Goal: Entertainment & Leisure: Browse casually

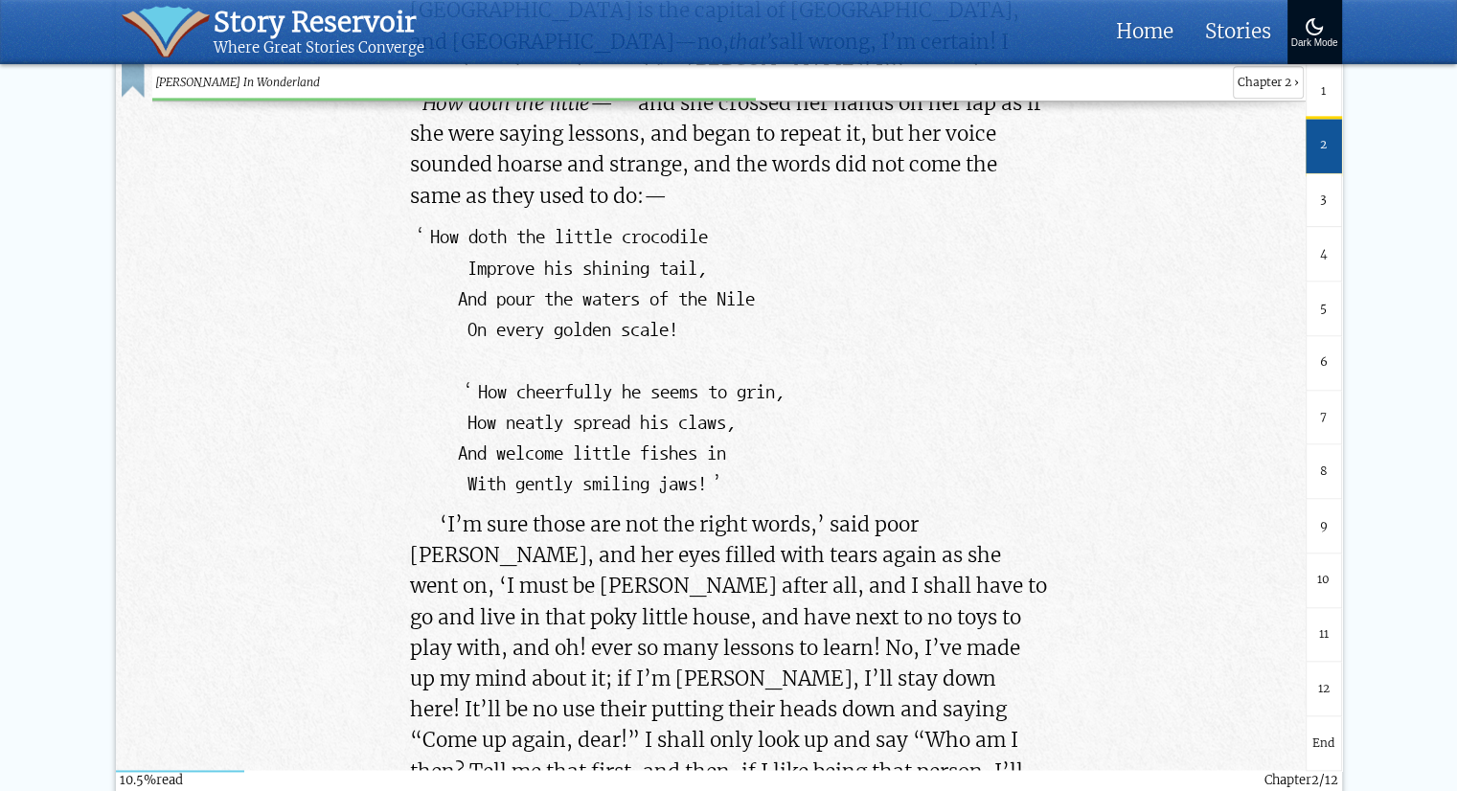
scroll to position [9777, 0]
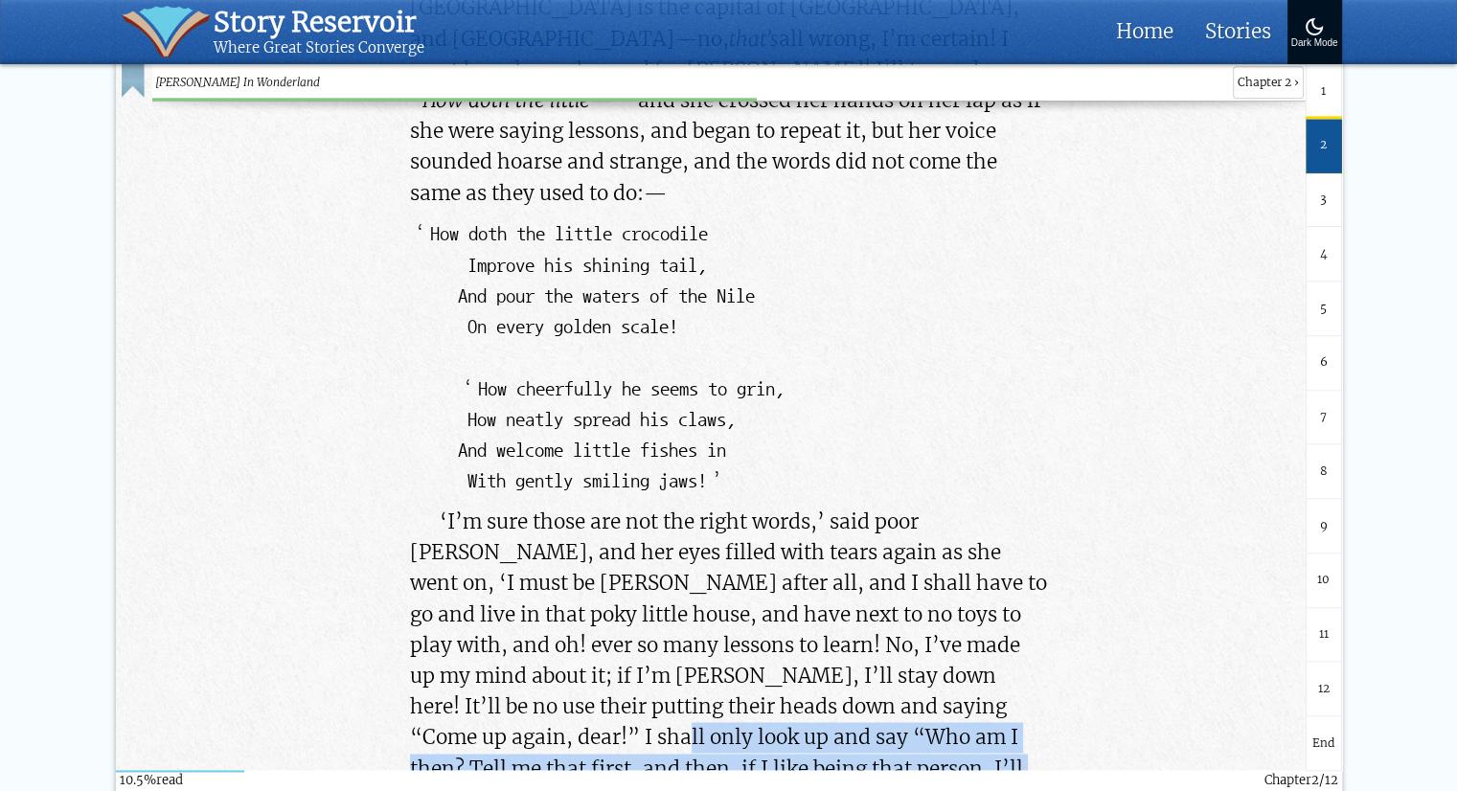
drag, startPoint x: 405, startPoint y: 365, endPoint x: 488, endPoint y: 427, distance: 103.3
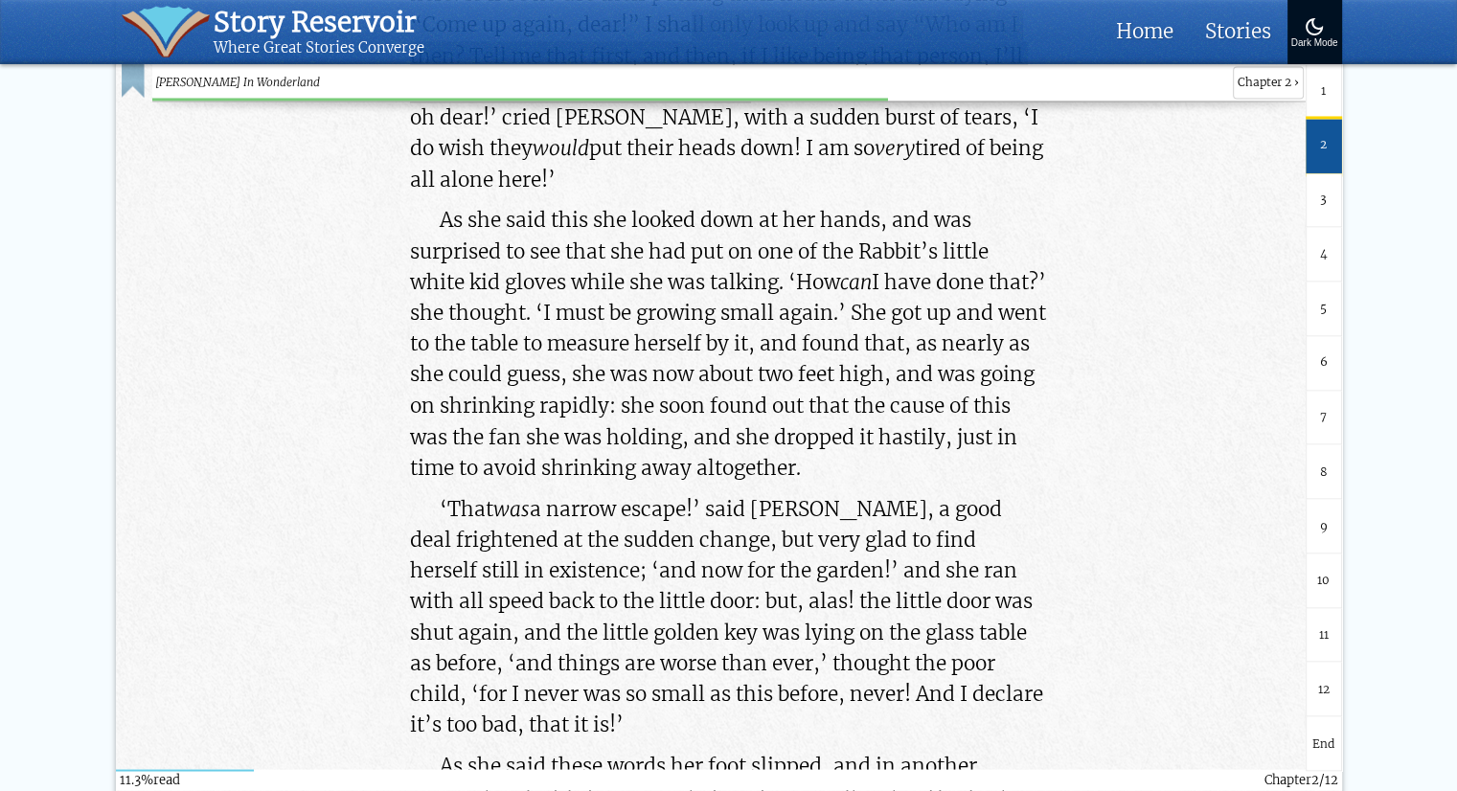
scroll to position [10490, 0]
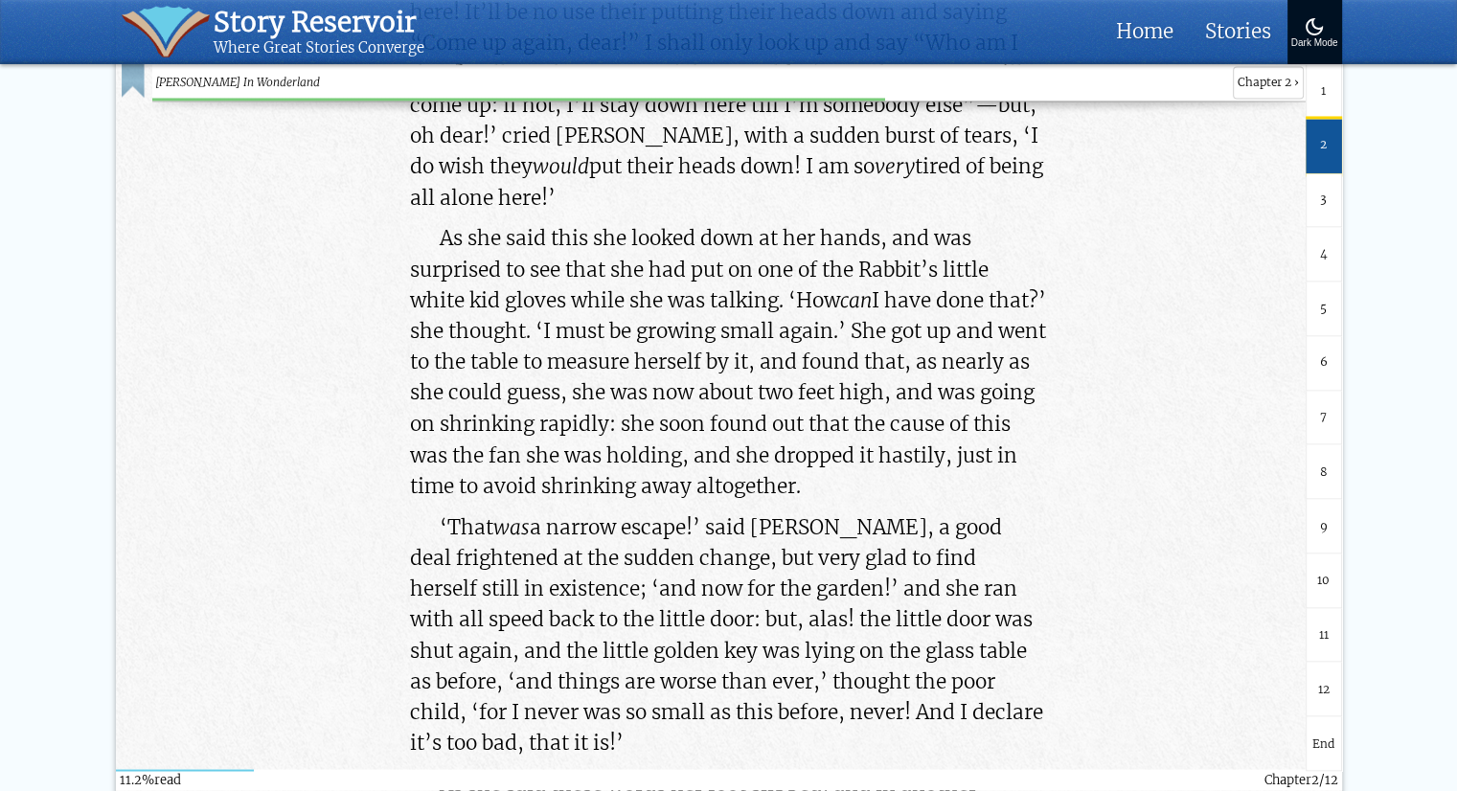
scroll to position [10475, 0]
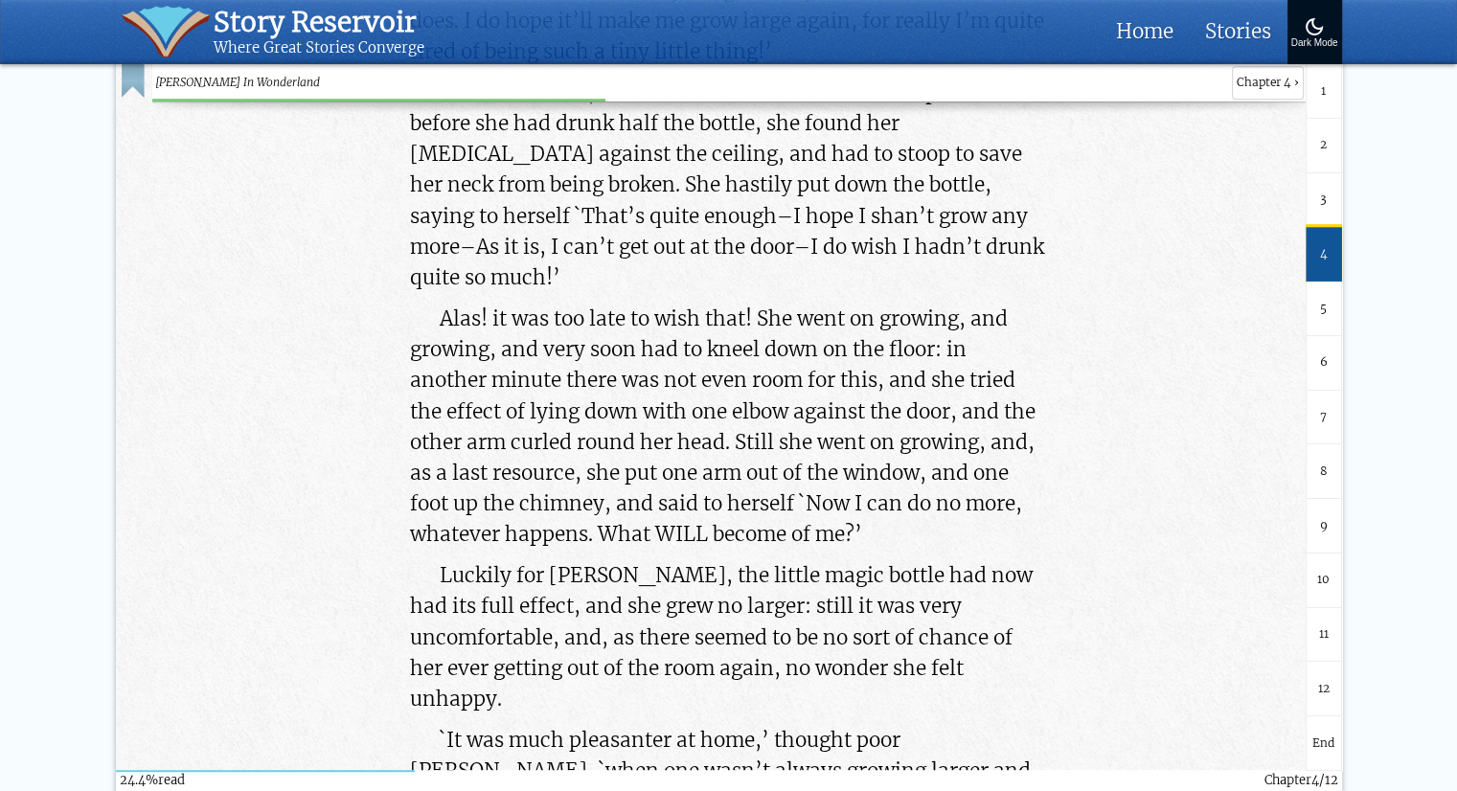
scroll to position [66205, 0]
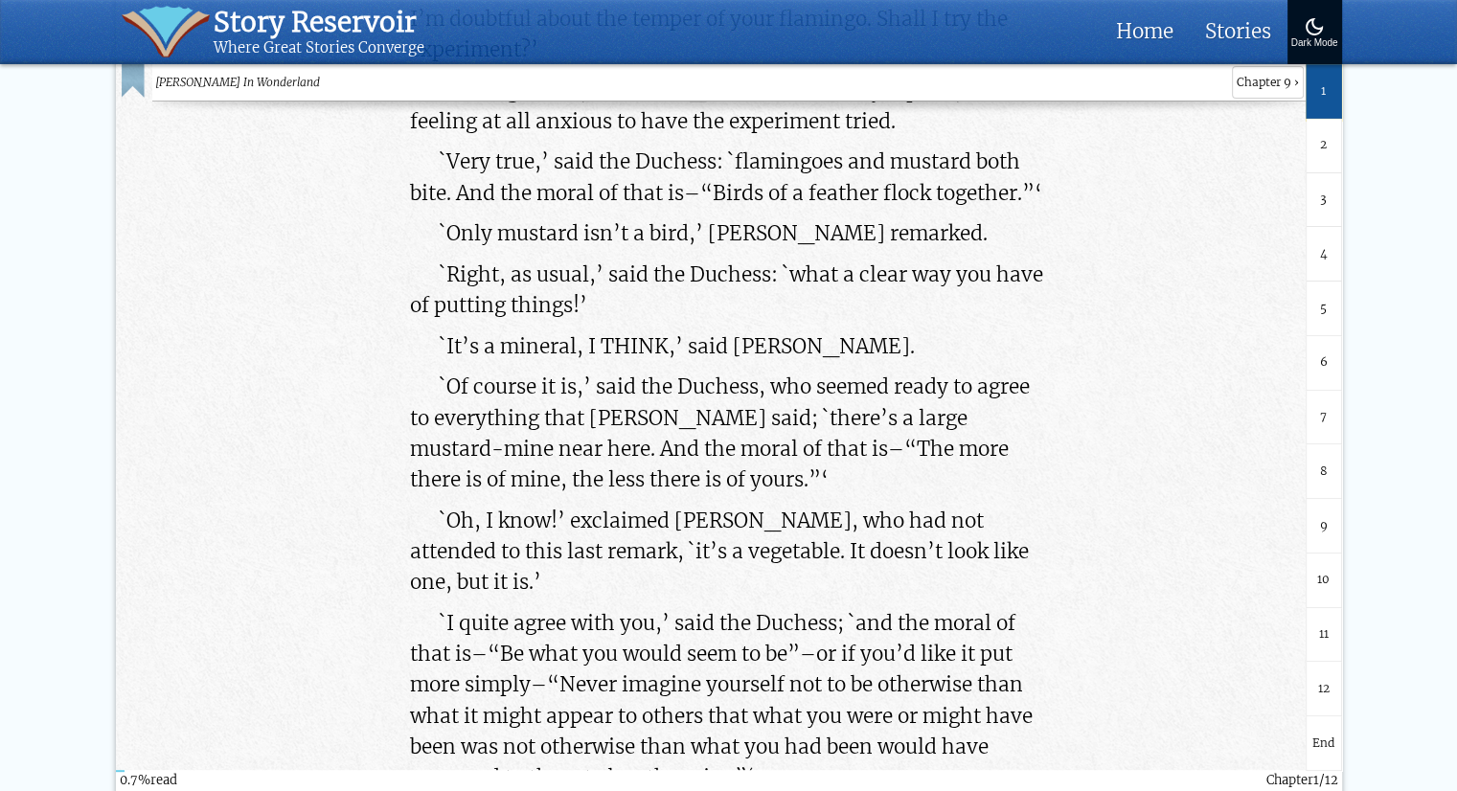
scroll to position [651, 0]
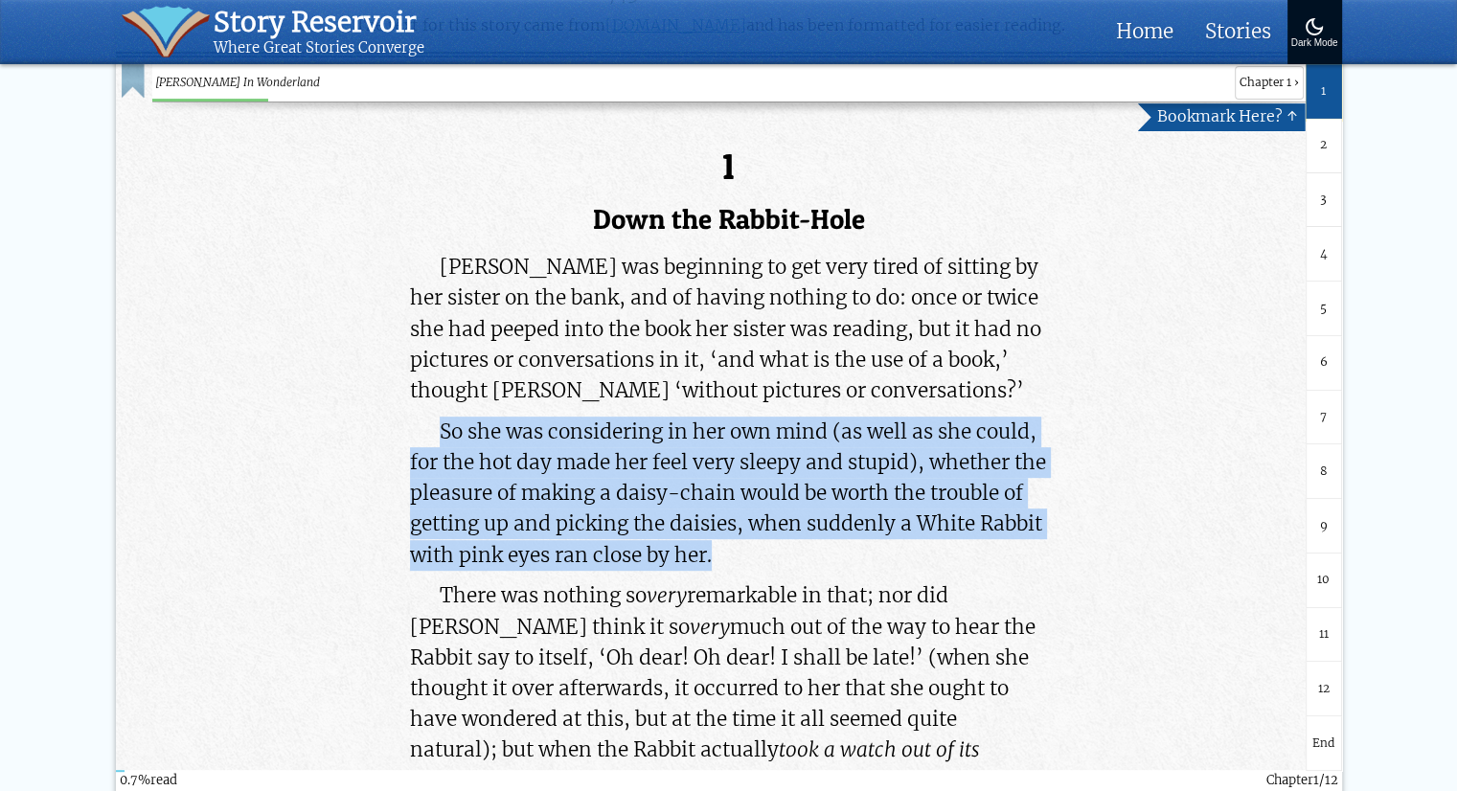
drag, startPoint x: 442, startPoint y: 429, endPoint x: 816, endPoint y: 548, distance: 392.9
click at [816, 548] on p "So she was considering in her own mind (as well as she could, for the hot day m…" at bounding box center [729, 494] width 638 height 154
copy p "So she was considering in her own mind (as well as she could, for the hot day m…"
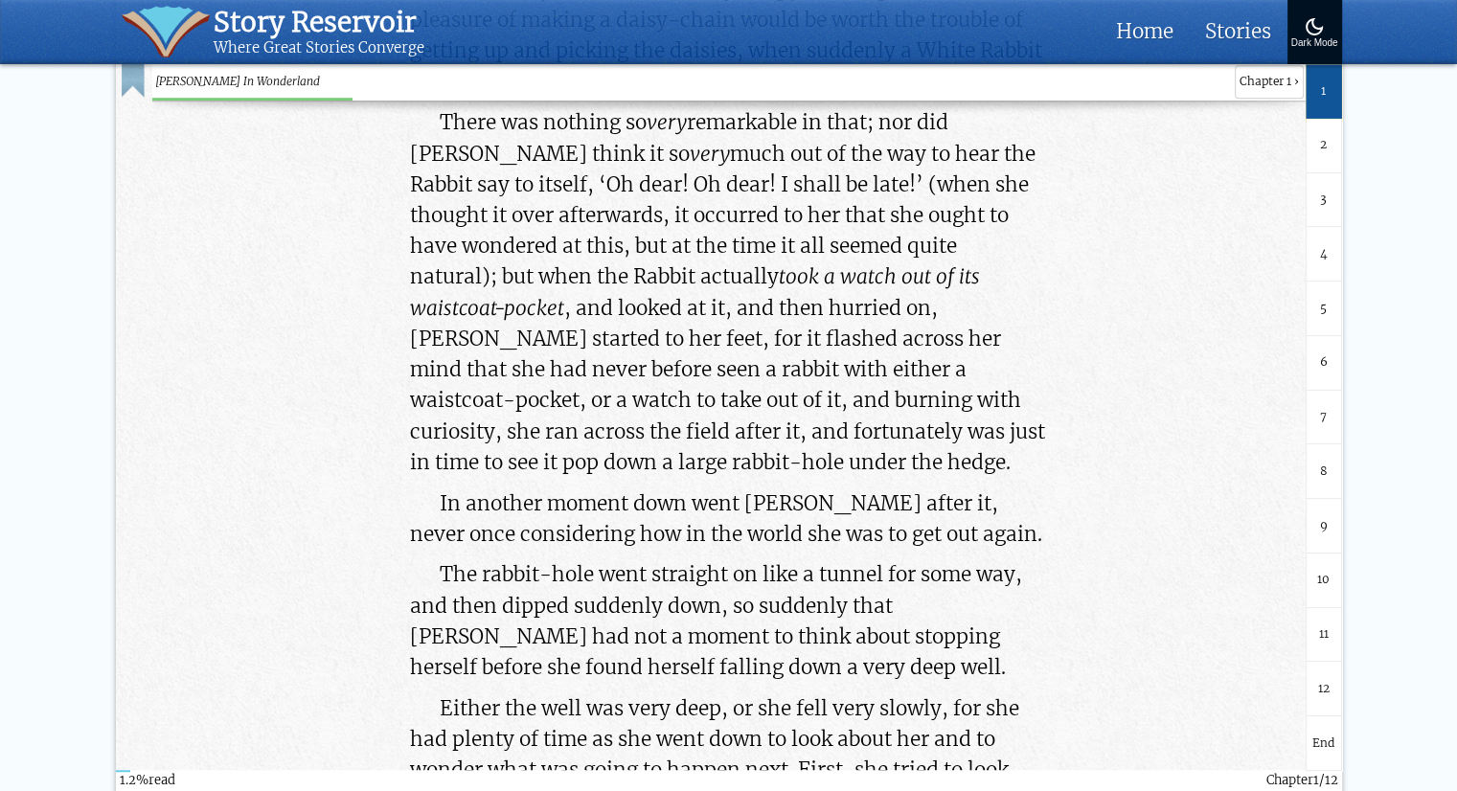
scroll to position [1916, 0]
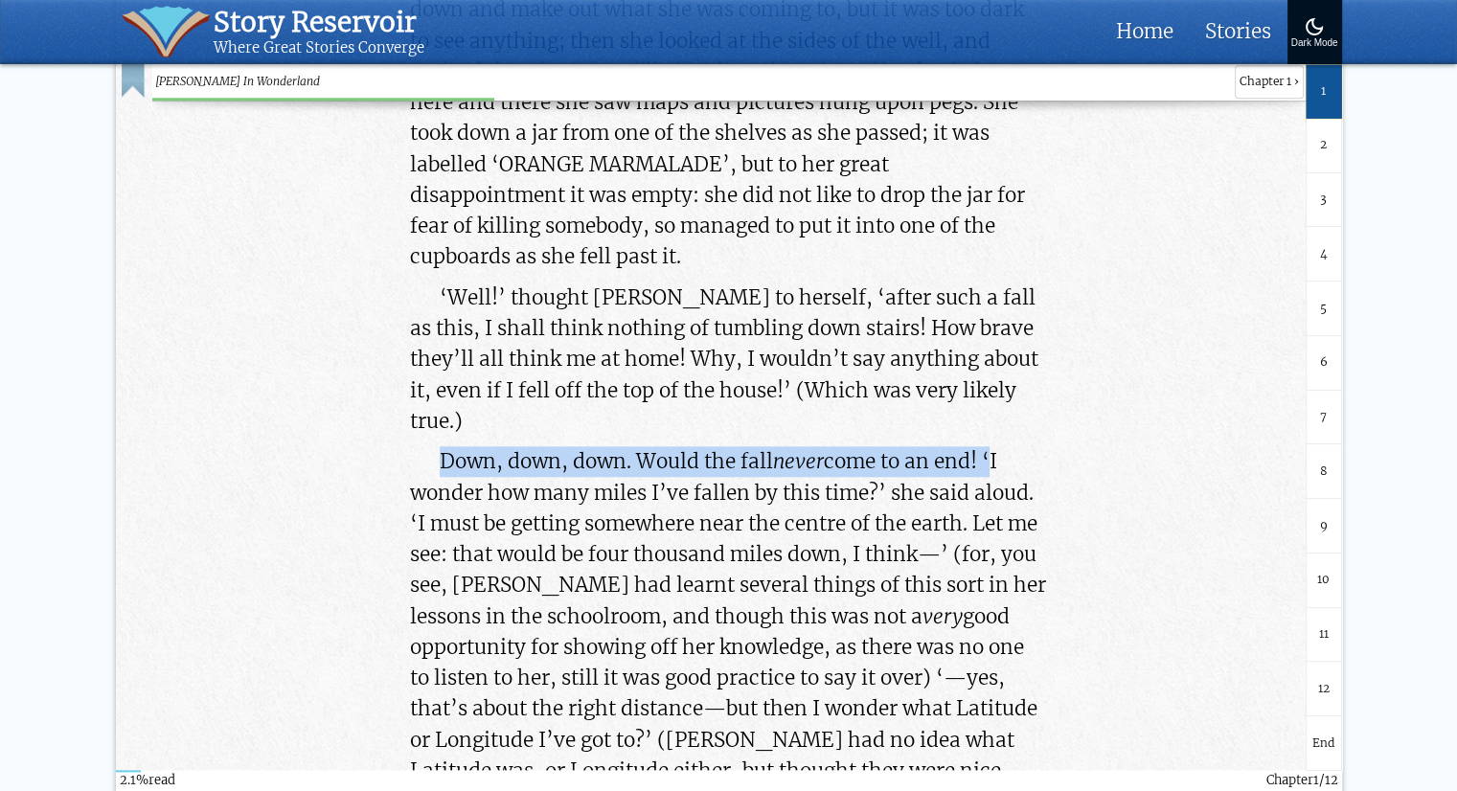
drag, startPoint x: 439, startPoint y: 424, endPoint x: 988, endPoint y: 425, distance: 549.8
click at [988, 446] on p "Down, down, down. Would the fall never come to an end! ‘I wonder how many miles…" at bounding box center [729, 631] width 638 height 371
copy p "Down, down, down. Would the fall never come to an end!"
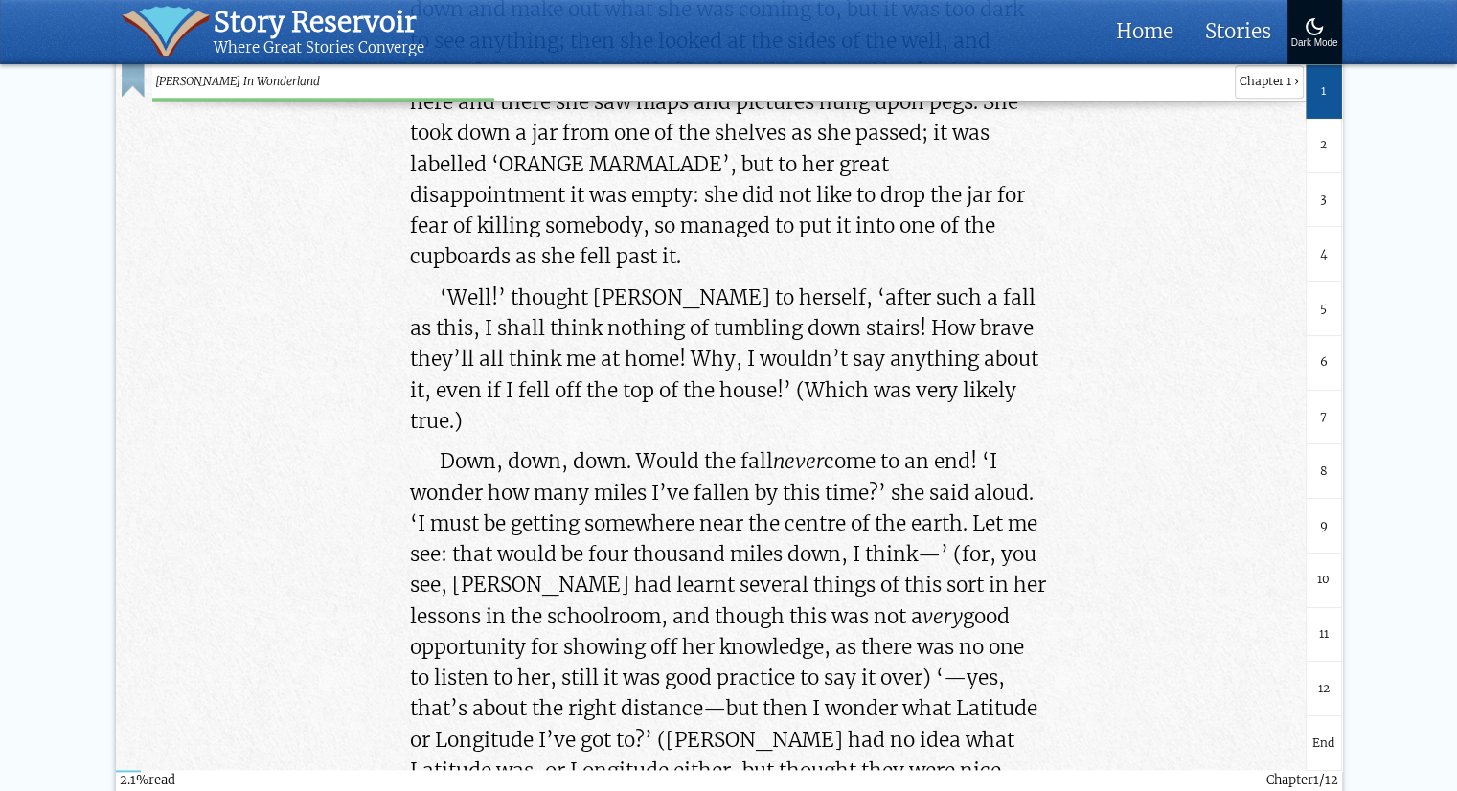
scroll to position [5946, 0]
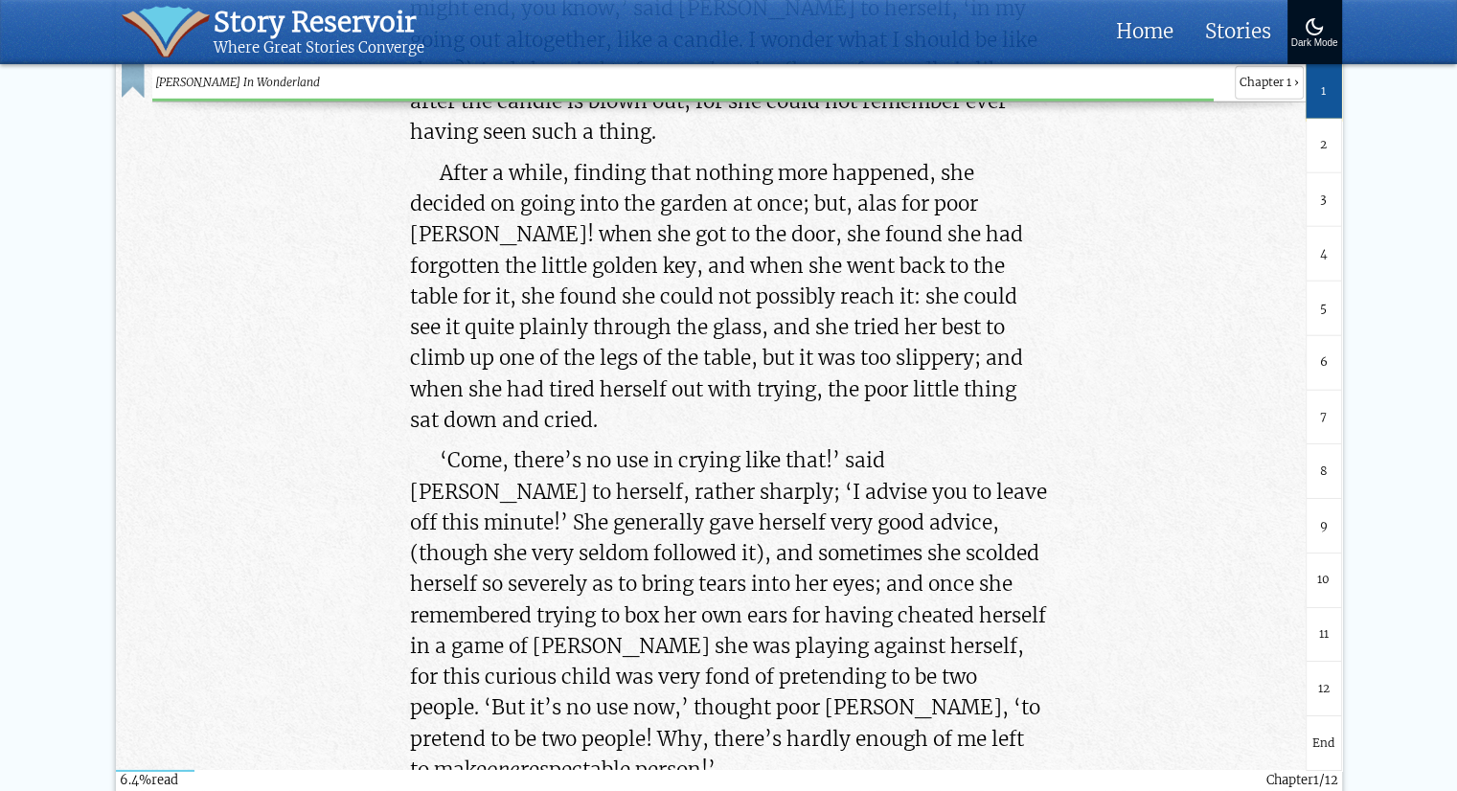
drag, startPoint x: 998, startPoint y: 397, endPoint x: 921, endPoint y: 518, distance: 143.8
click at [921, 518] on p "‘Come, there’s no use in crying like that!’ said Alice to herself, rather sharp…" at bounding box center [729, 615] width 638 height 340
copy p "she was playing against herself, for this curious child was very fond of preten…"
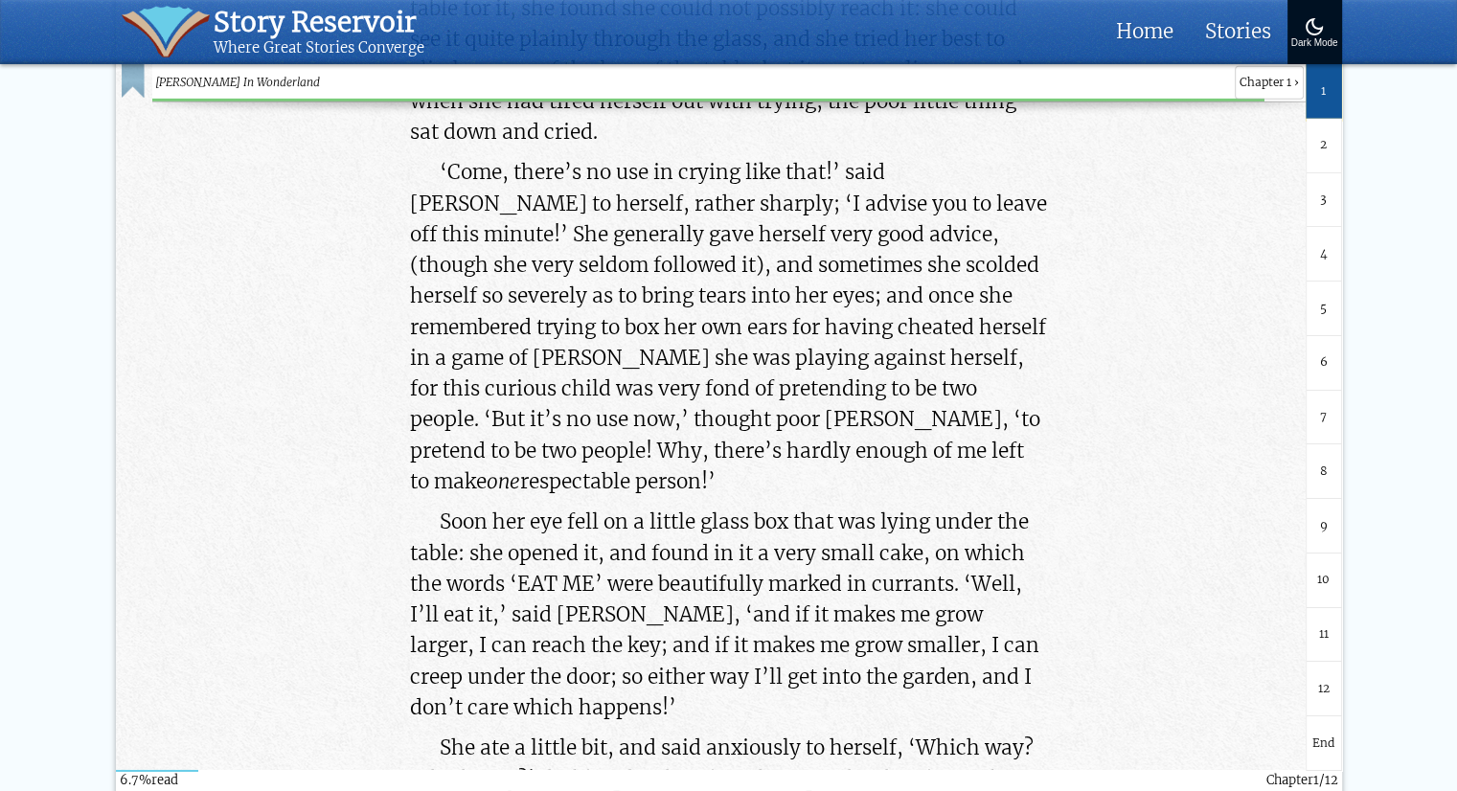
scroll to position [6236, 0]
click at [477, 505] on p "Soon her eye fell on a little glass box that was lying under the table: she ope…" at bounding box center [729, 613] width 638 height 216
drag, startPoint x: 440, startPoint y: 488, endPoint x: 471, endPoint y: 494, distance: 32.3
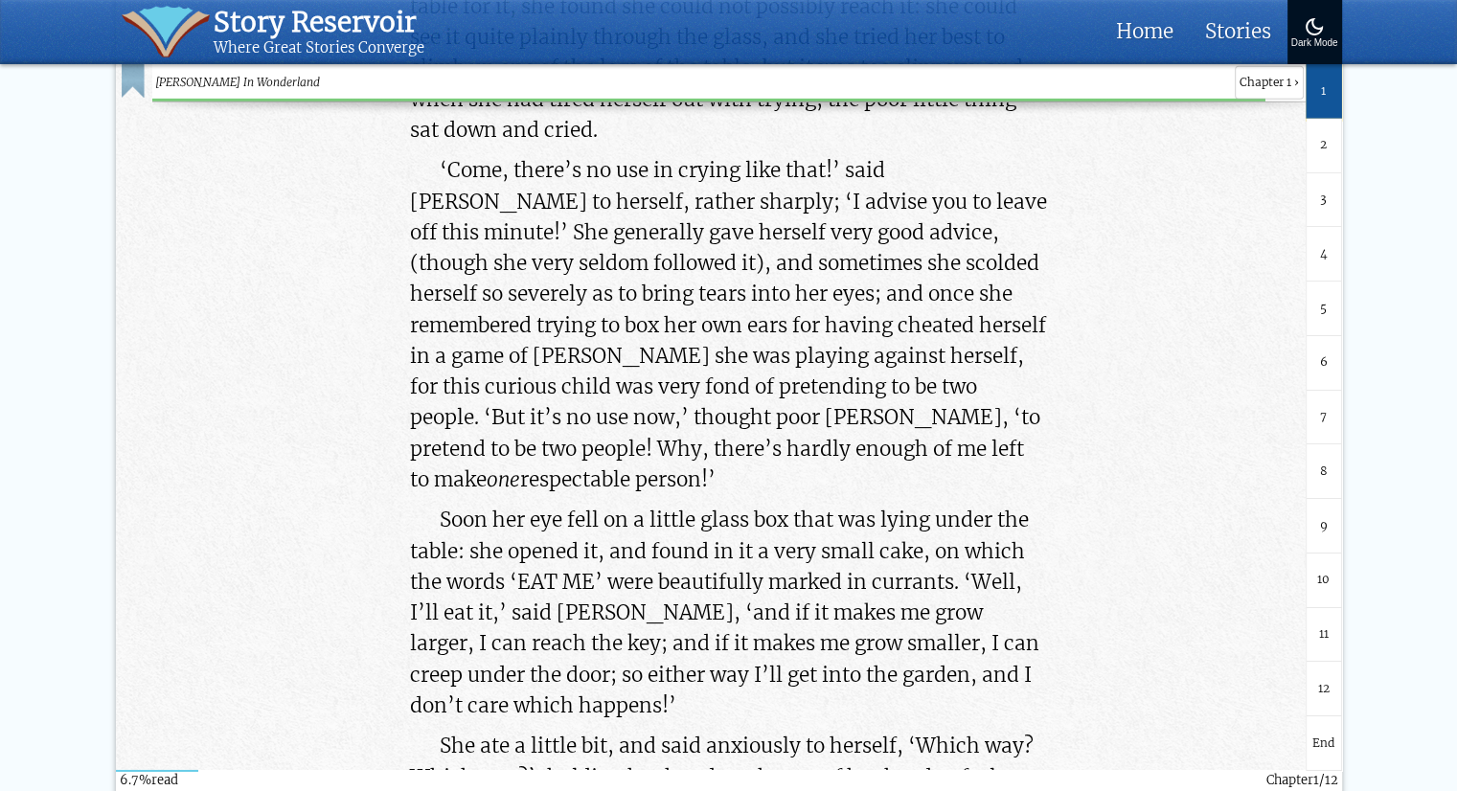
drag, startPoint x: 456, startPoint y: 597, endPoint x: 764, endPoint y: 706, distance: 327.2
copy p "she remained the same size: to be sure, this generally happens when one eats ca…"
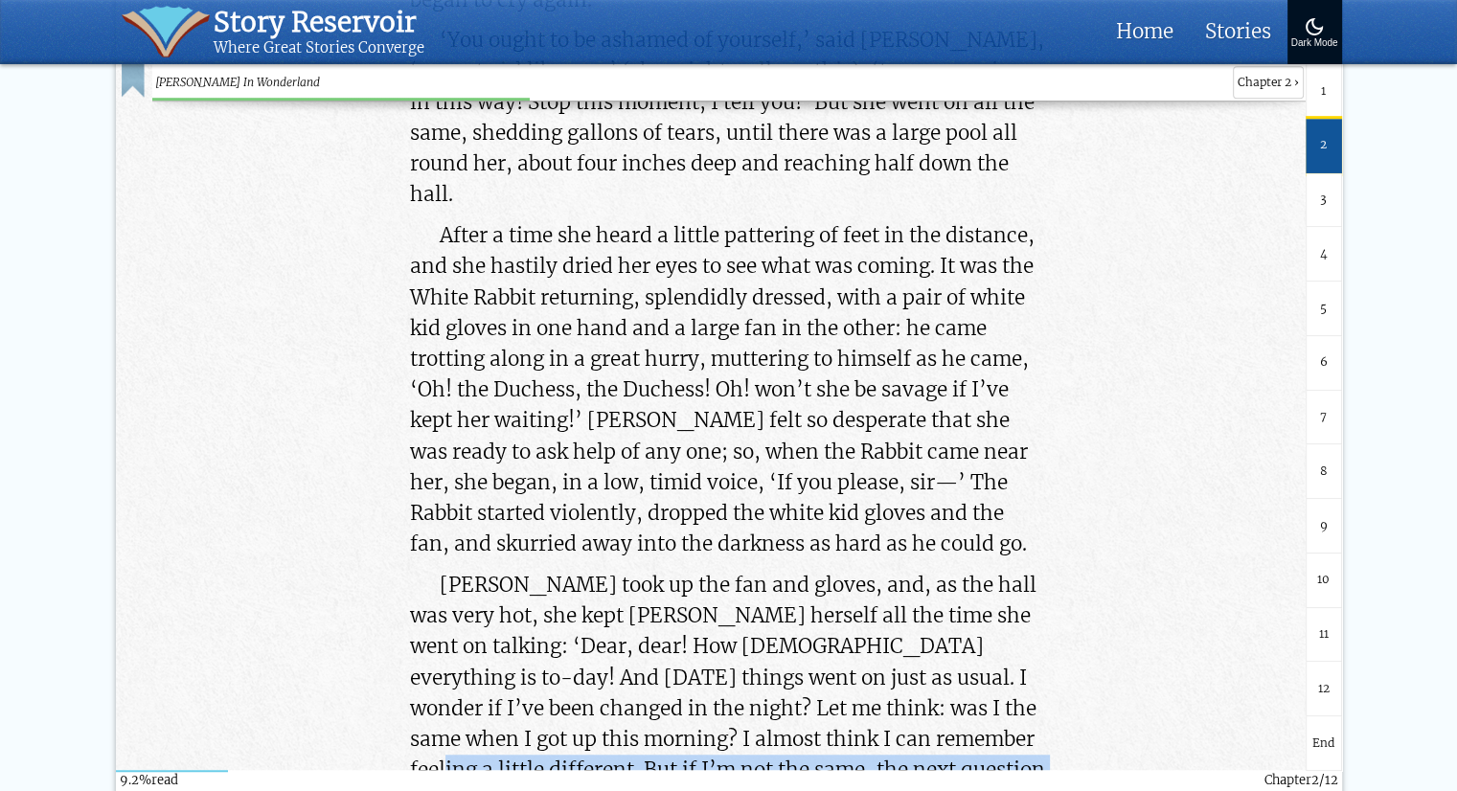
drag, startPoint x: 859, startPoint y: 452, endPoint x: 544, endPoint y: 534, distance: 325.5
click at [544, 570] on p "Alice took up the fan and gloves, and, as the hall was very hot, she kept fanni…" at bounding box center [729, 740] width 638 height 340
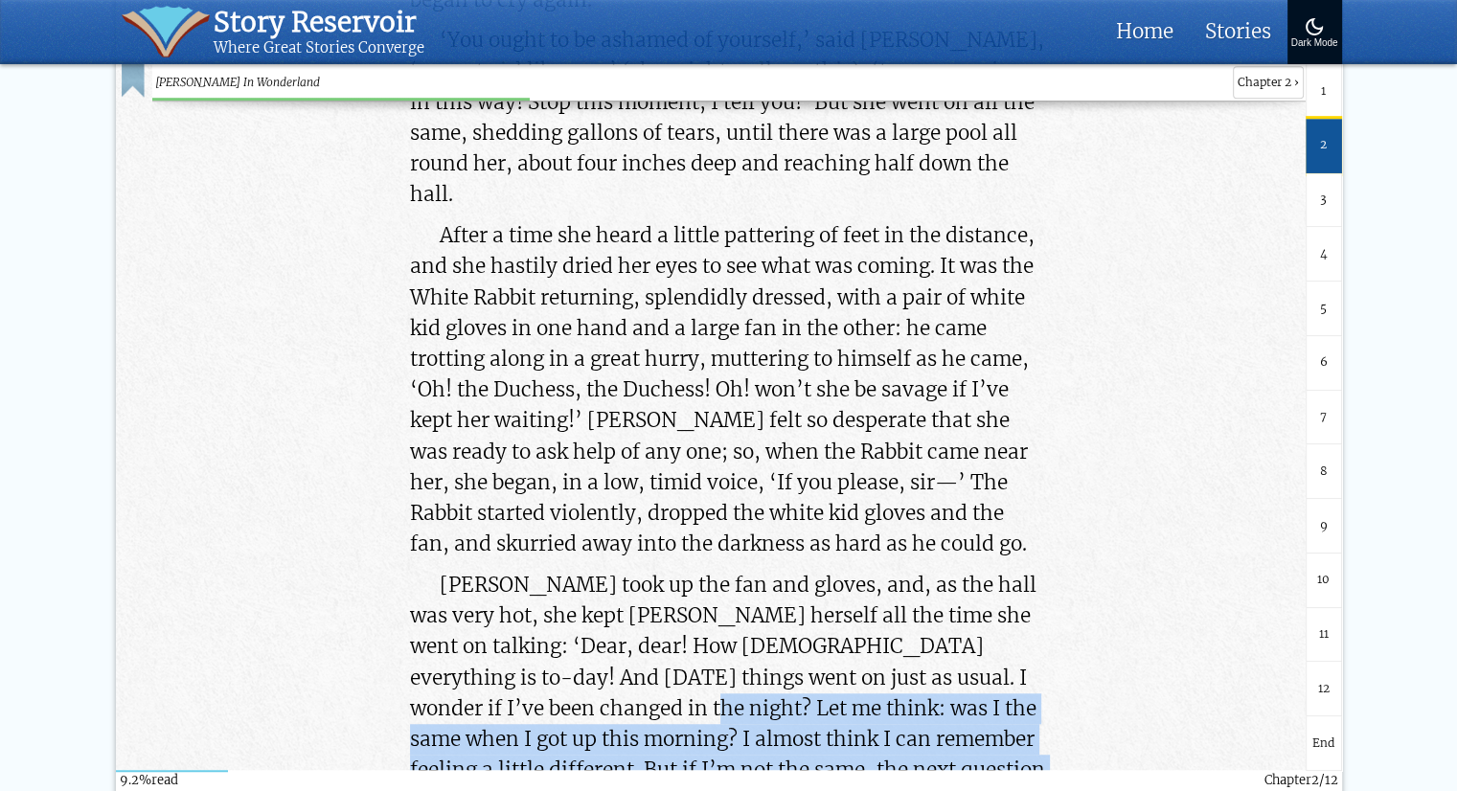
drag, startPoint x: 510, startPoint y: 432, endPoint x: 548, endPoint y: 516, distance: 92.6
click at [548, 570] on p "Alice took up the fan and gloves, and, as the hall was very hot, she kept fanni…" at bounding box center [729, 740] width 638 height 340
copy p "was I the same when I got up this morning? I almost think I can remember feelin…"
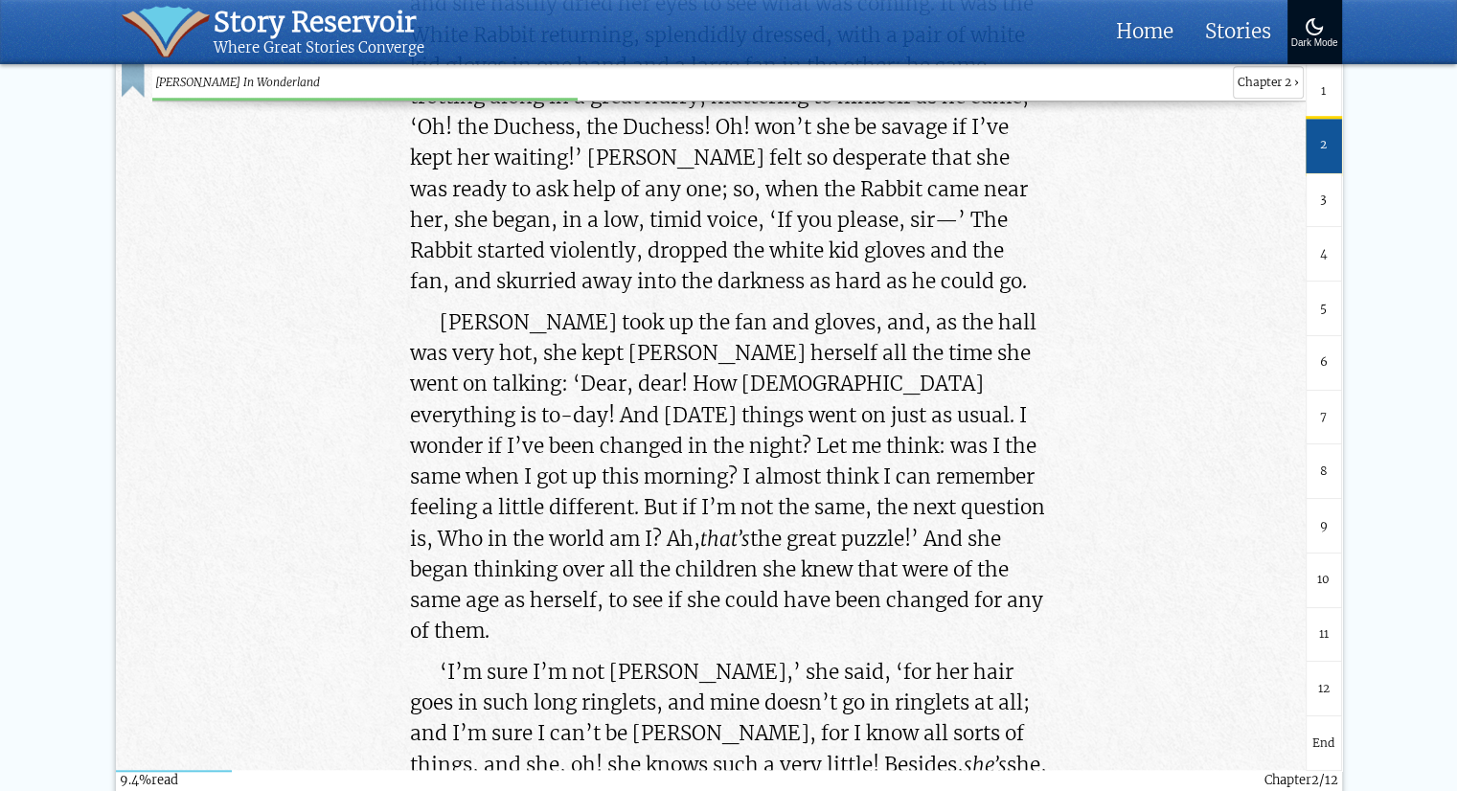
scroll to position [8804, 0]
drag, startPoint x: 760, startPoint y: 488, endPoint x: 479, endPoint y: 612, distance: 307.0
copy p "I know all the things I used to know. Let me see: four times five is twelve, an…"
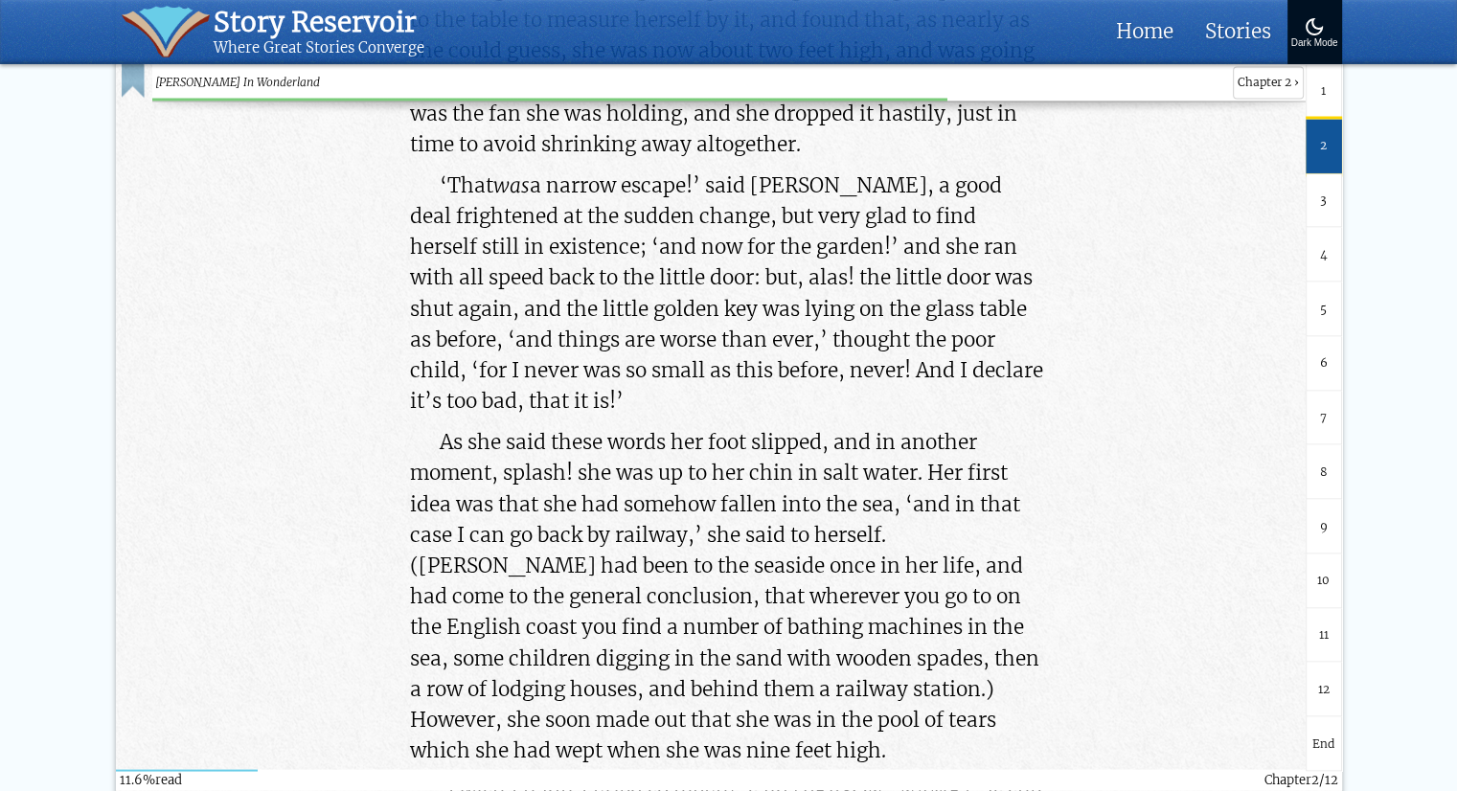
scroll to position [10818, 0]
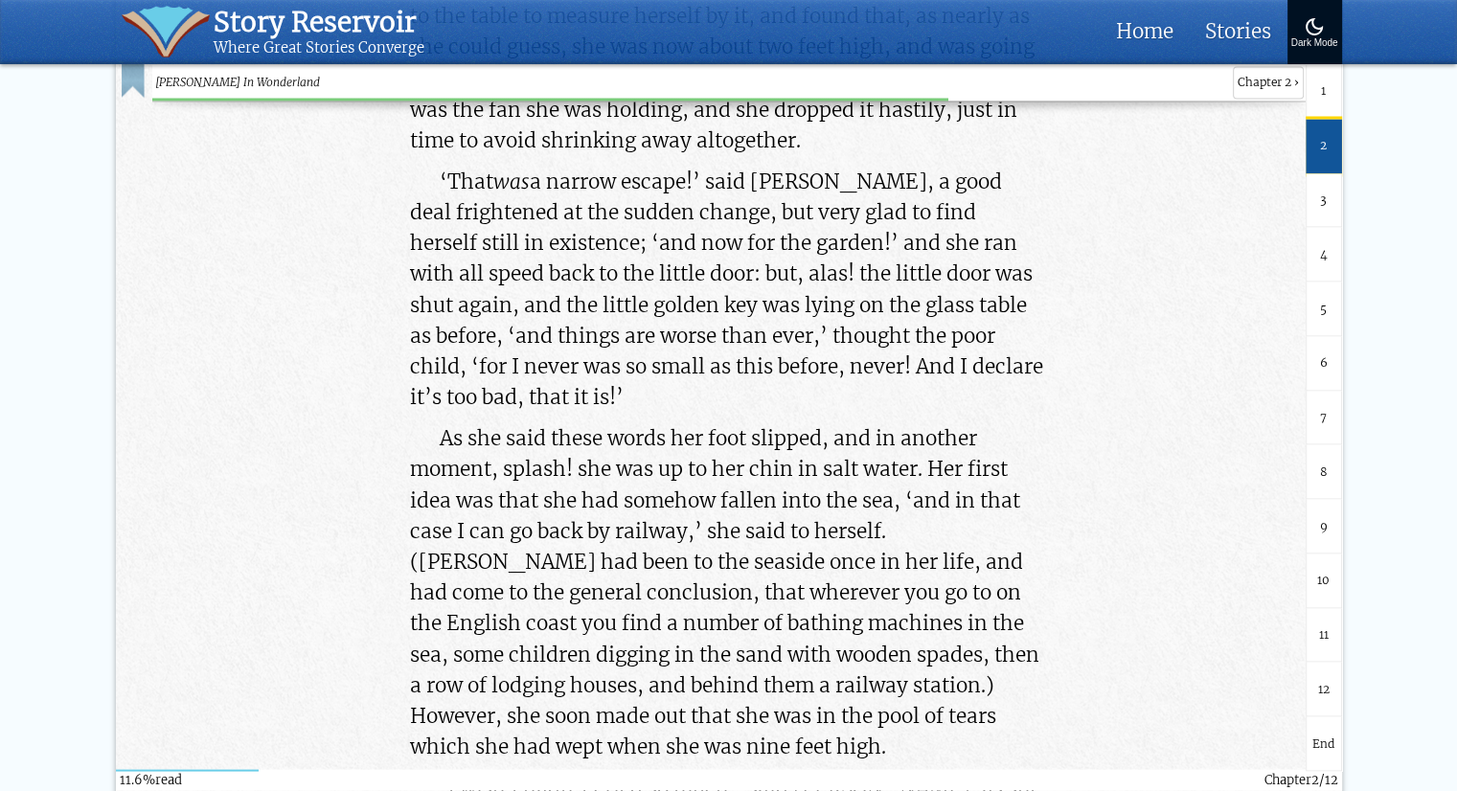
drag, startPoint x: 664, startPoint y: 411, endPoint x: 963, endPoint y: 473, distance: 305.3
copy p "‘I shall be punished for it now, I suppose, by being drowned in my own tears! T…"
drag, startPoint x: 670, startPoint y: 419, endPoint x: 843, endPoint y: 453, distance: 175.8
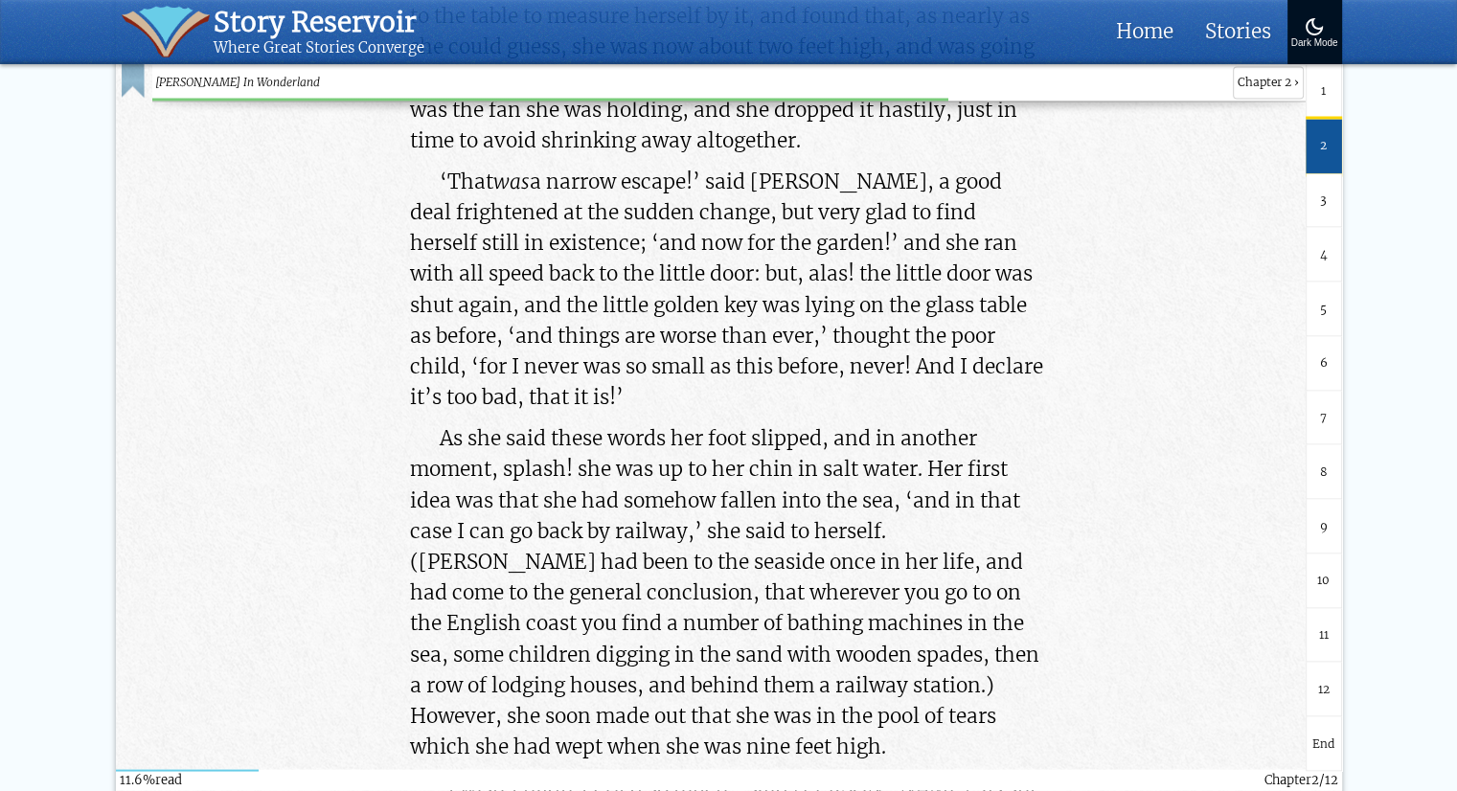
copy p "I shall be punished for it now, I suppose, by being drowned in my own tears!"
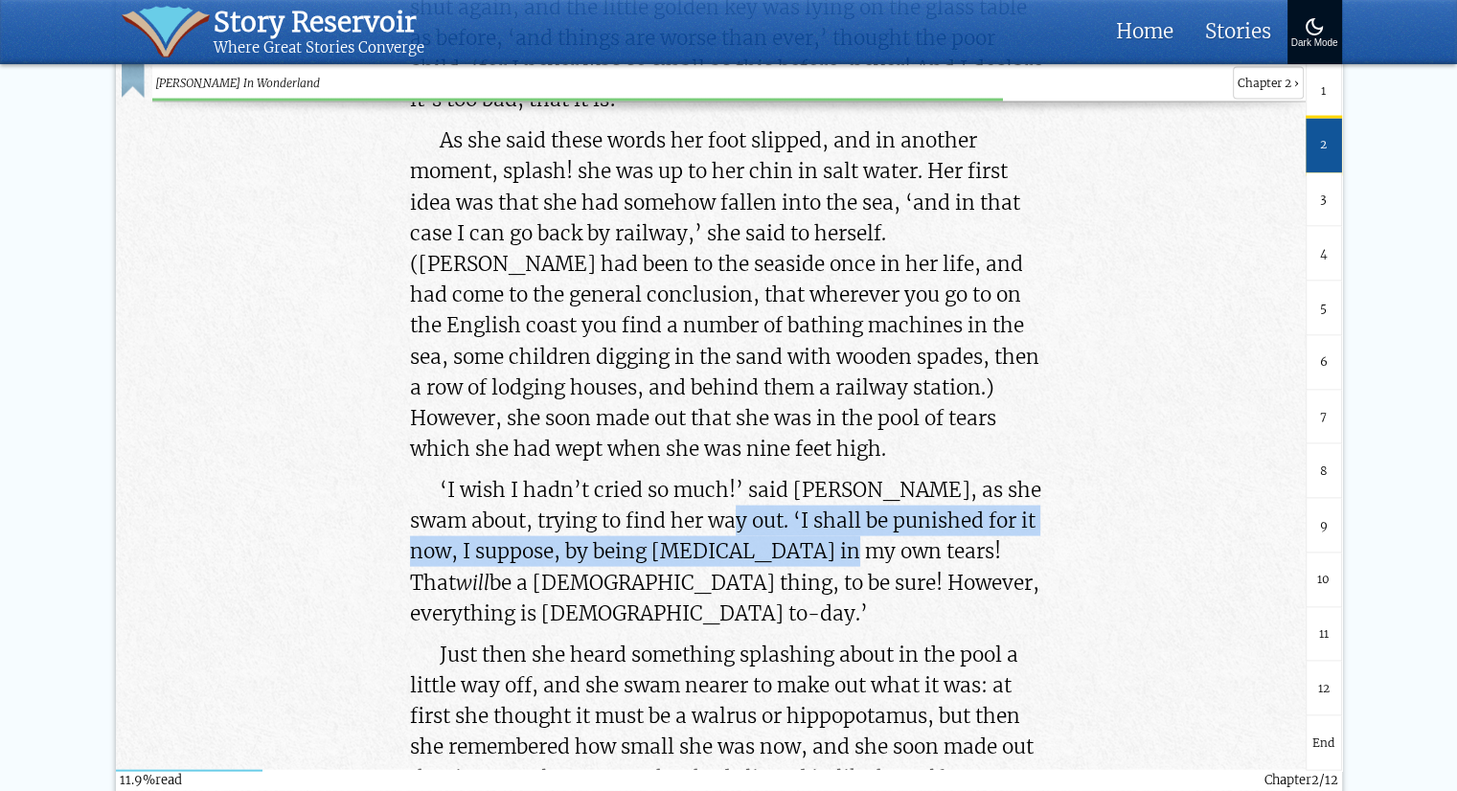
scroll to position [11114, 0]
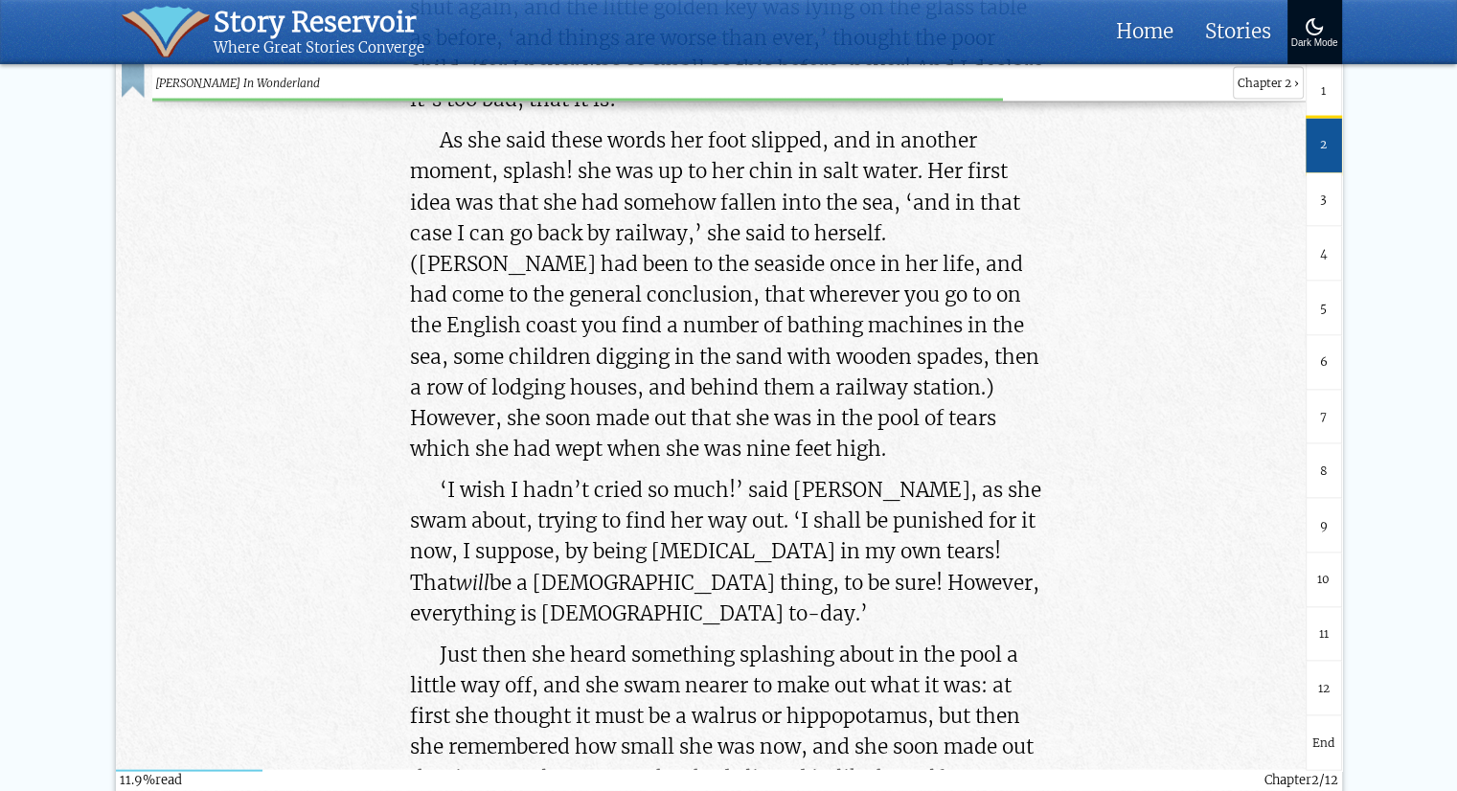
drag, startPoint x: 490, startPoint y: 419, endPoint x: 747, endPoint y: 458, distance: 259.7
drag, startPoint x: 877, startPoint y: 383, endPoint x: 736, endPoint y: 461, distance: 161.6
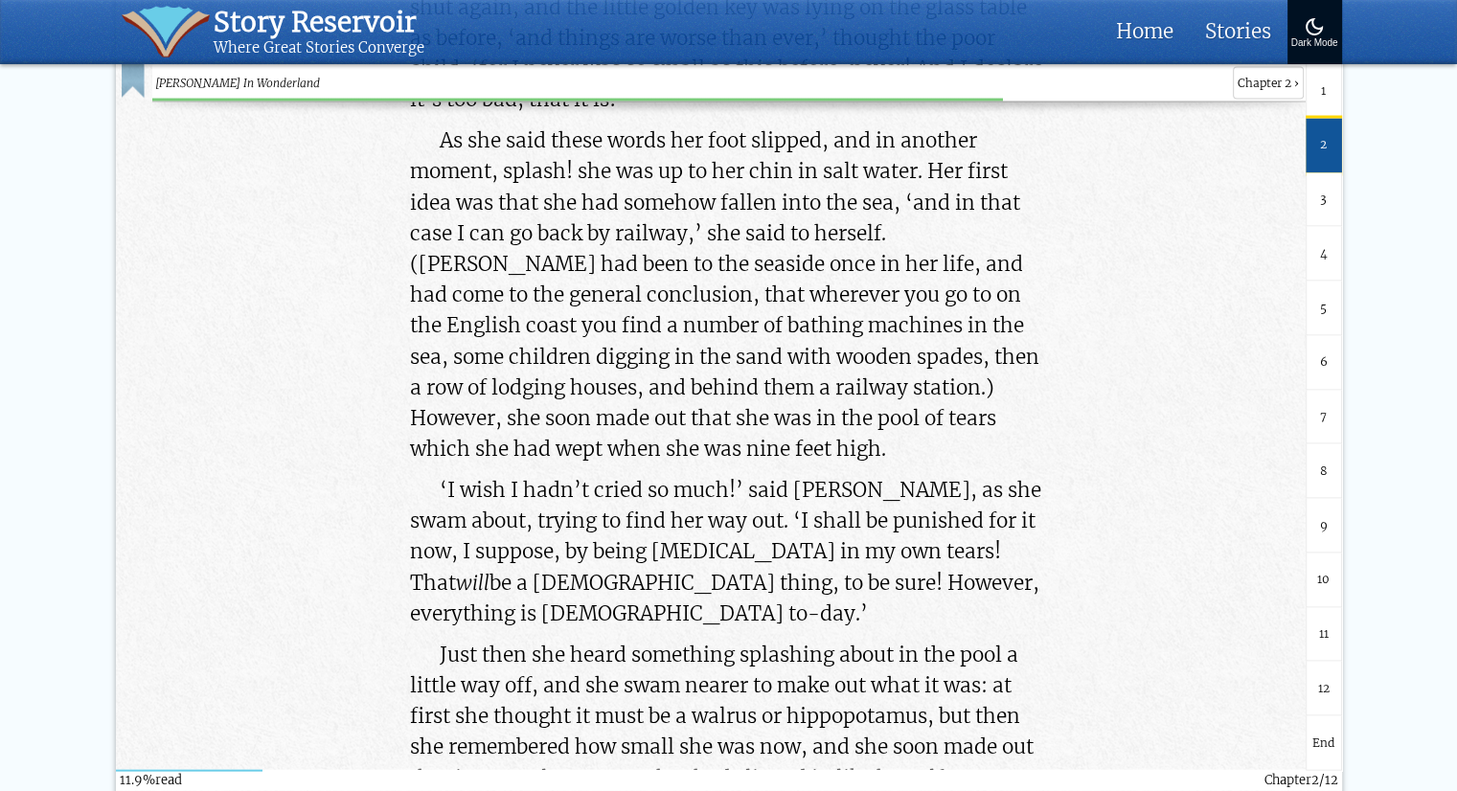
copy p "to speak to this mouse? Everything is so out-of-the-way down here, that I shoul…"
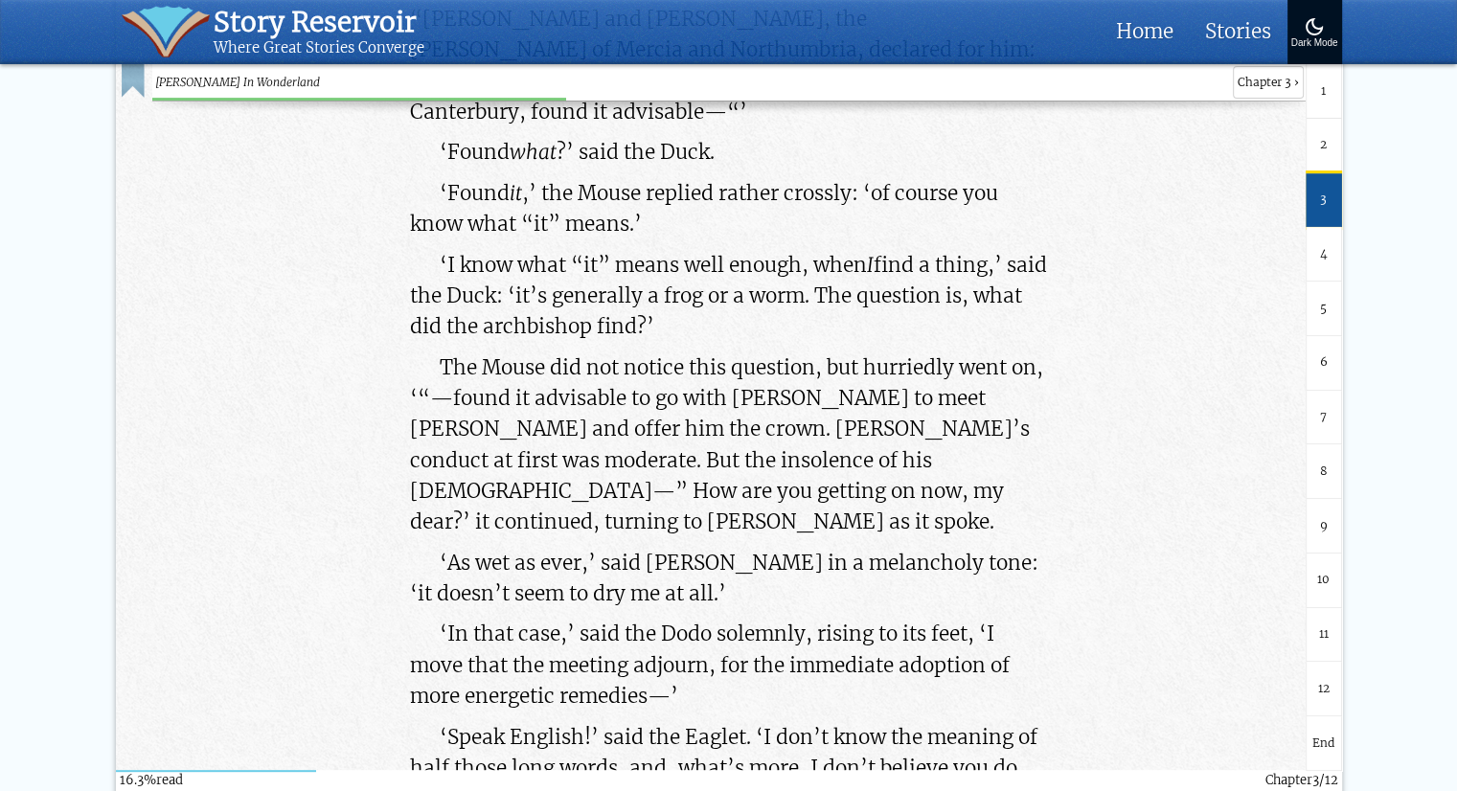
scroll to position [15243, 0]
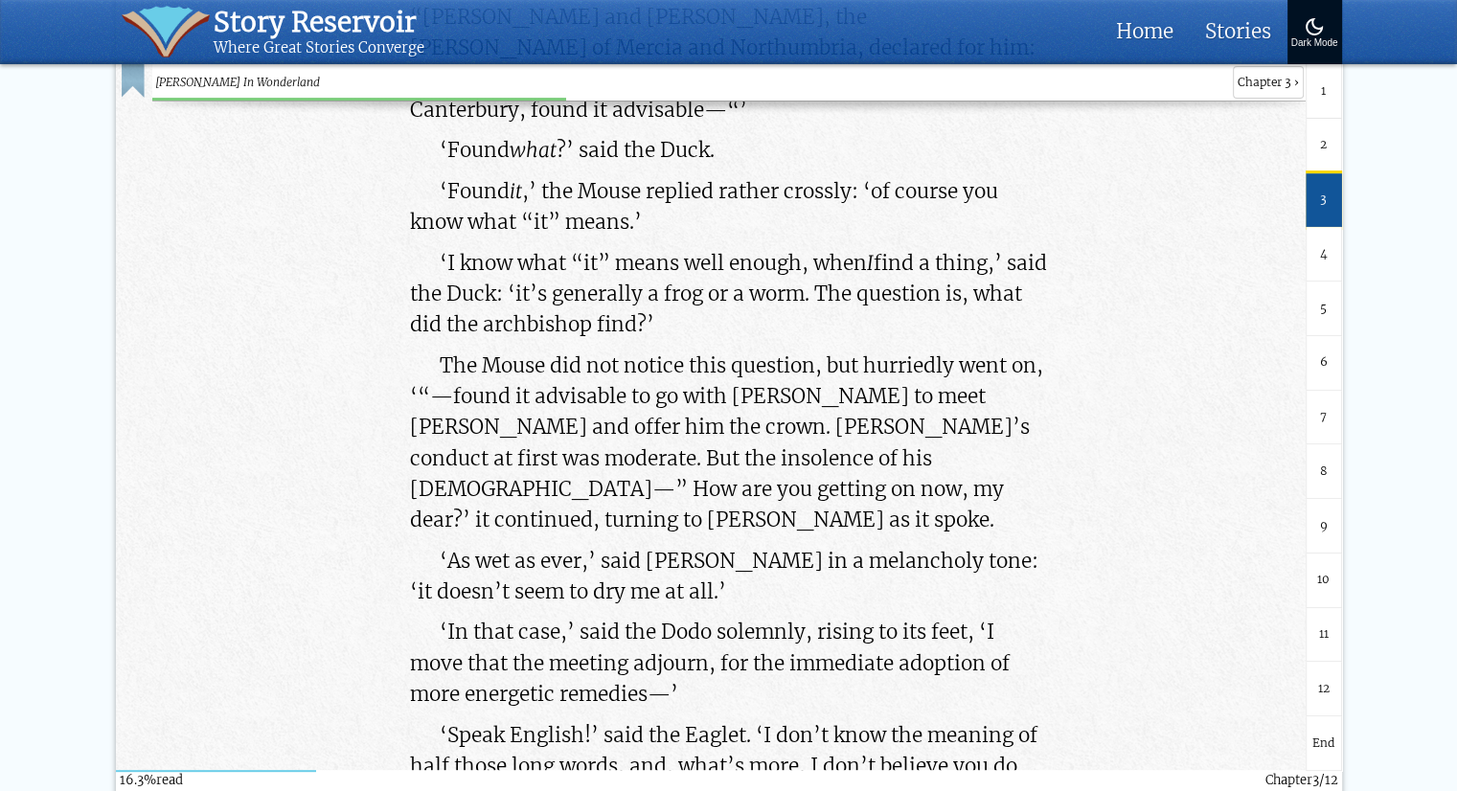
drag, startPoint x: 884, startPoint y: 284, endPoint x: 992, endPoint y: 273, distance: 108.7
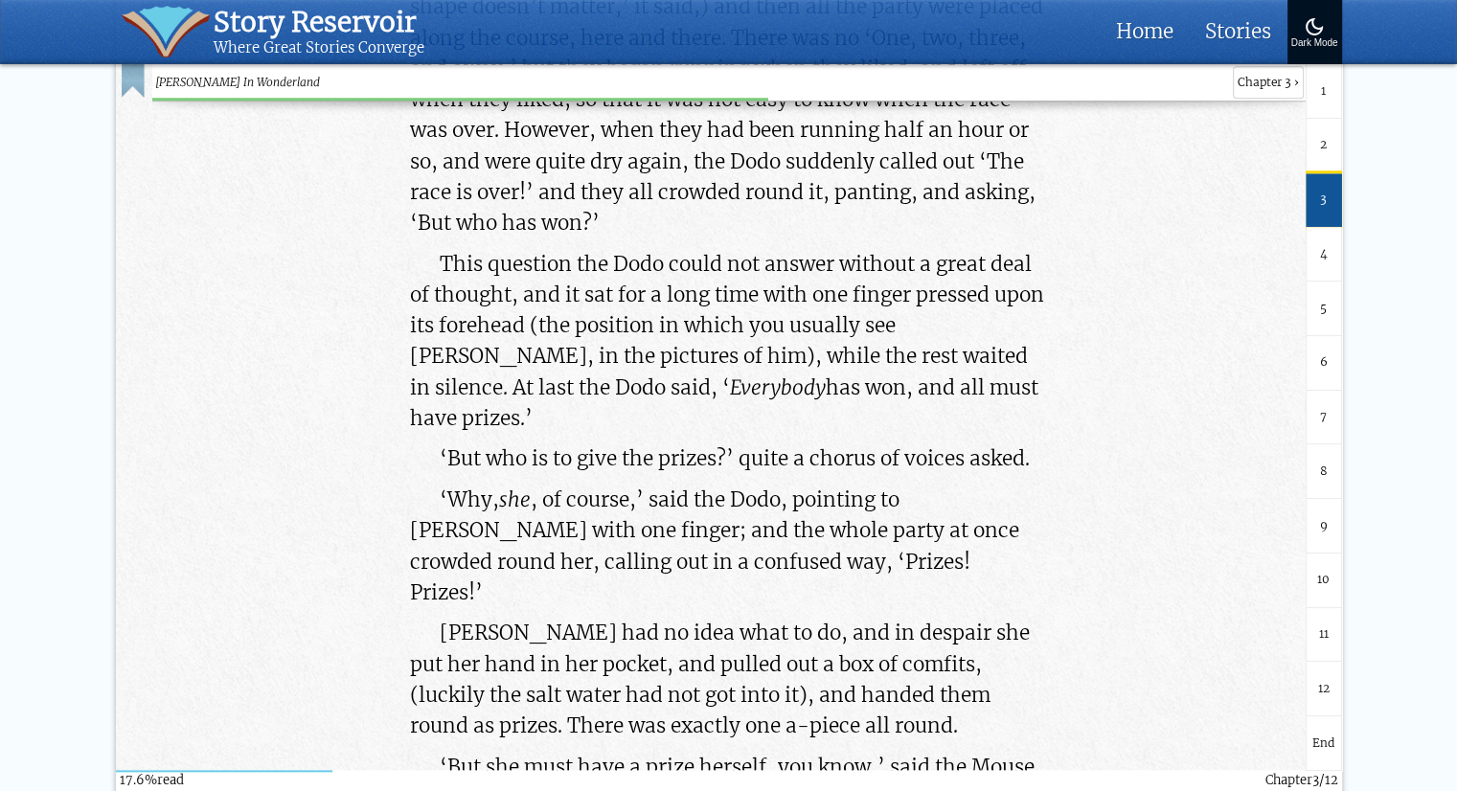
scroll to position [16444, 0]
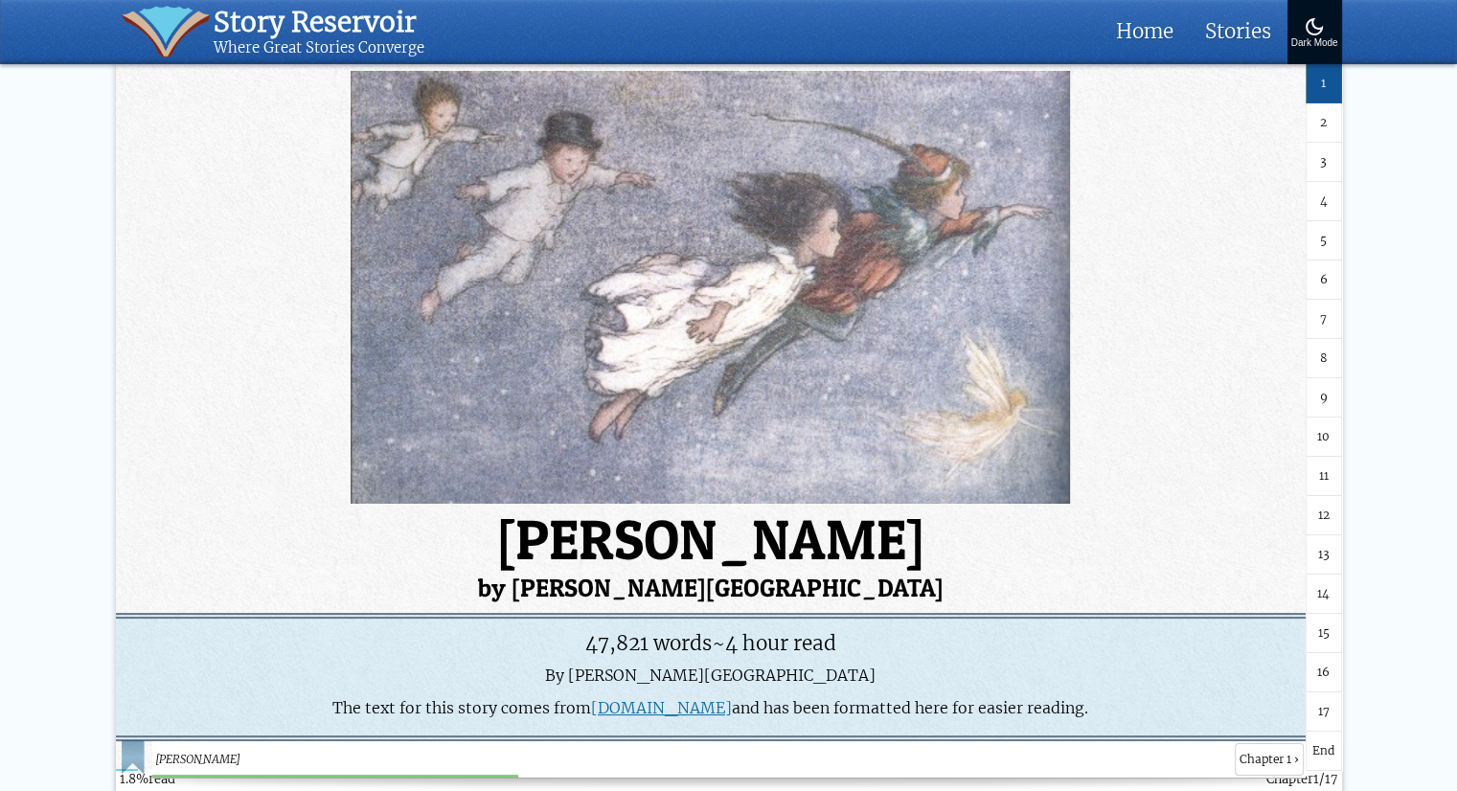
scroll to position [3024, 0]
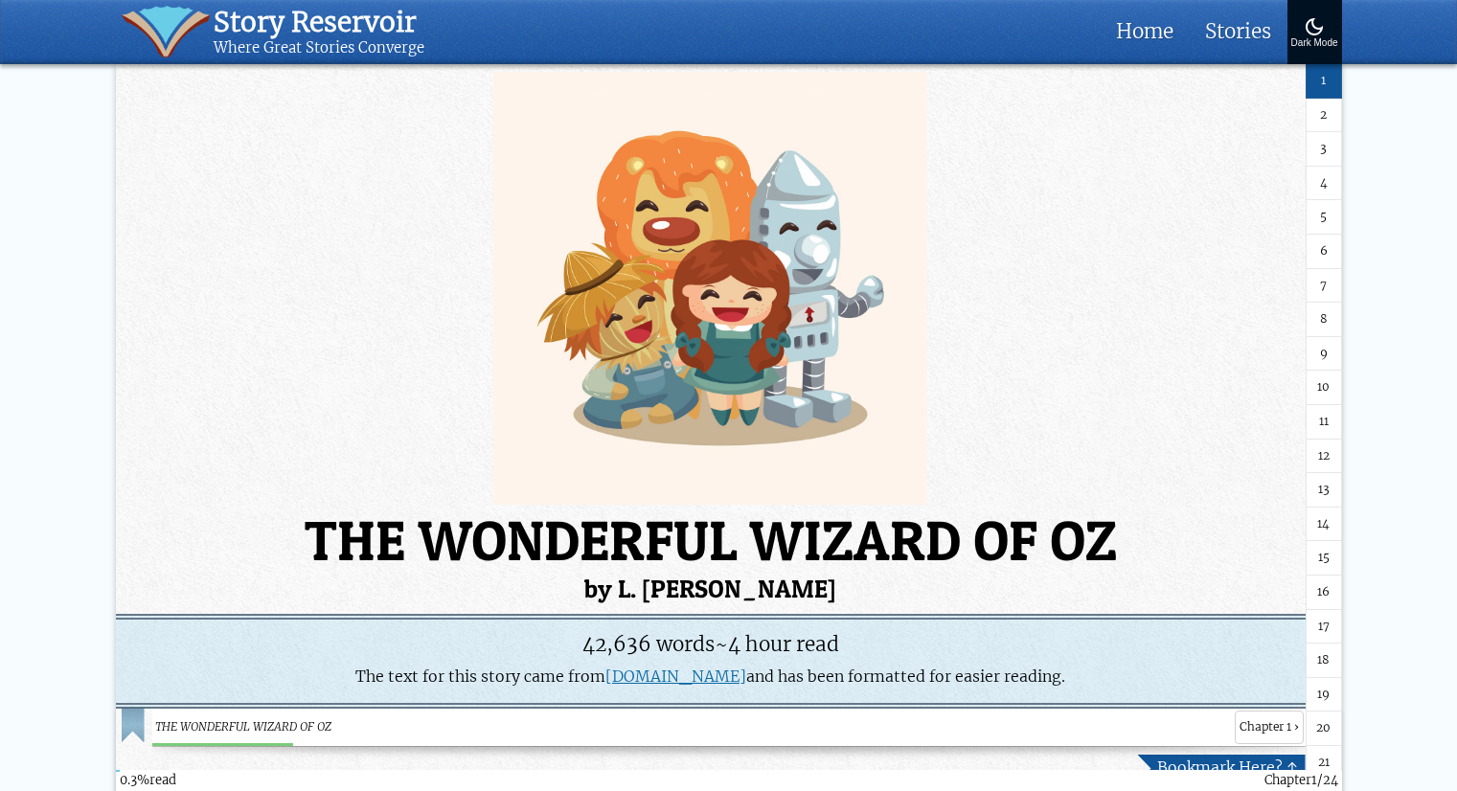
scroll to position [435, 0]
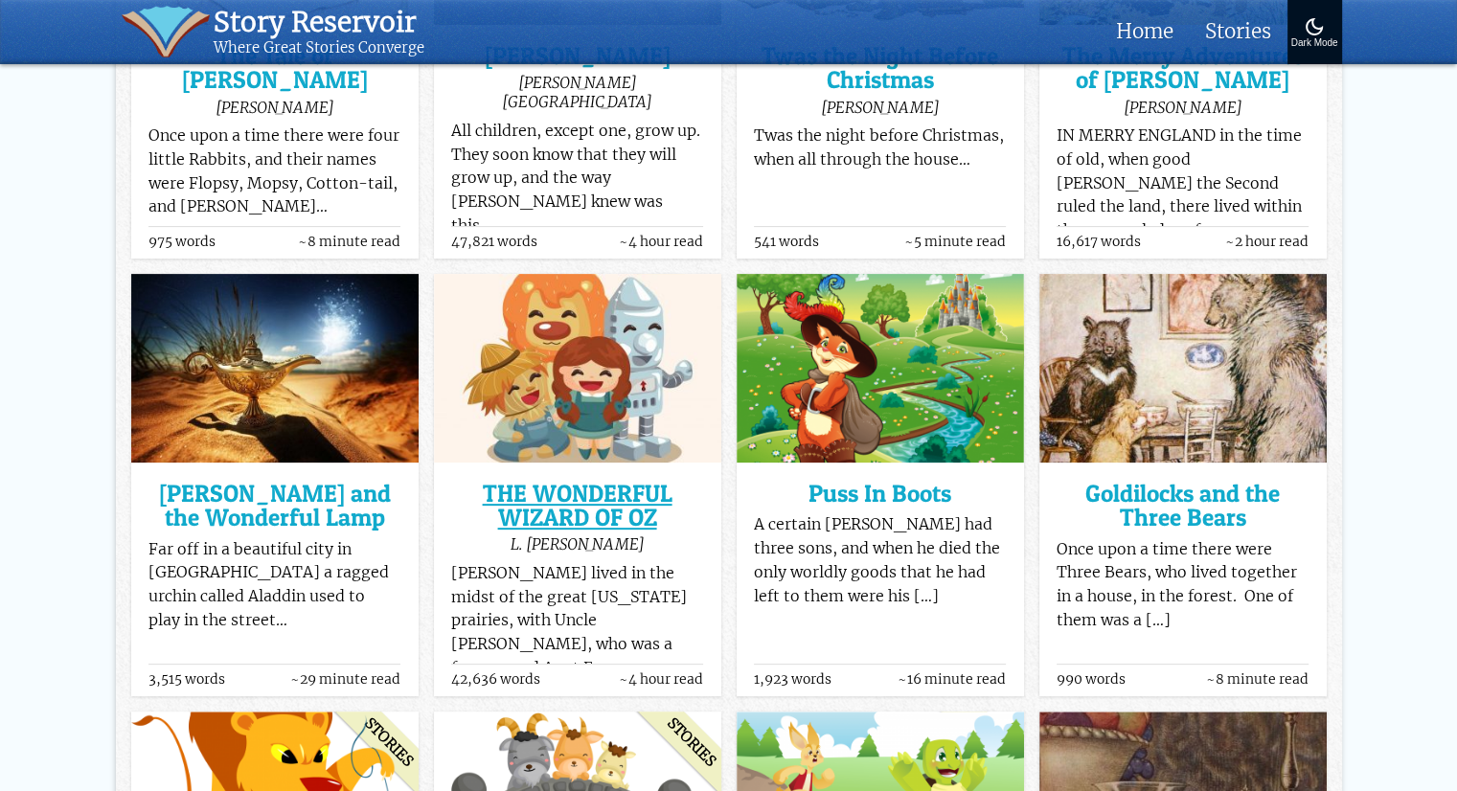
scroll to position [486, 0]
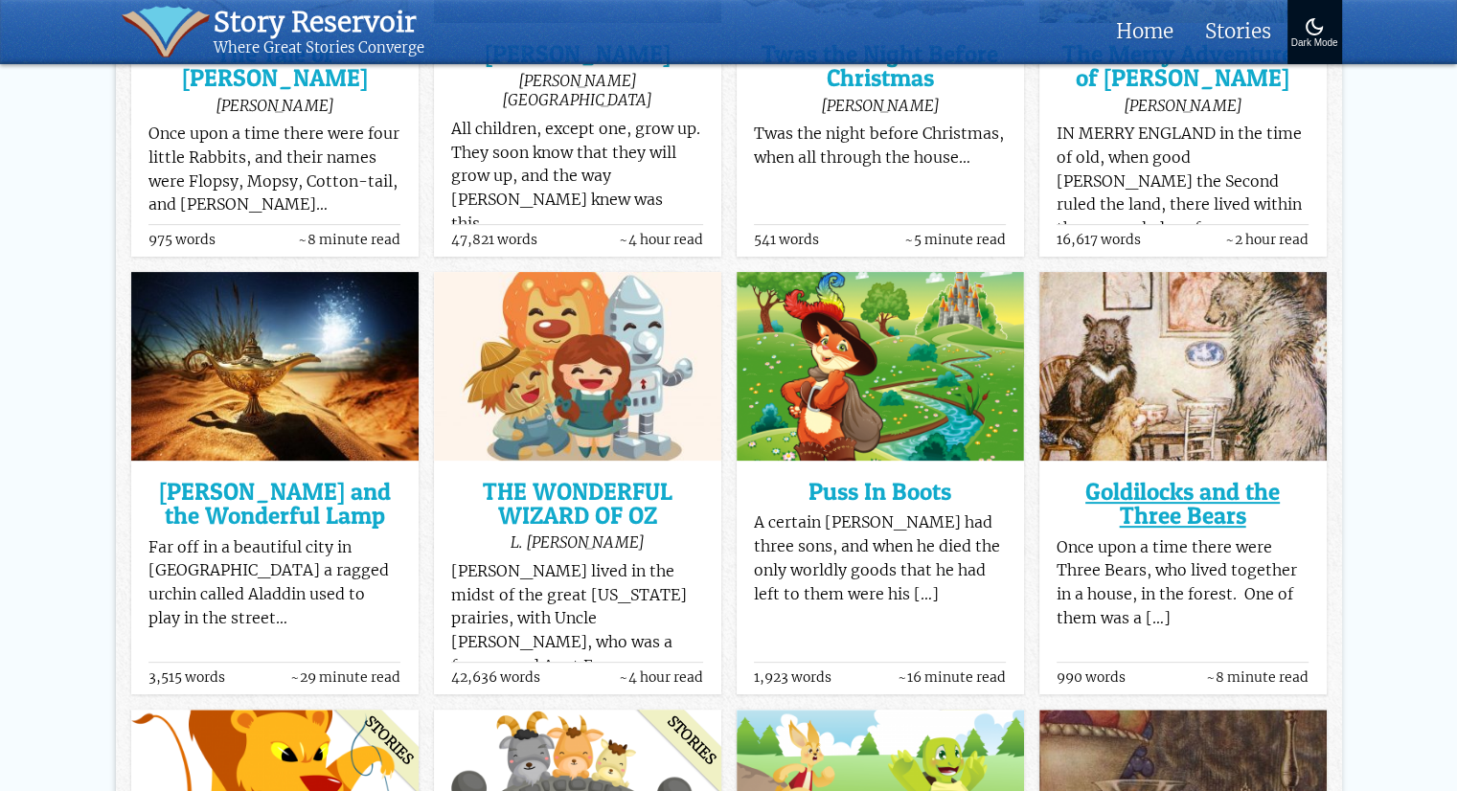
click at [1165, 490] on h3 "Goldilocks and the Three Bears" at bounding box center [1182, 504] width 252 height 49
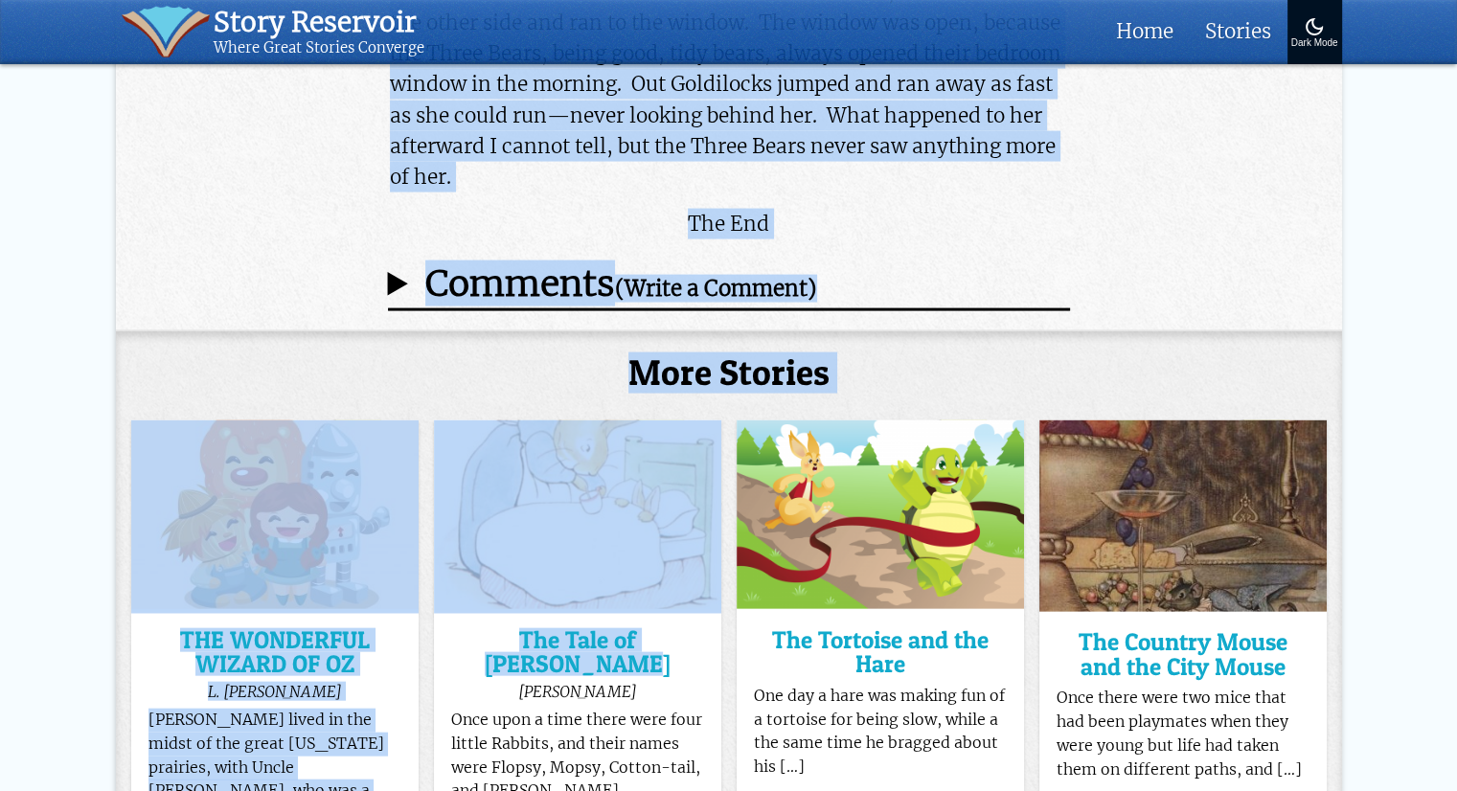
scroll to position [4055, 0]
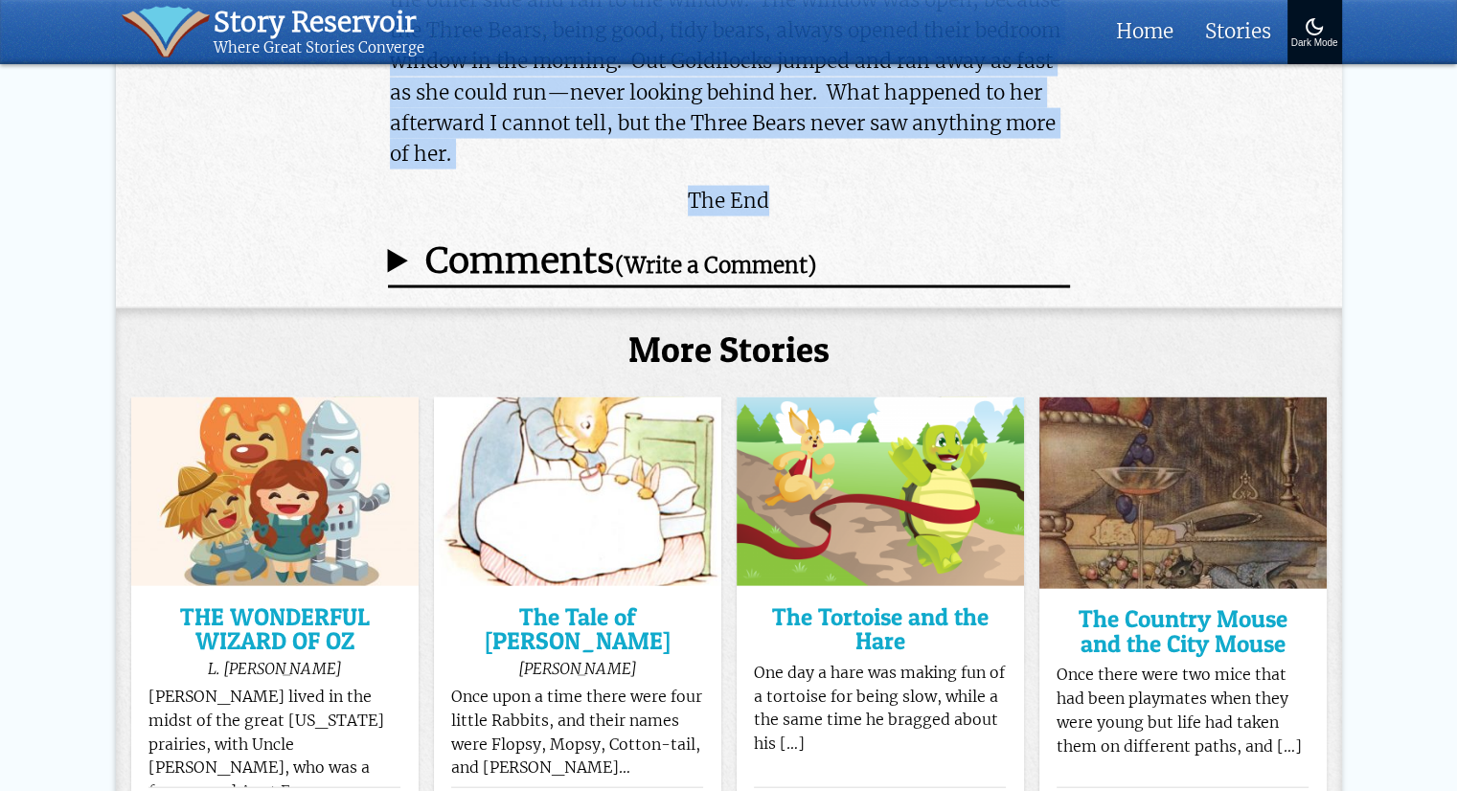
drag, startPoint x: 393, startPoint y: 376, endPoint x: 816, endPoint y: 173, distance: 469.5
copy div "Once upon a time there were Three Bears, who lived together in a house, in the …"
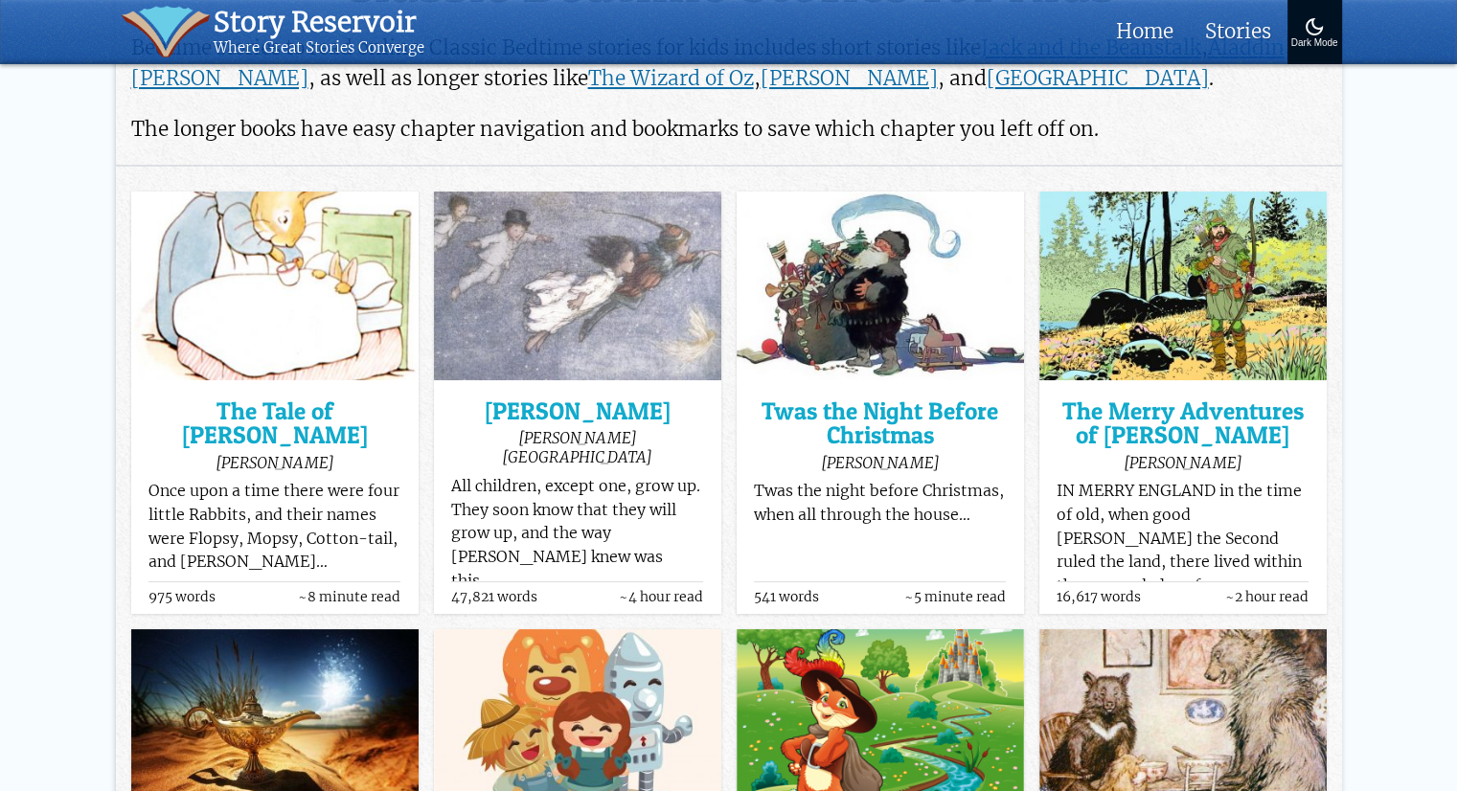
scroll to position [128, 0]
click at [238, 399] on h3 "The Tale of [PERSON_NAME]" at bounding box center [274, 423] width 252 height 49
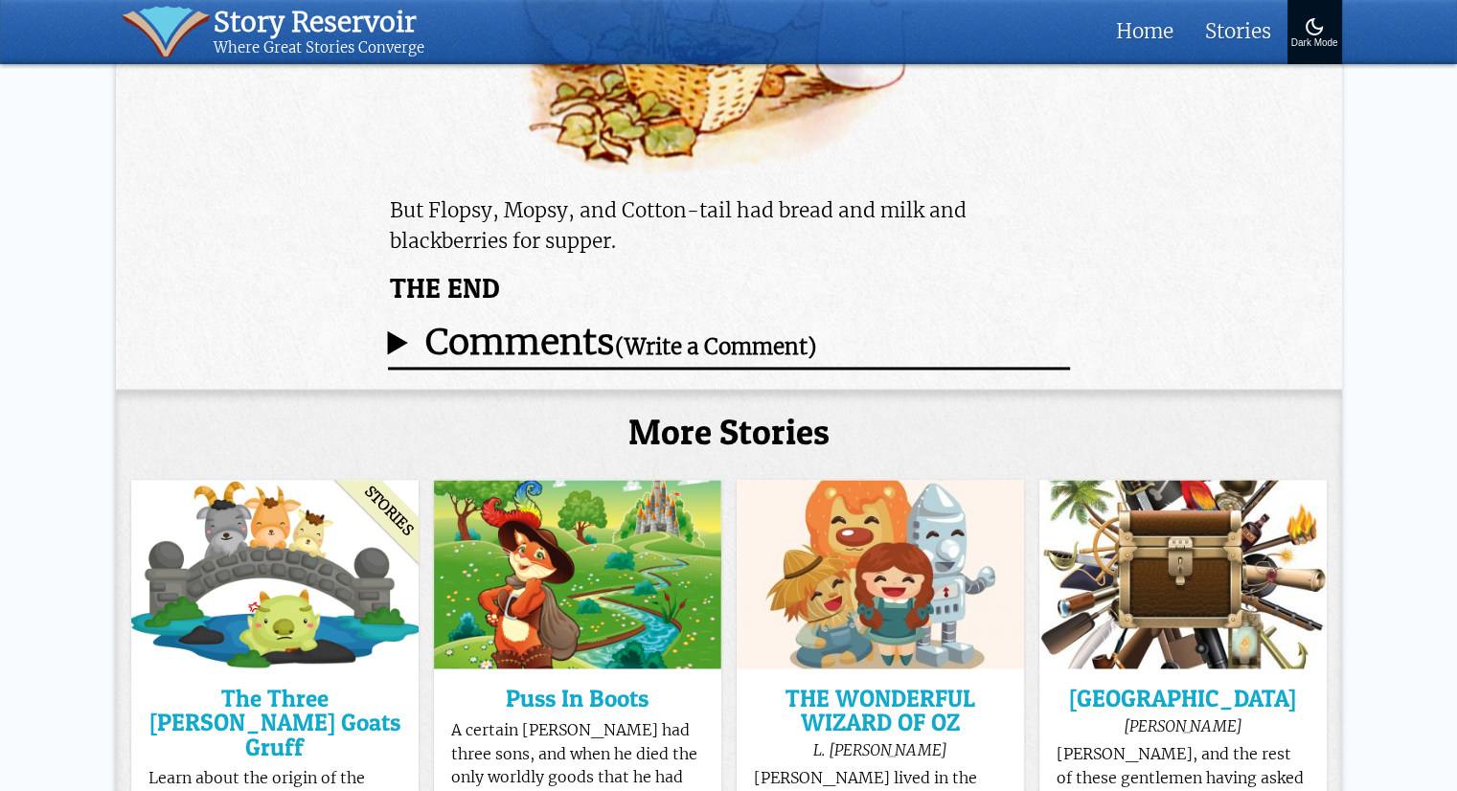
scroll to position [16972, 0]
click at [678, 194] on p "But Flopsy, Mopsy, and Cotton-tail had bread and milk and blackberries for supp…" at bounding box center [728, 224] width 677 height 61
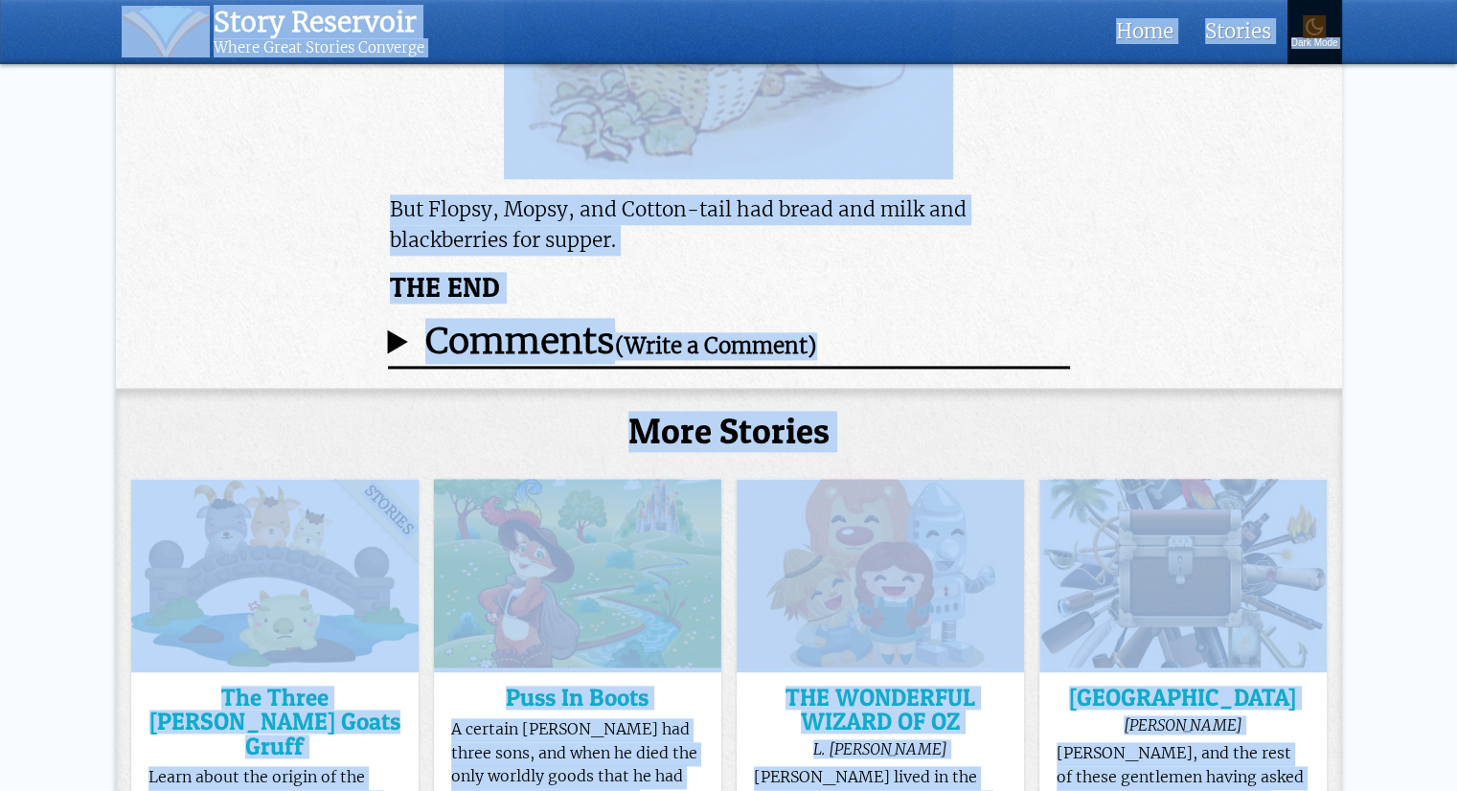
click at [678, 194] on p "But Flopsy, Mopsy, and Cotton-tail had bread and milk and blackberries for supp…" at bounding box center [728, 224] width 677 height 61
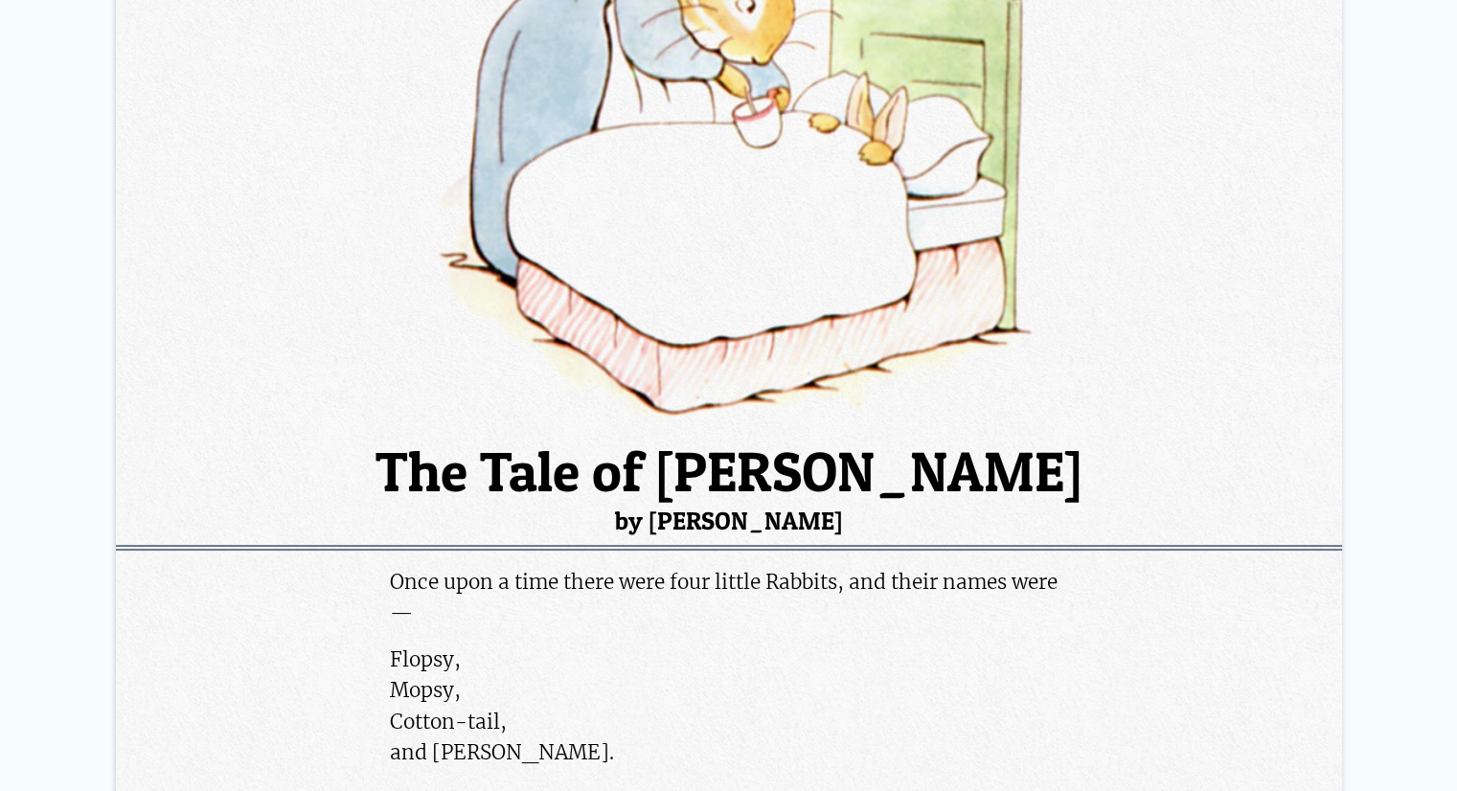
scroll to position [0, 0]
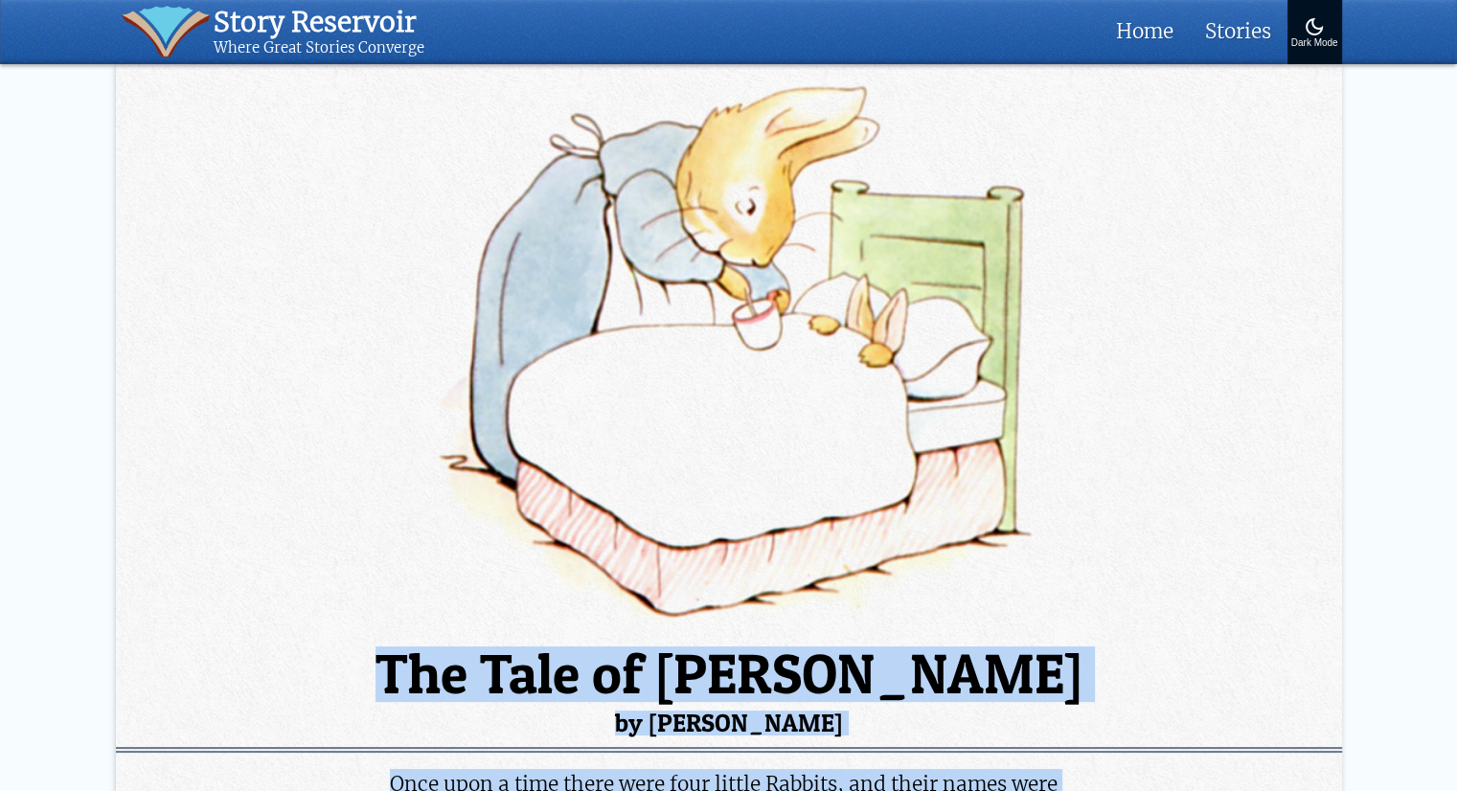
drag, startPoint x: 536, startPoint y: 162, endPoint x: 425, endPoint y: 658, distance: 508.4
copy article "The Tale of Peter Rabbit by Beatrix Potter Once upon a time there were four lit…"
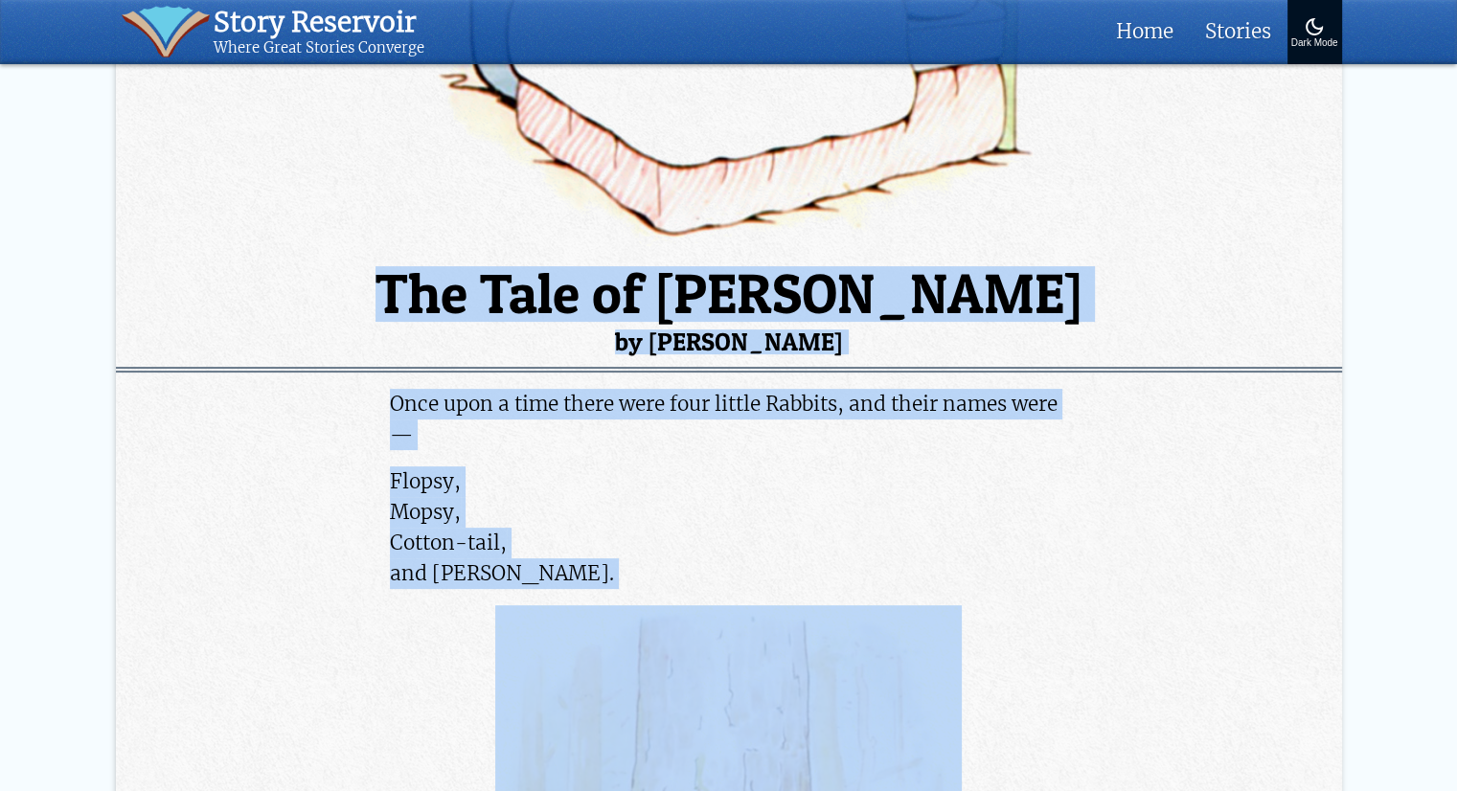
scroll to position [460, 0]
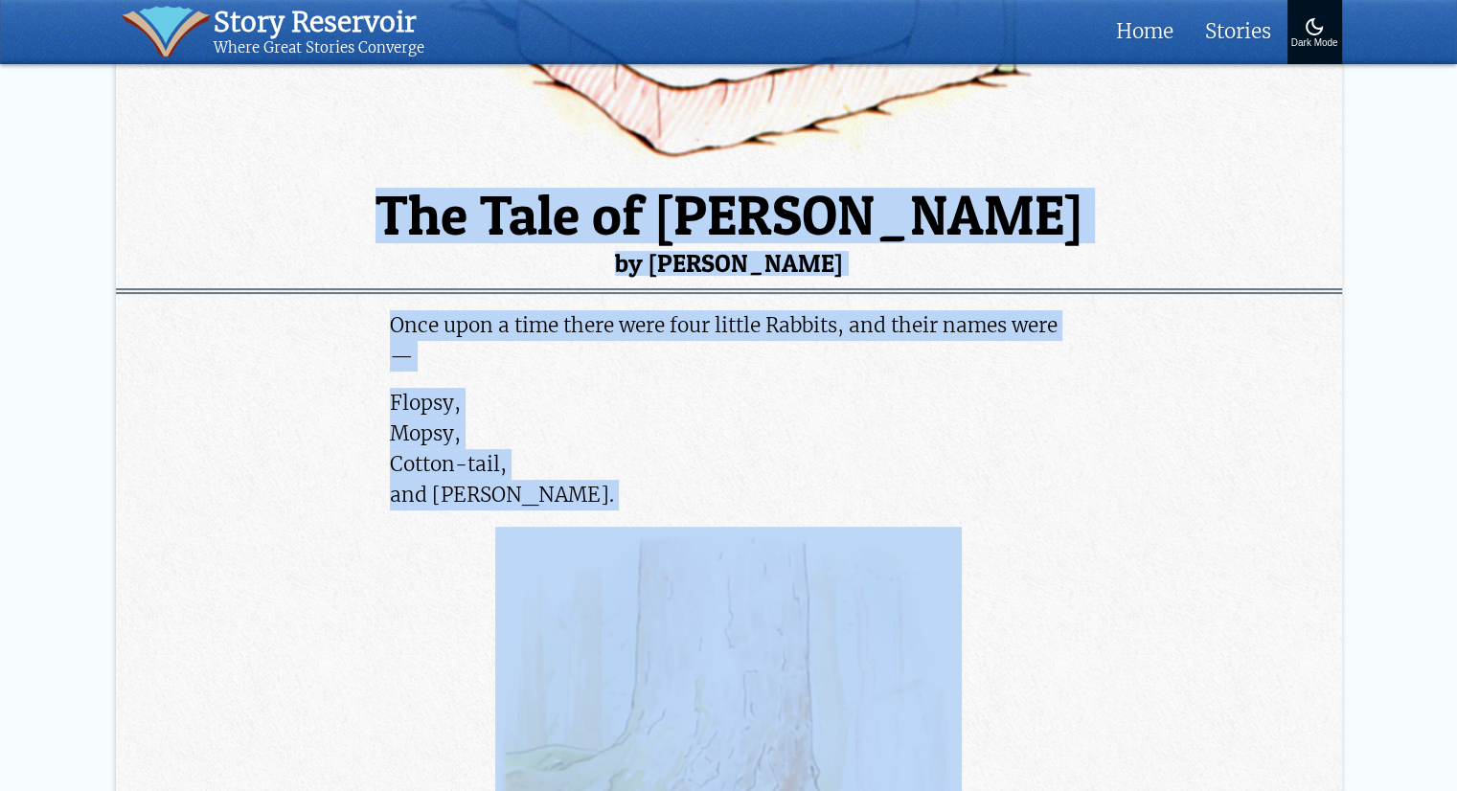
click at [721, 353] on p "Once upon a time there were four little Rabbits, and their names were—" at bounding box center [728, 340] width 677 height 61
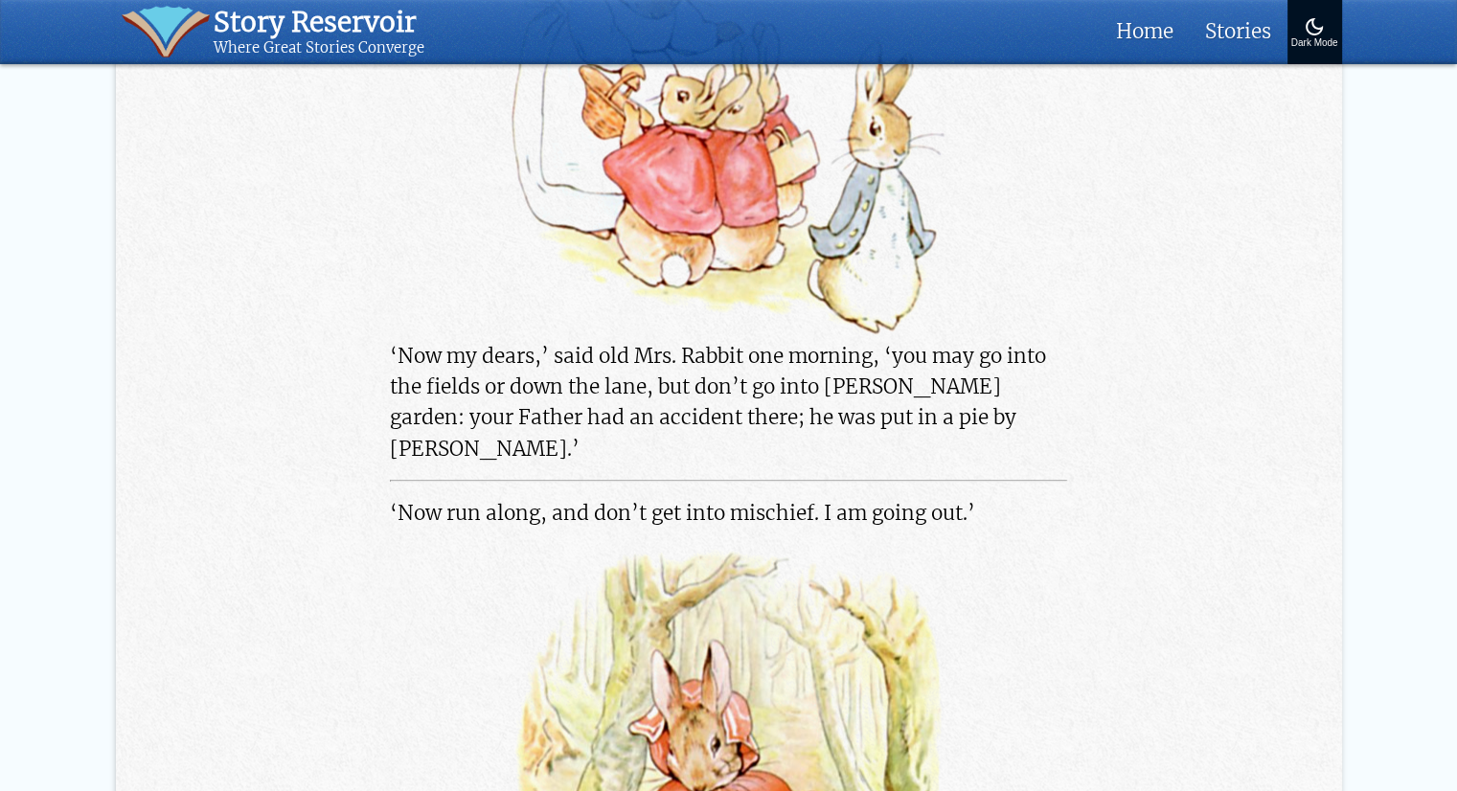
scroll to position [1803, 0]
drag, startPoint x: 702, startPoint y: 383, endPoint x: 713, endPoint y: 389, distance: 12.0
click at [713, 389] on p "‘Now my dears,’ said old Mrs. Rabbit one morning, ‘you may go into the fields o…" at bounding box center [728, 146] width 677 height 634
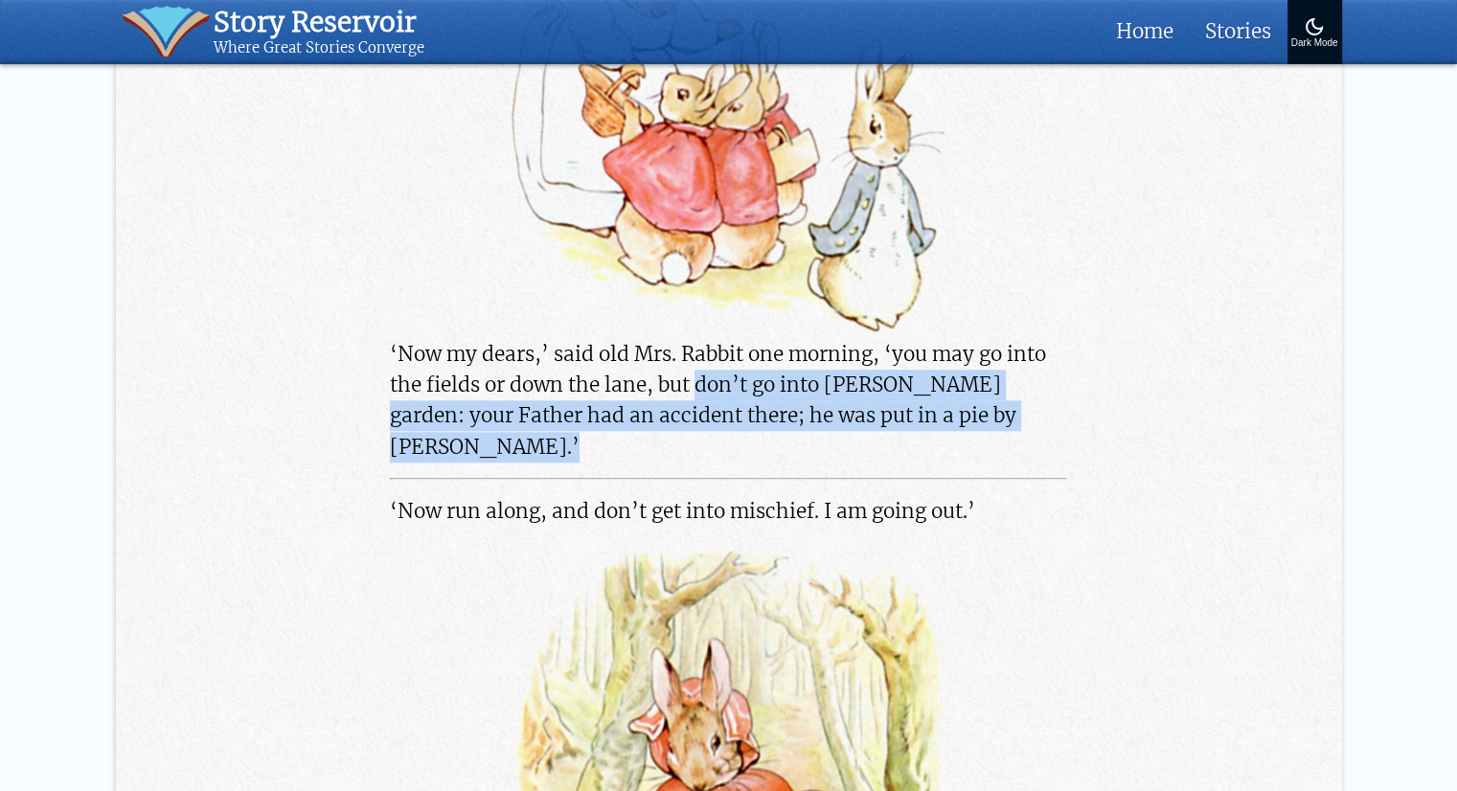
drag, startPoint x: 699, startPoint y: 384, endPoint x: 492, endPoint y: 449, distance: 216.9
click at [492, 449] on p "‘Now my dears,’ said old Mrs. Rabbit one morning, ‘you may go into the fields o…" at bounding box center [728, 146] width 677 height 634
copy p "don’t go into Mr. McGregor’s garden: your Father had an accident there; he was …"
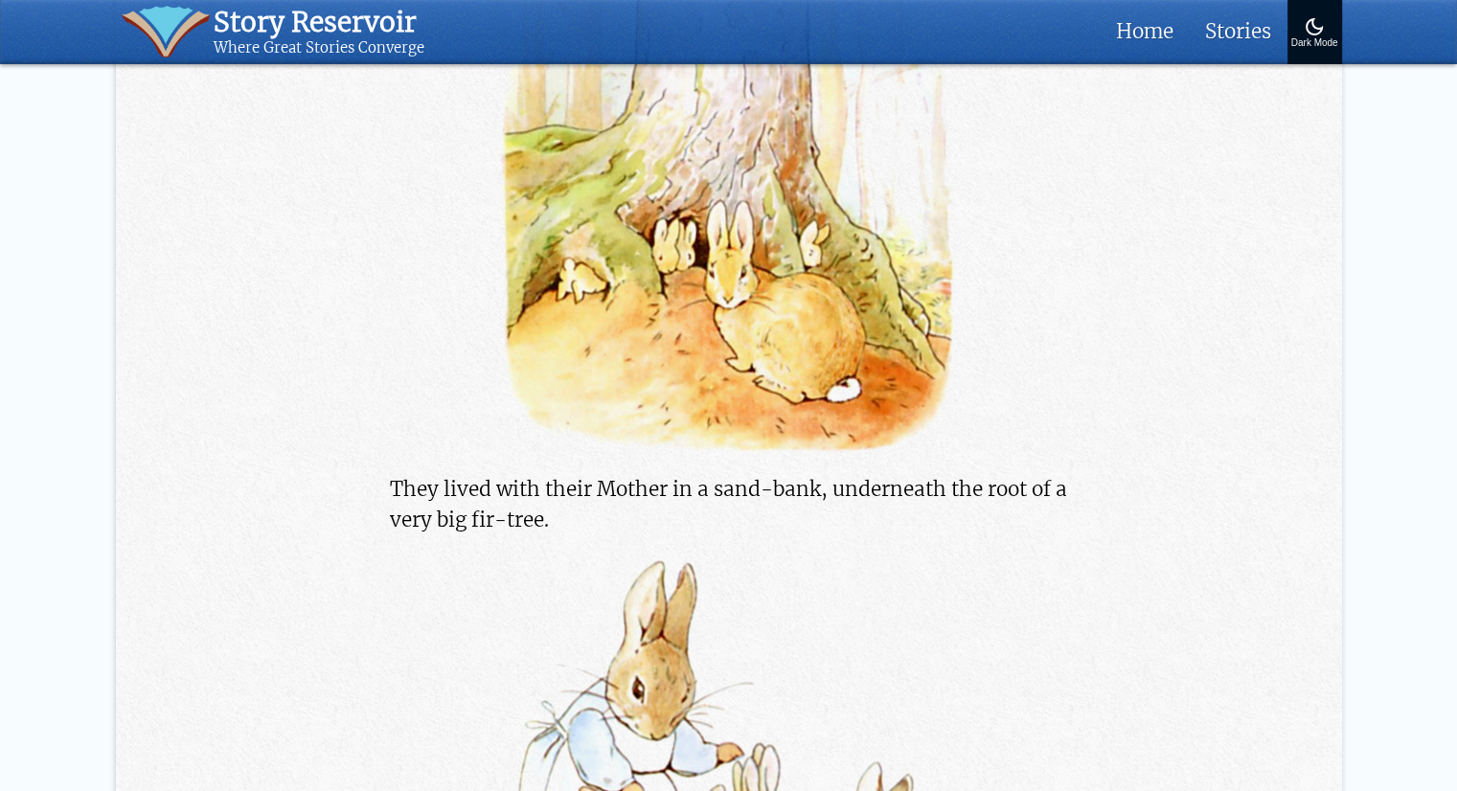
scroll to position [1080, 0]
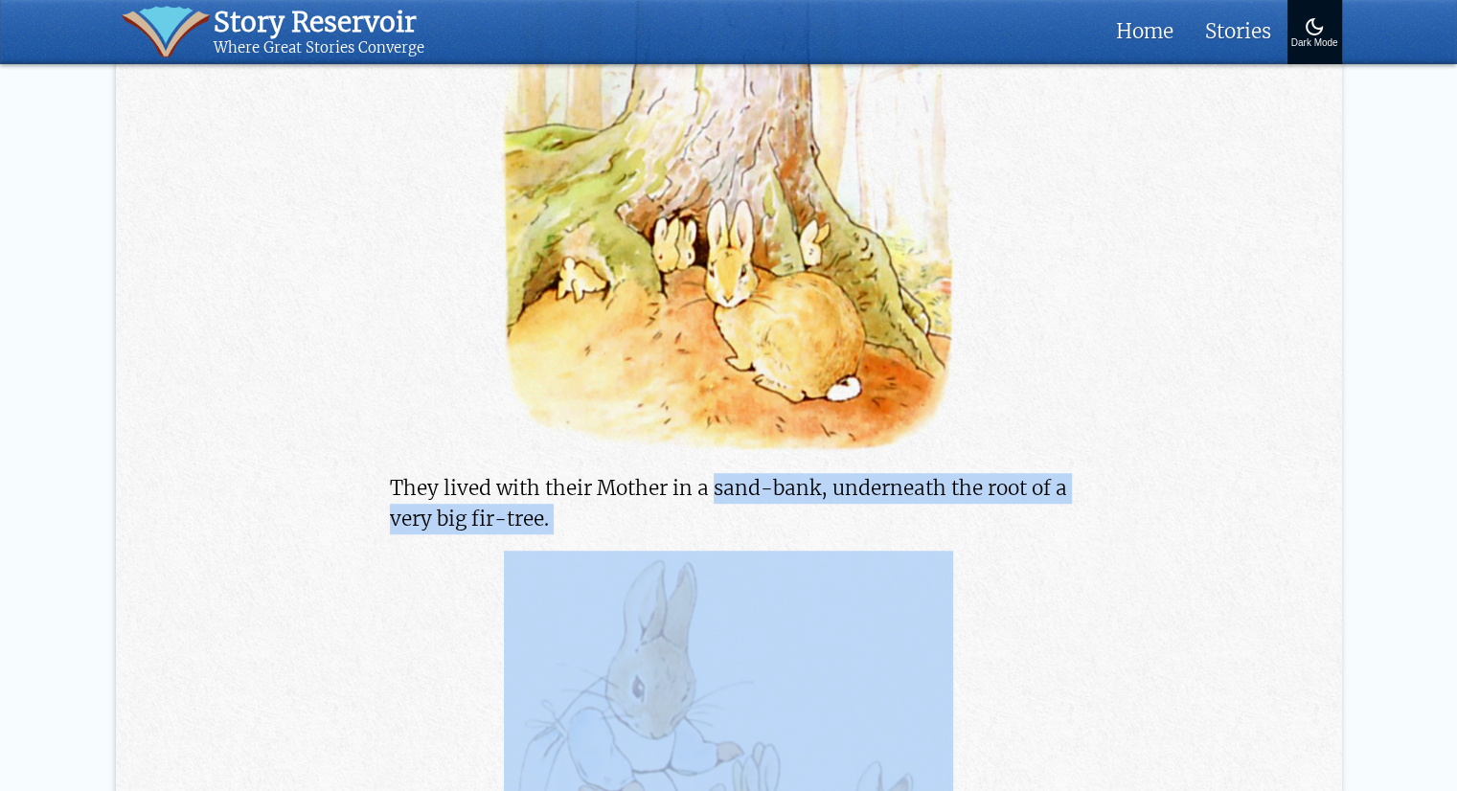
drag, startPoint x: 715, startPoint y: 484, endPoint x: 817, endPoint y: 539, distance: 116.6
copy div "sand-bank, underneath the root of a very big fir-tree."
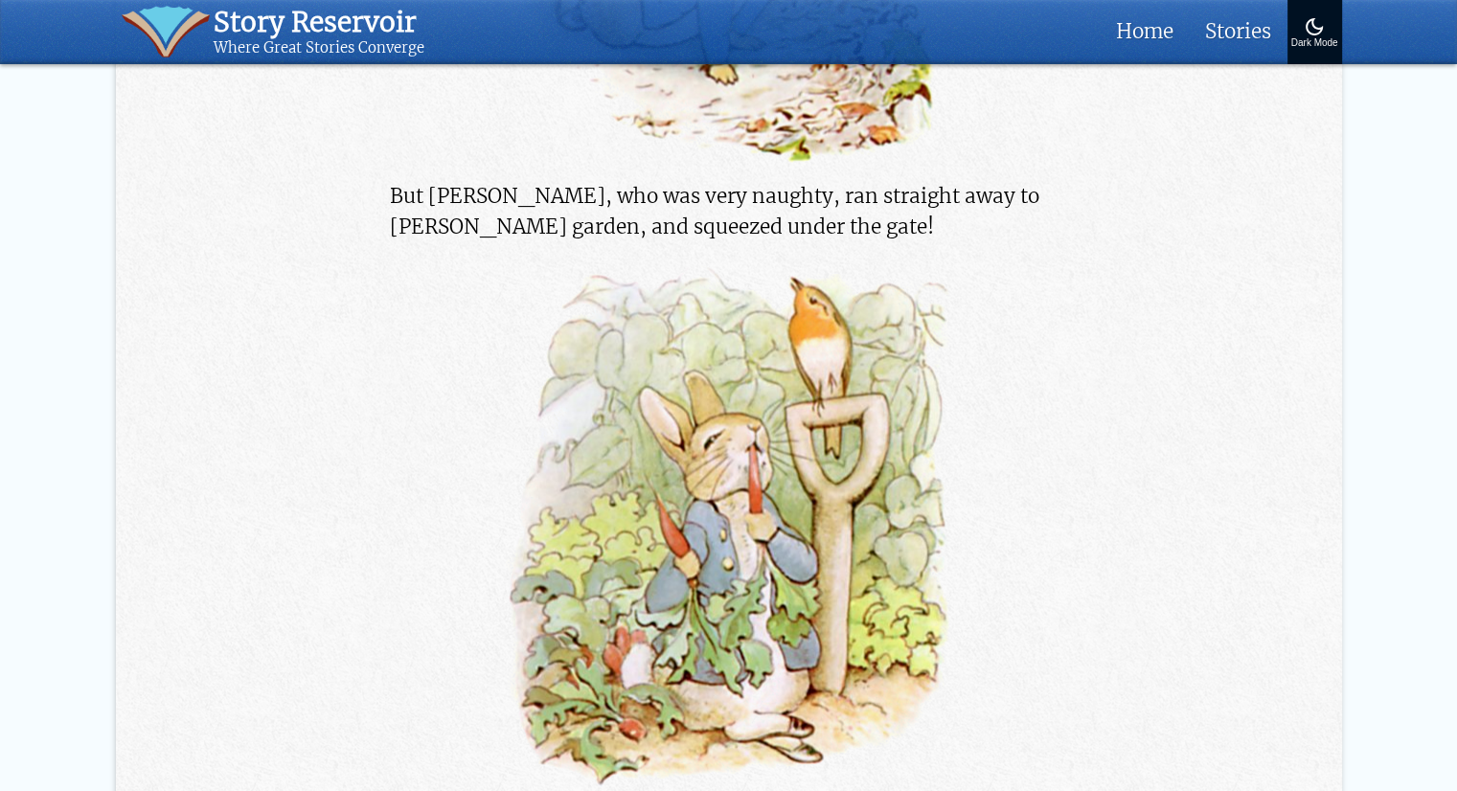
scroll to position [3945, 0]
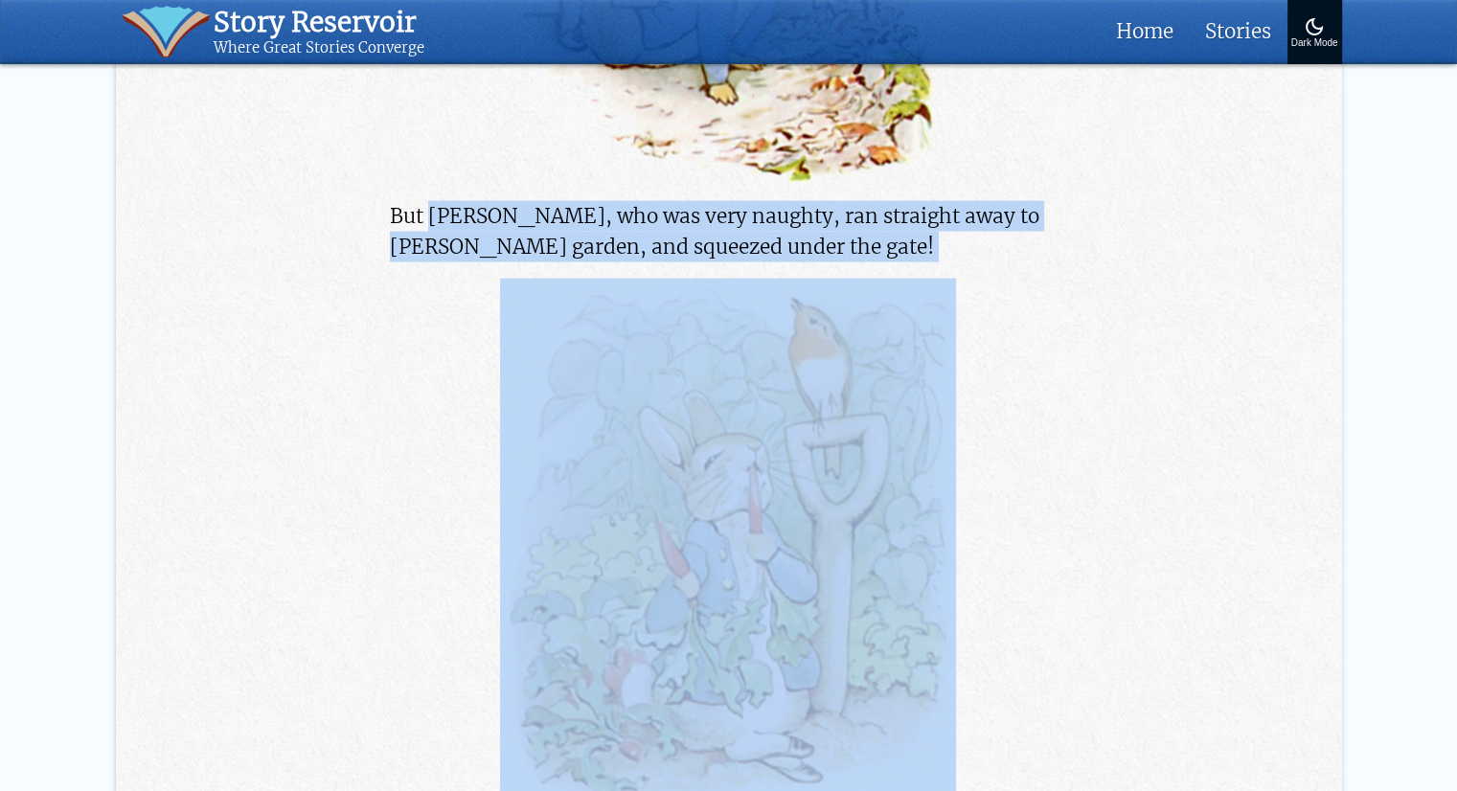
drag, startPoint x: 425, startPoint y: 209, endPoint x: 942, endPoint y: 266, distance: 520.4
copy div "Peter, who was very naughty, ran straight away to Mr. McGregor’s garden, and sq…"
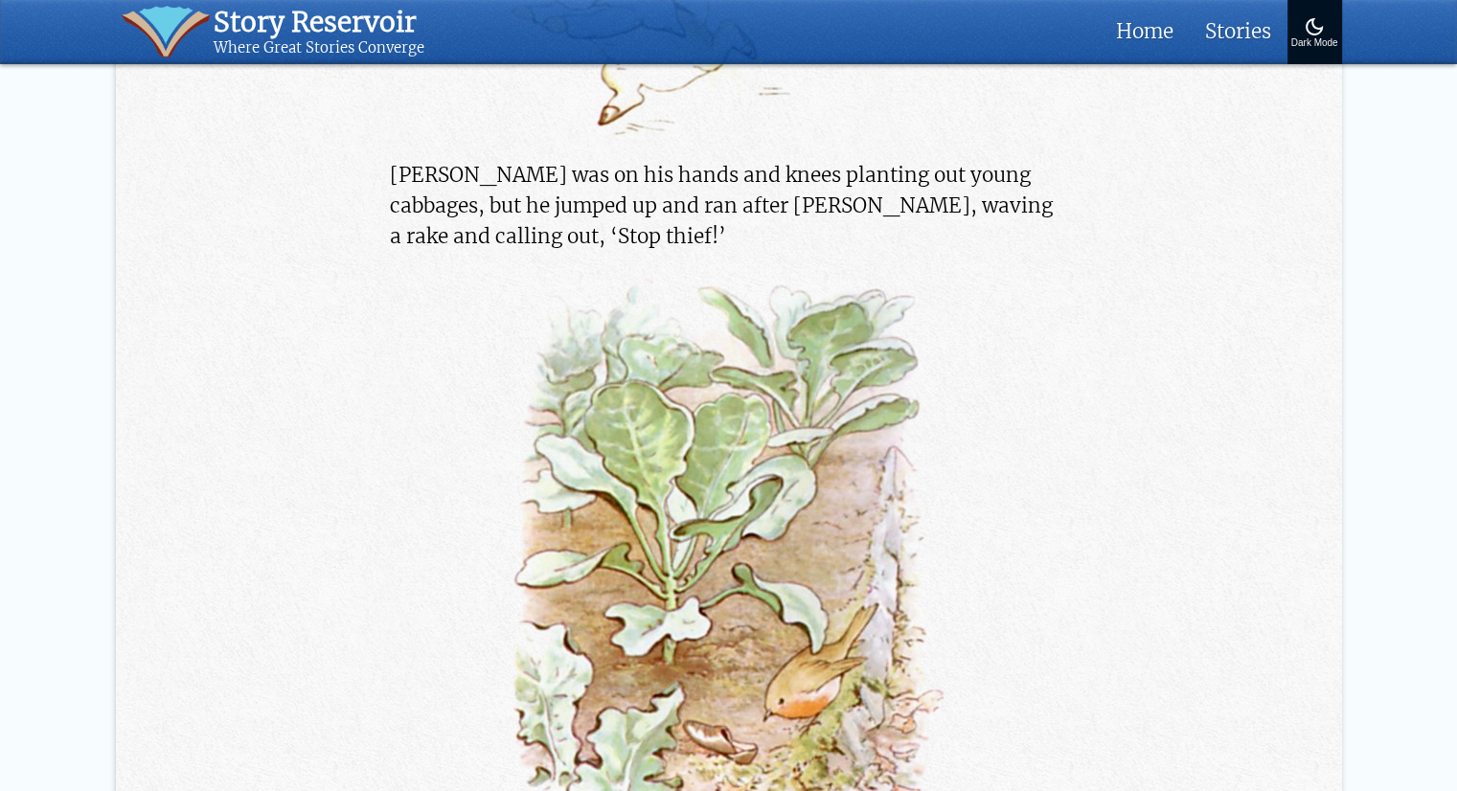
scroll to position [6176, 0]
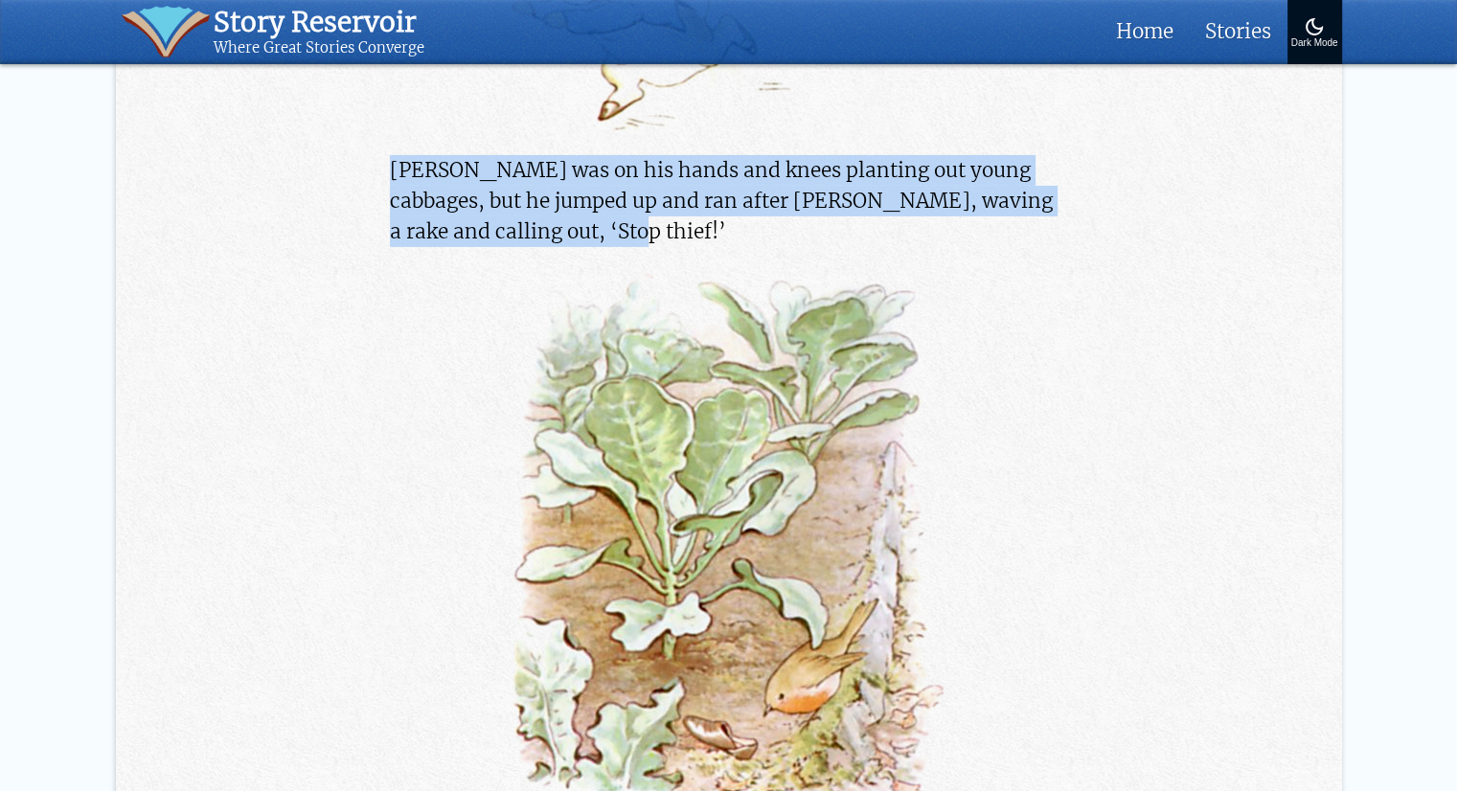
drag, startPoint x: 388, startPoint y: 169, endPoint x: 666, endPoint y: 231, distance: 284.7
click at [526, 200] on p "Mr. McGregor was on his hands and knees planting out young cabbages, but he jum…" at bounding box center [728, 201] width 677 height 93
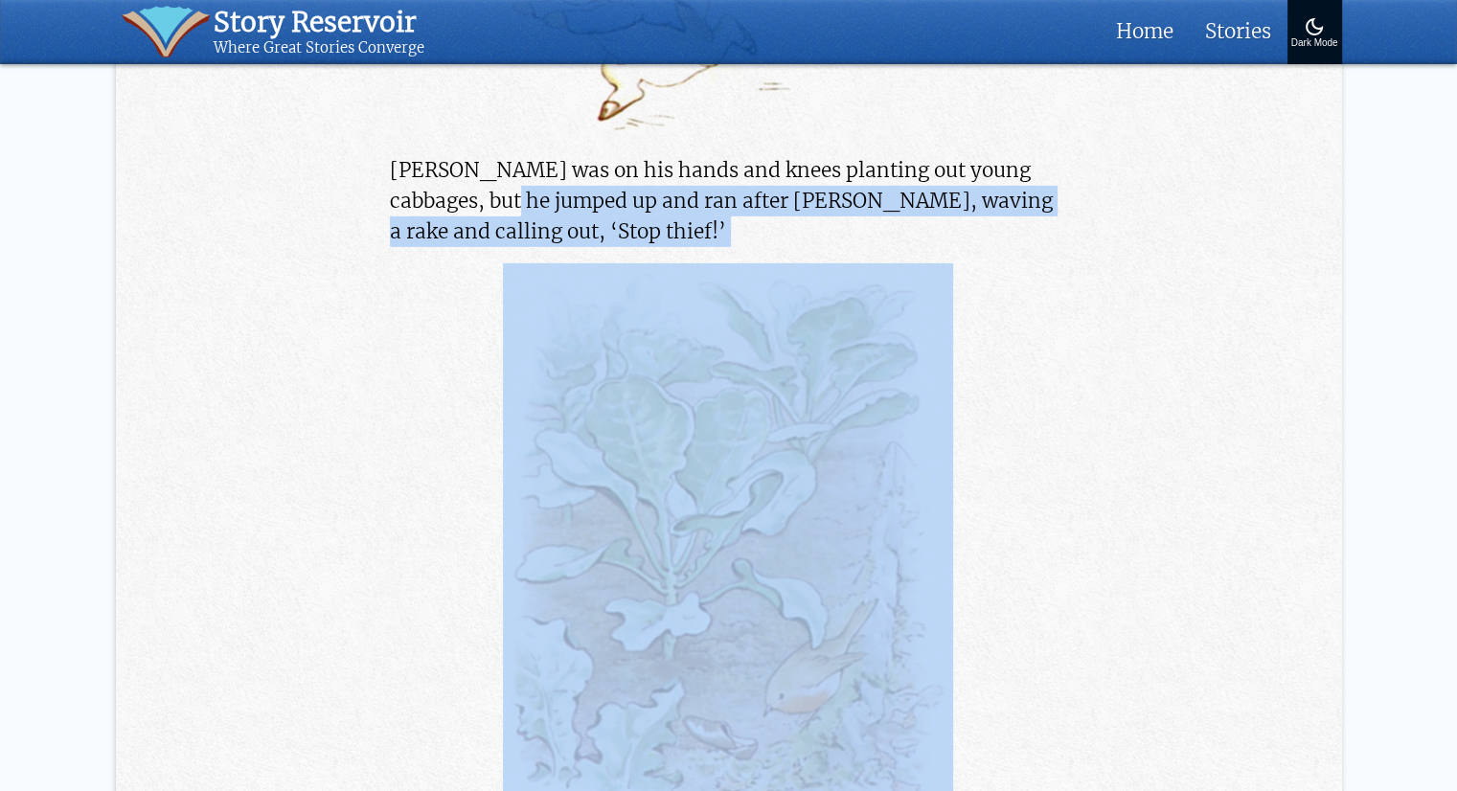
drag, startPoint x: 526, startPoint y: 200, endPoint x: 634, endPoint y: 223, distance: 110.6
click at [634, 223] on p "Mr. McGregor was on his hands and knees planting out young cabbages, but he jum…" at bounding box center [728, 201] width 677 height 93
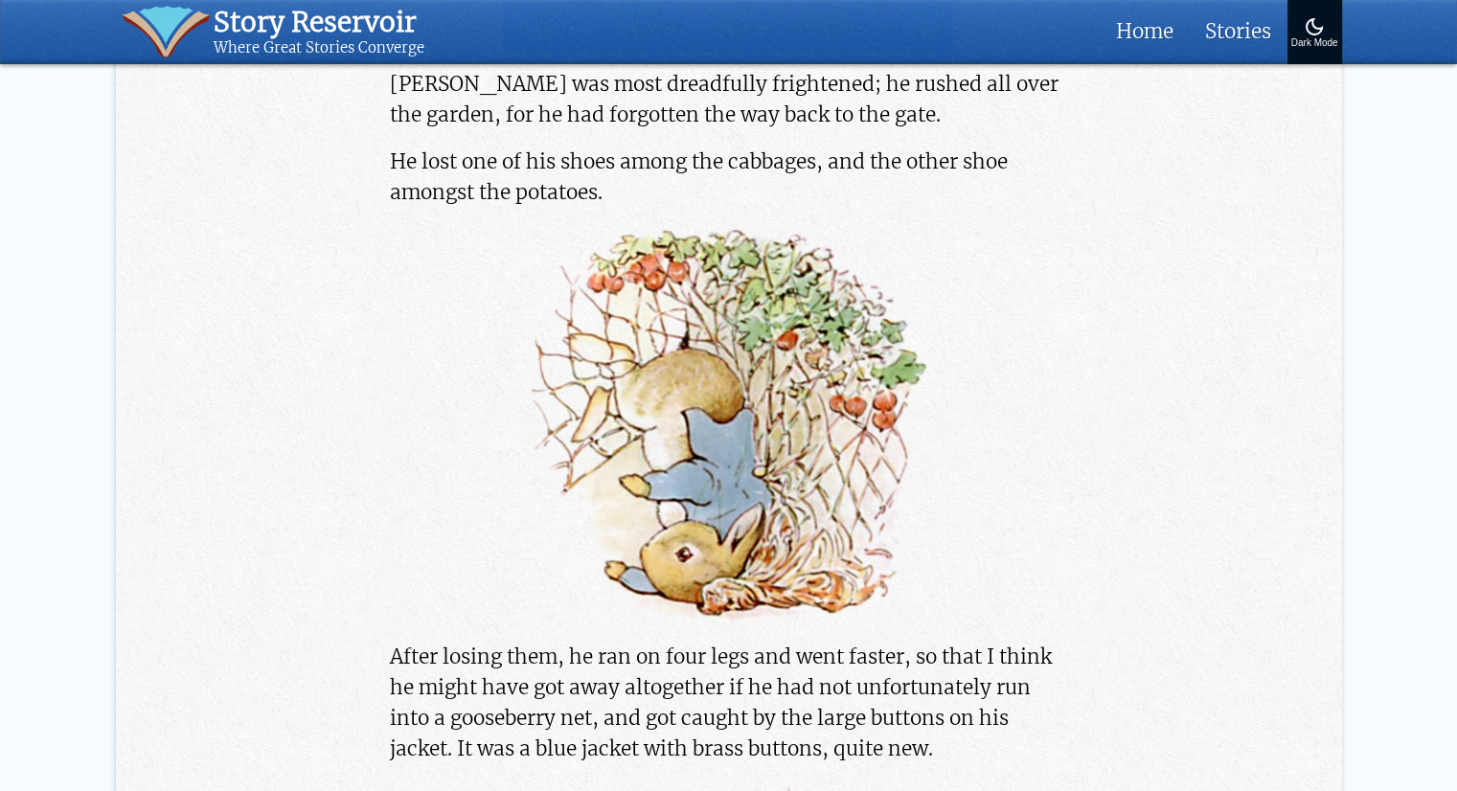
scroll to position [6935, 0]
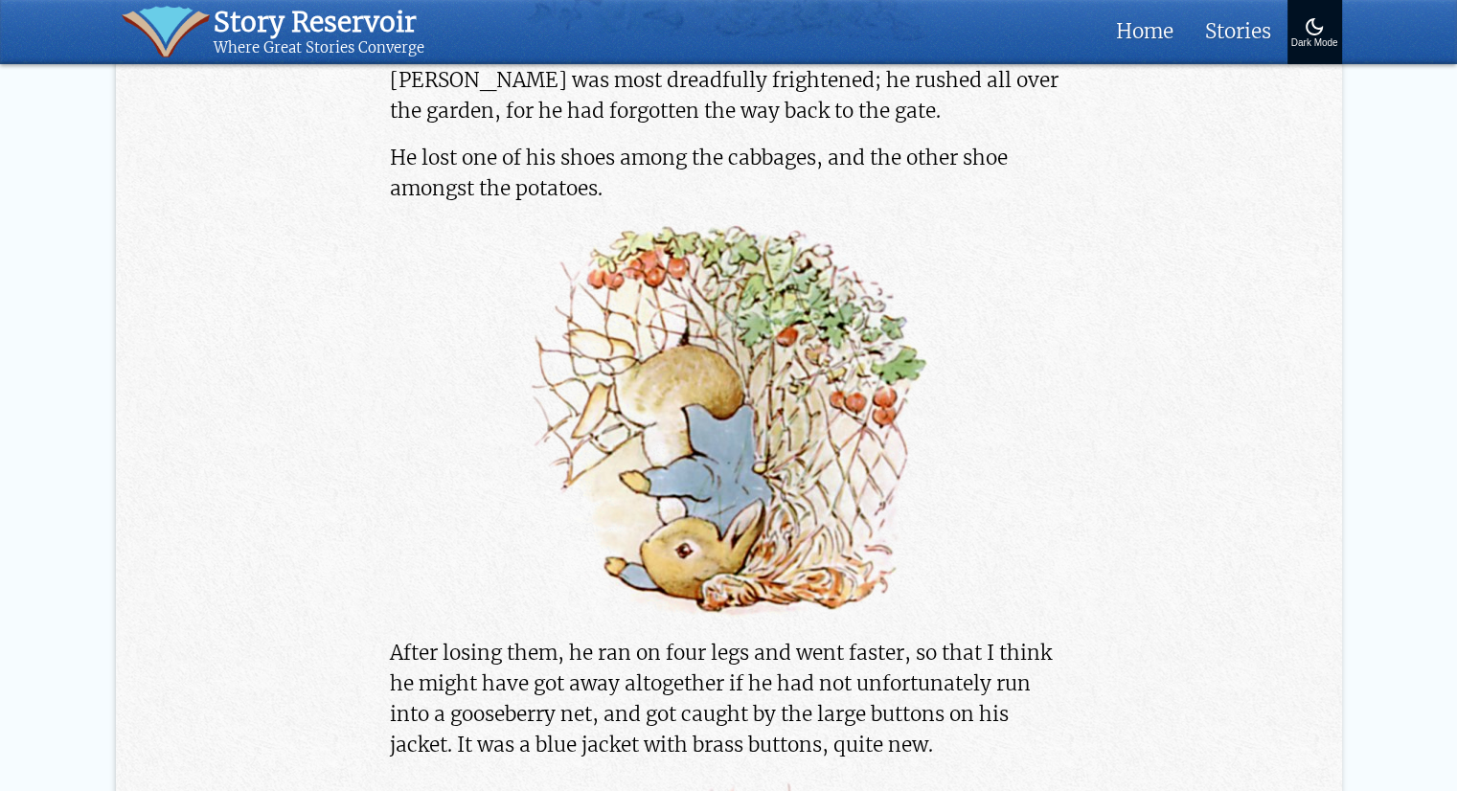
click at [608, 187] on p "He lost one of his shoes among the cabbages, and the other shoe amongst the pot…" at bounding box center [728, 173] width 677 height 61
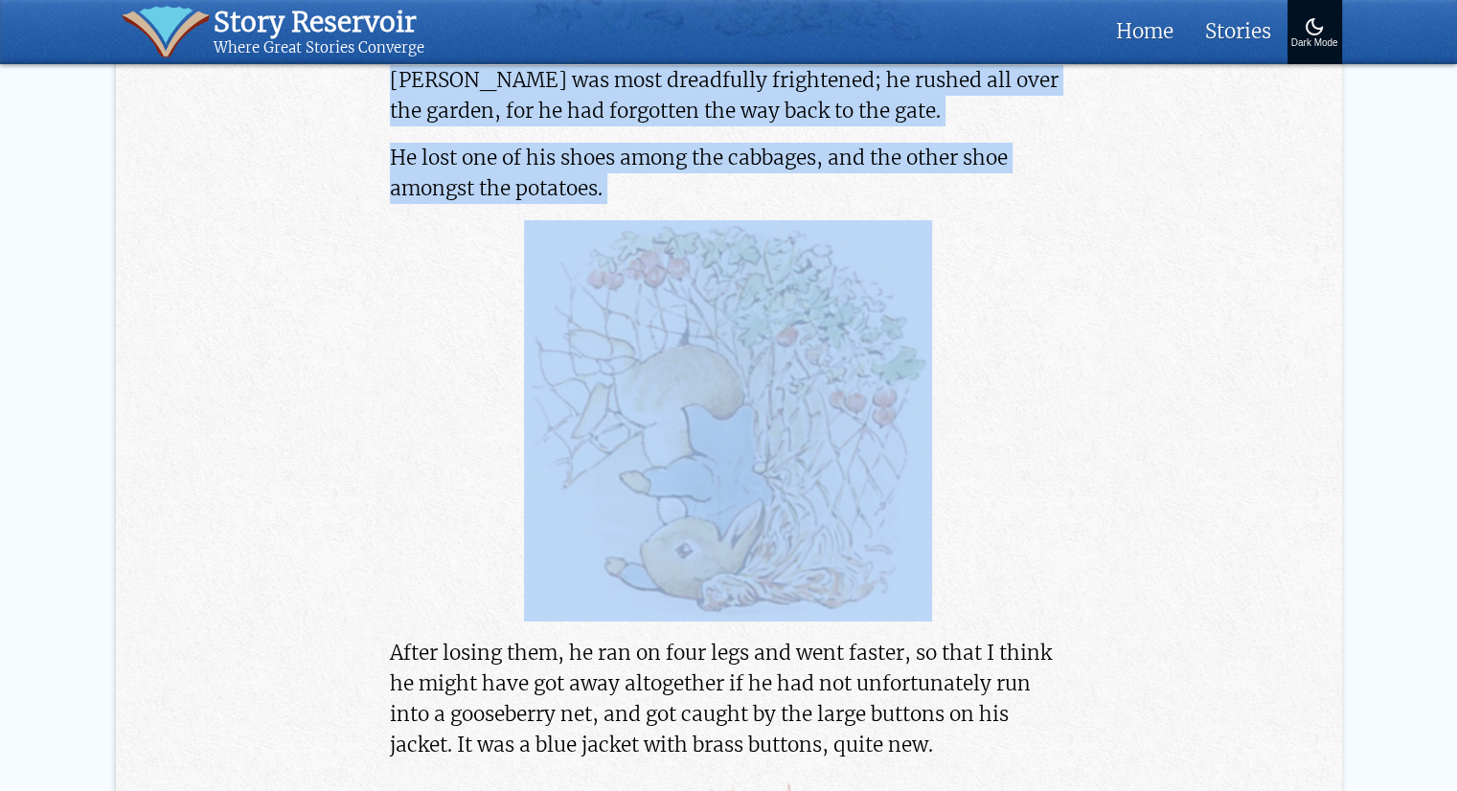
drag, startPoint x: 608, startPoint y: 187, endPoint x: 383, endPoint y: 79, distance: 249.3
copy div "Peter was most dreadfully frightened; he rushed all over the garden, for he had…"
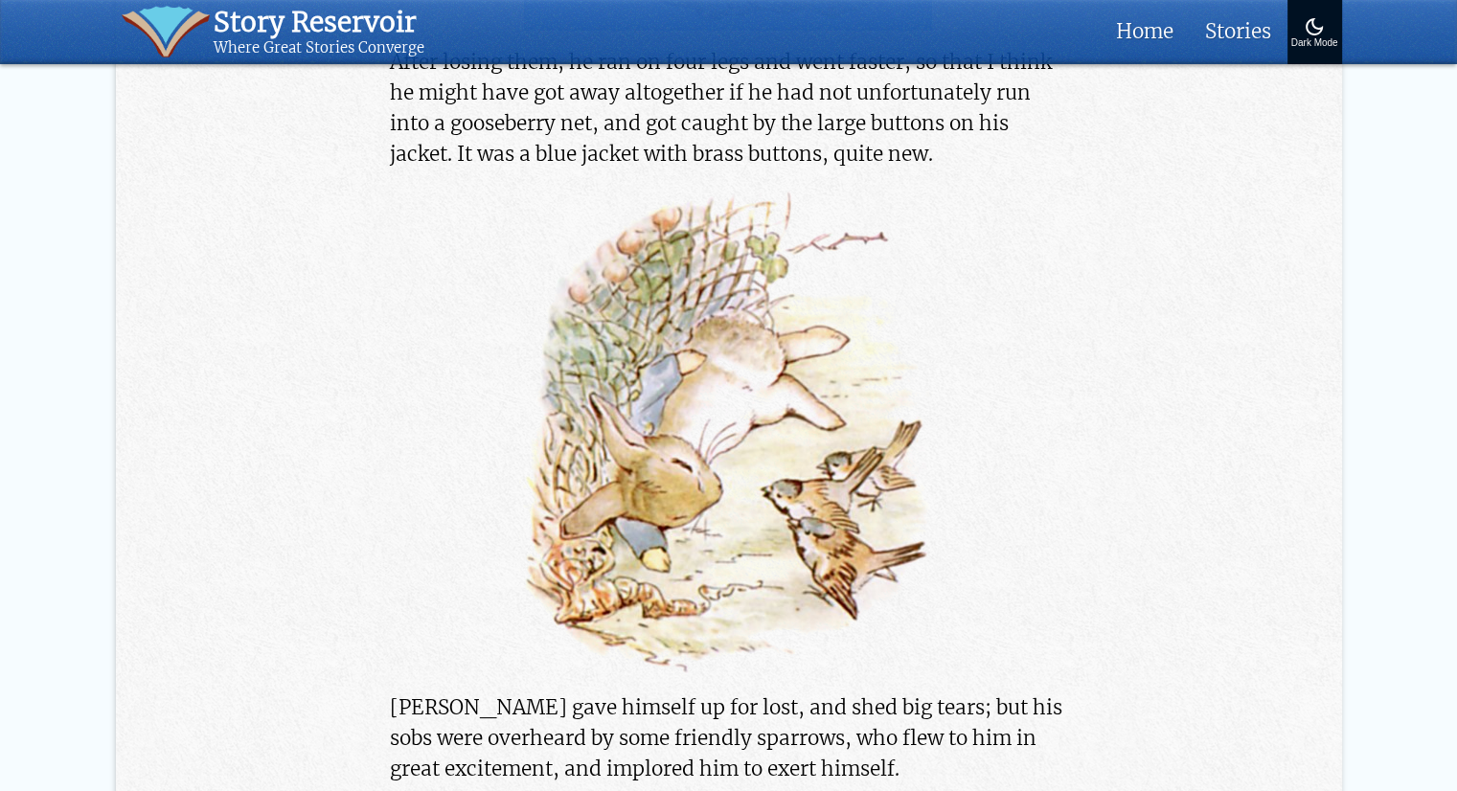
scroll to position [7528, 0]
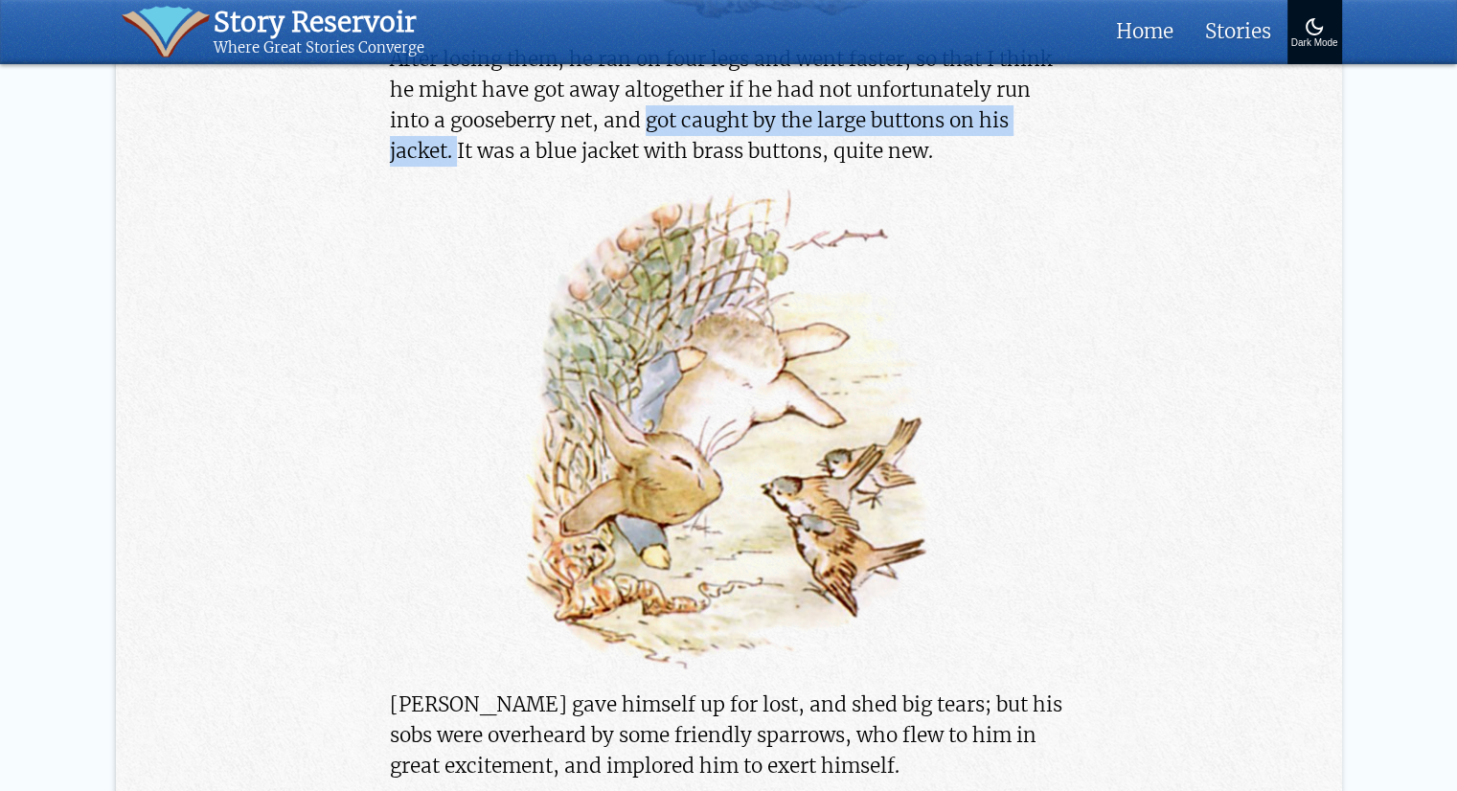
drag, startPoint x: 651, startPoint y: 117, endPoint x: 457, endPoint y: 149, distance: 197.1
click at [457, 149] on p "After losing them, he ran on four legs and went faster, so that I think he migh…" at bounding box center [728, 106] width 677 height 124
copy p "got caught by the large buttons on his jacket."
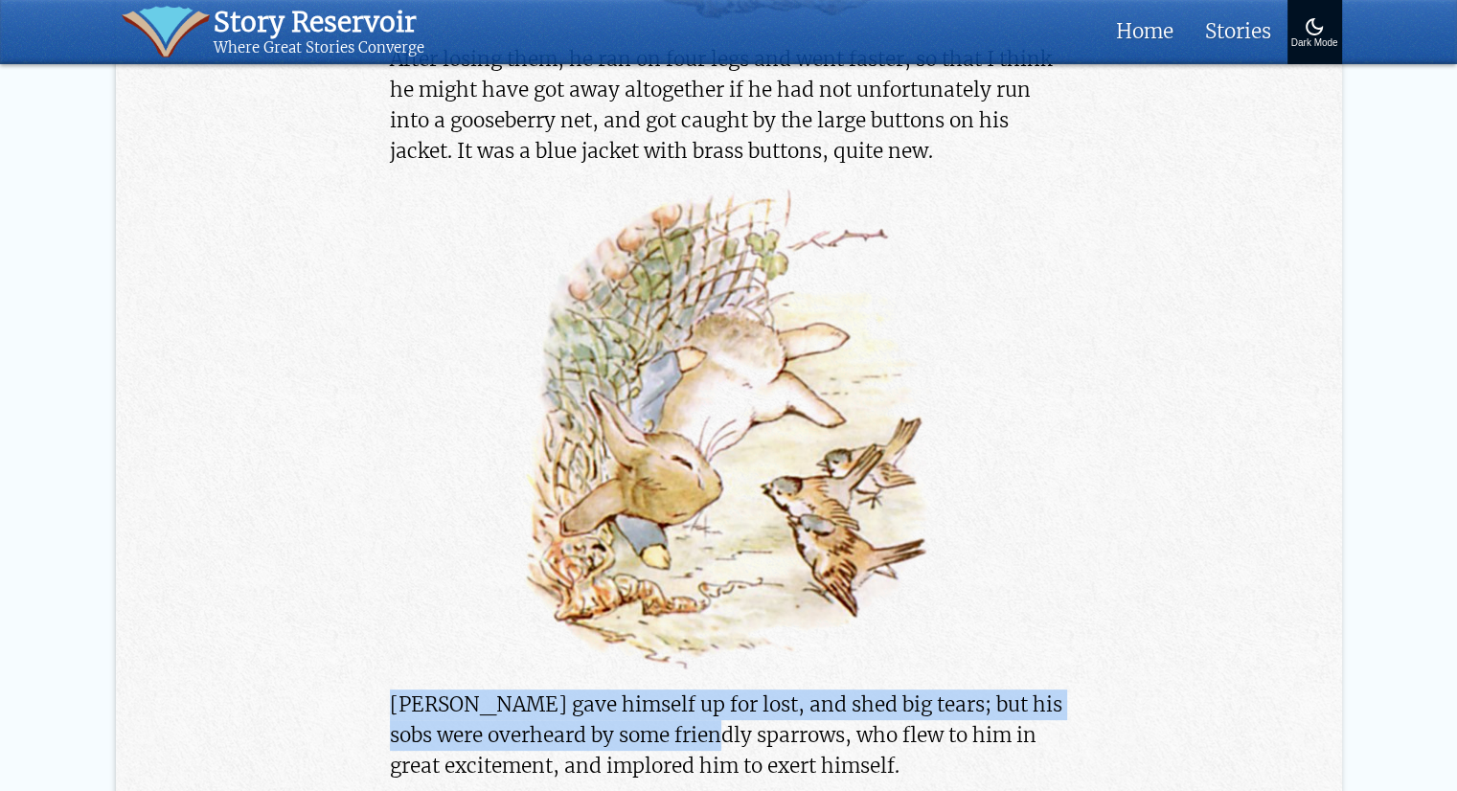
drag, startPoint x: 393, startPoint y: 693, endPoint x: 699, endPoint y: 746, distance: 311.0
click at [699, 746] on p "Peter gave himself up for lost, and shed big tears; but his sobs were overheard…" at bounding box center [728, 736] width 677 height 93
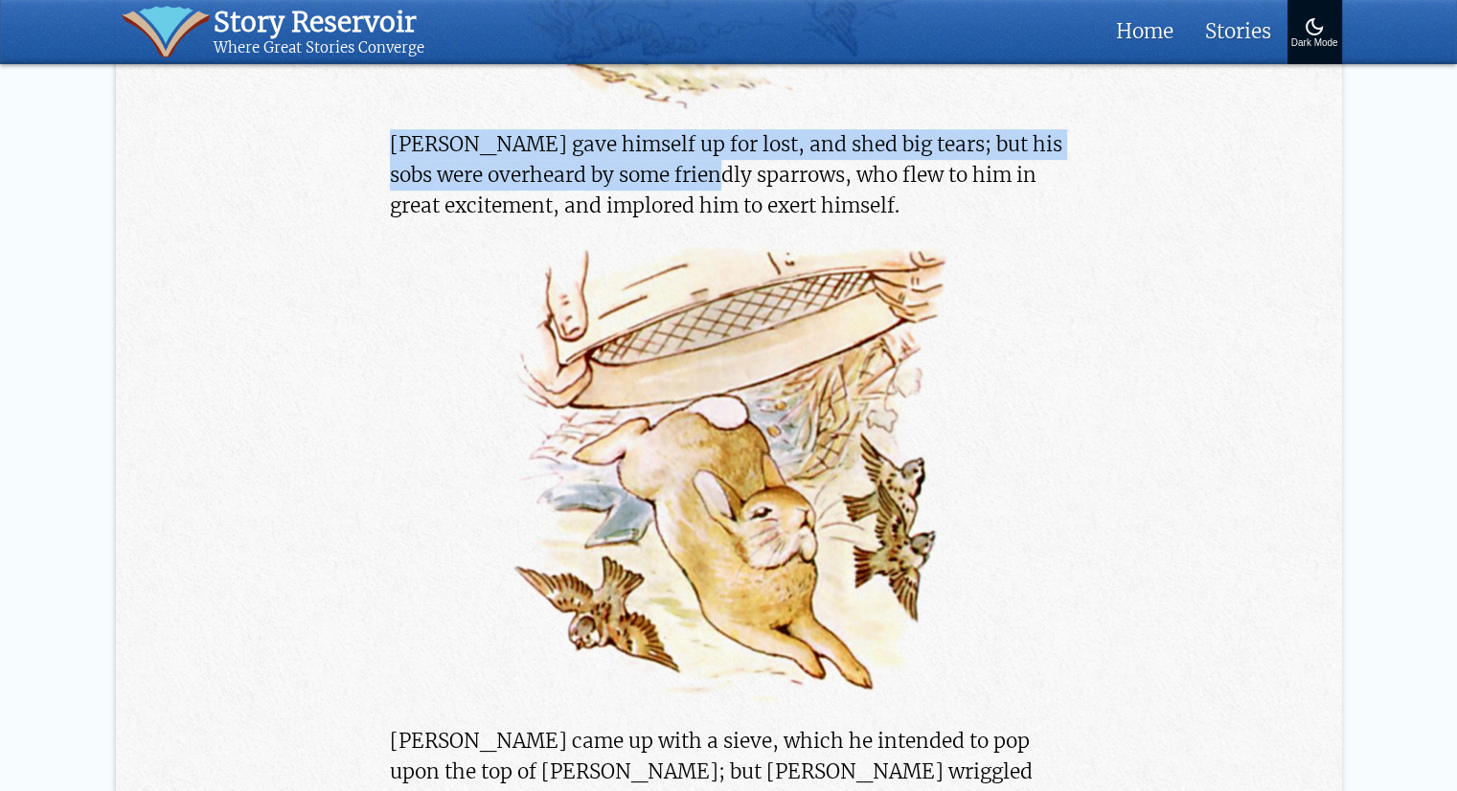
scroll to position [8093, 0]
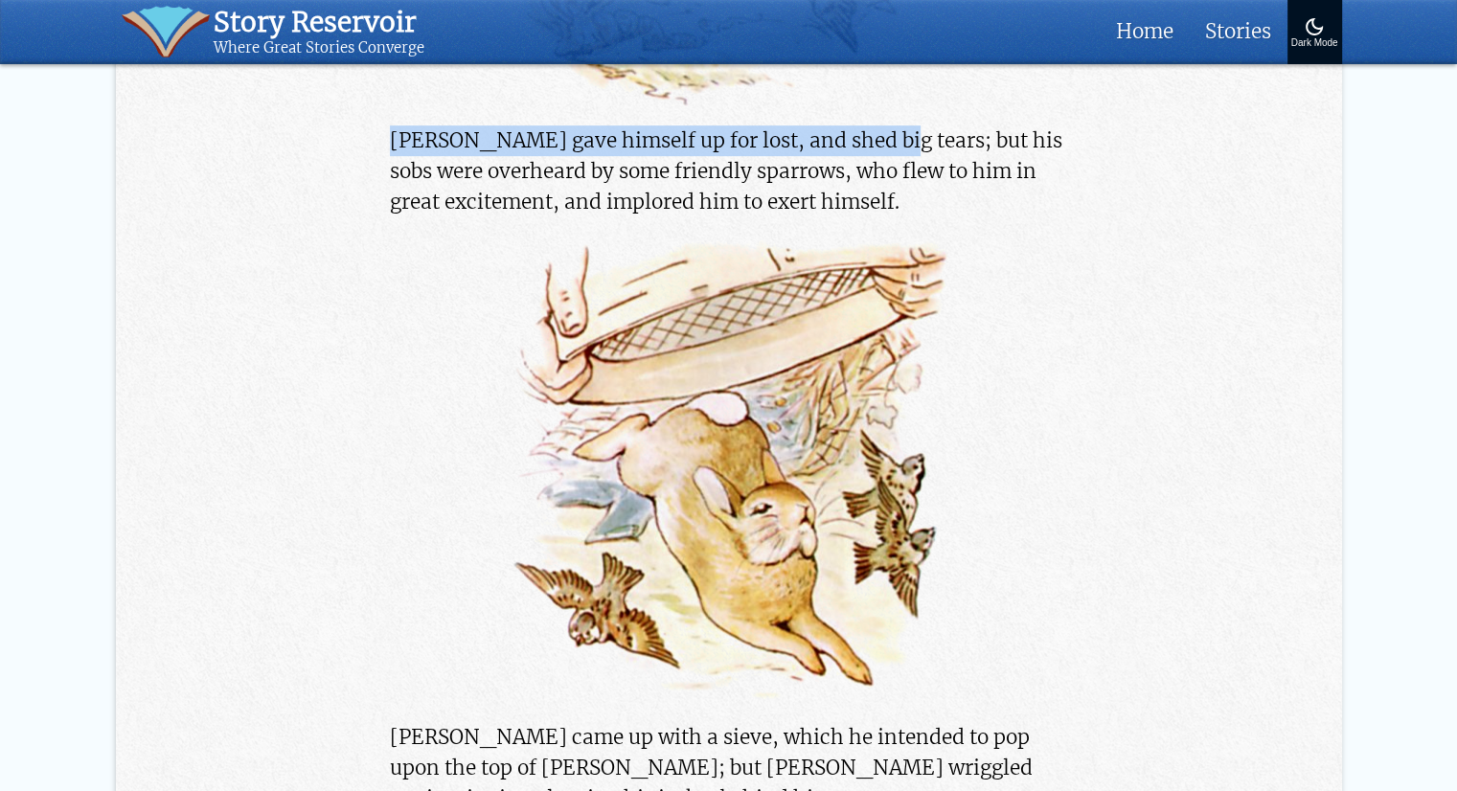
drag, startPoint x: 388, startPoint y: 145, endPoint x: 861, endPoint y: 144, distance: 473.2
copy p "Peter gave himself up for lost, and shed big tears"
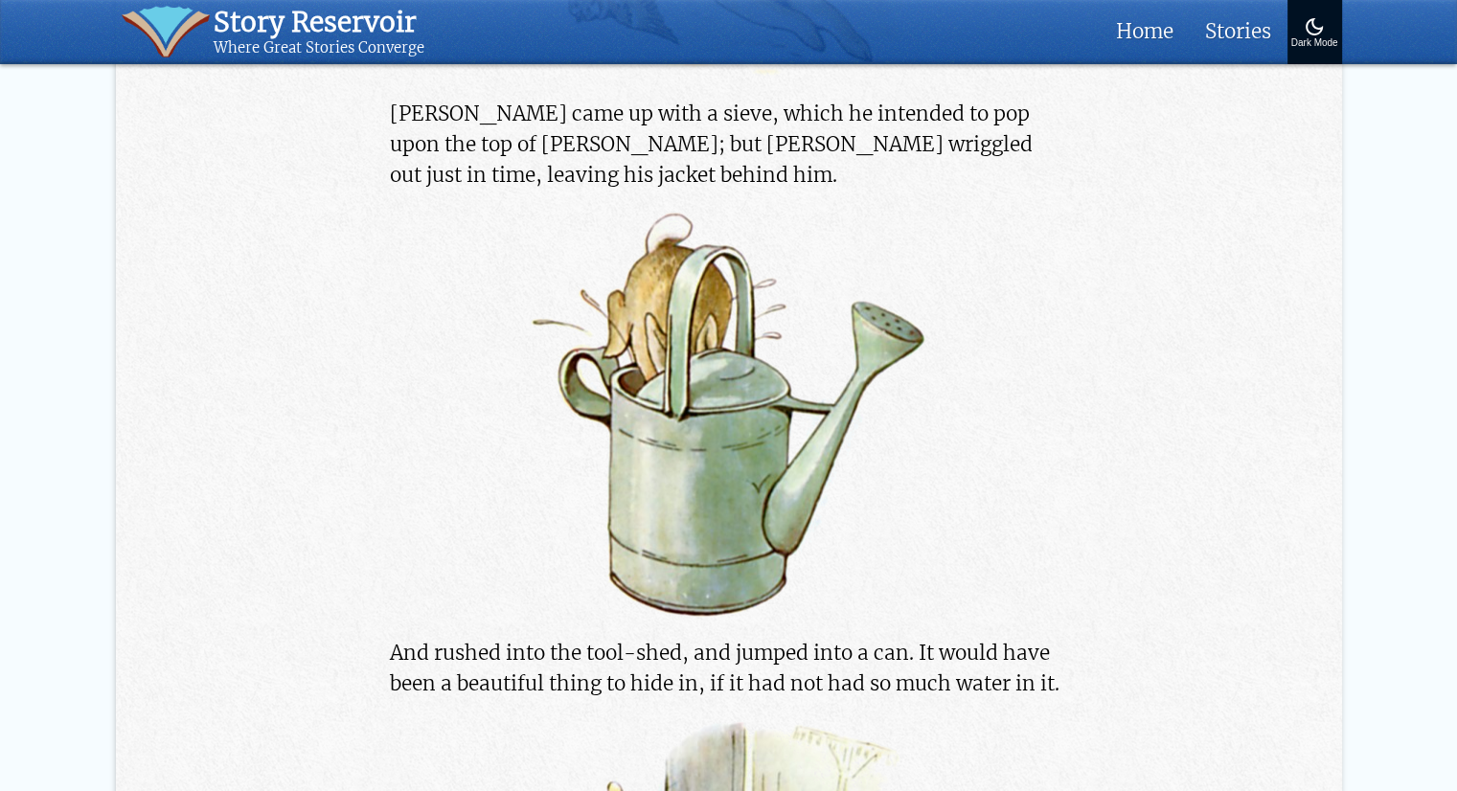
scroll to position [8717, 0]
drag, startPoint x: 679, startPoint y: 103, endPoint x: 727, endPoint y: 109, distance: 48.2
click at [727, 109] on p "Mr. McGregor came up with a sieve, which he intended to pop upon the top of Pet…" at bounding box center [728, 144] width 677 height 93
copy p "sieve"
click at [490, 148] on p "Mr. McGregor came up with a sieve, which he intended to pop upon the top of Pet…" at bounding box center [728, 144] width 677 height 93
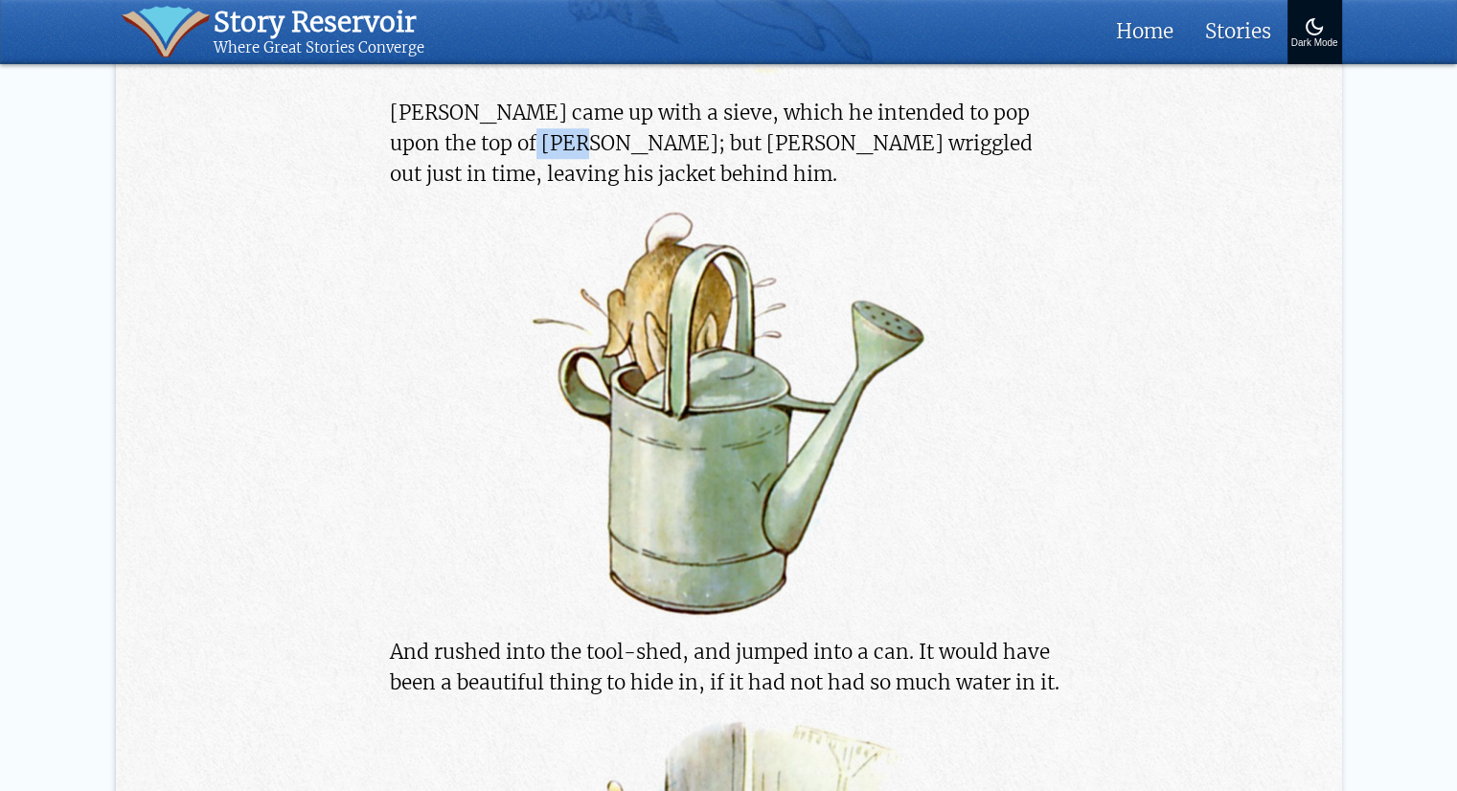
click at [490, 148] on p "Mr. McGregor came up with a sieve, which he intended to pop upon the top of Pet…" at bounding box center [728, 144] width 677 height 93
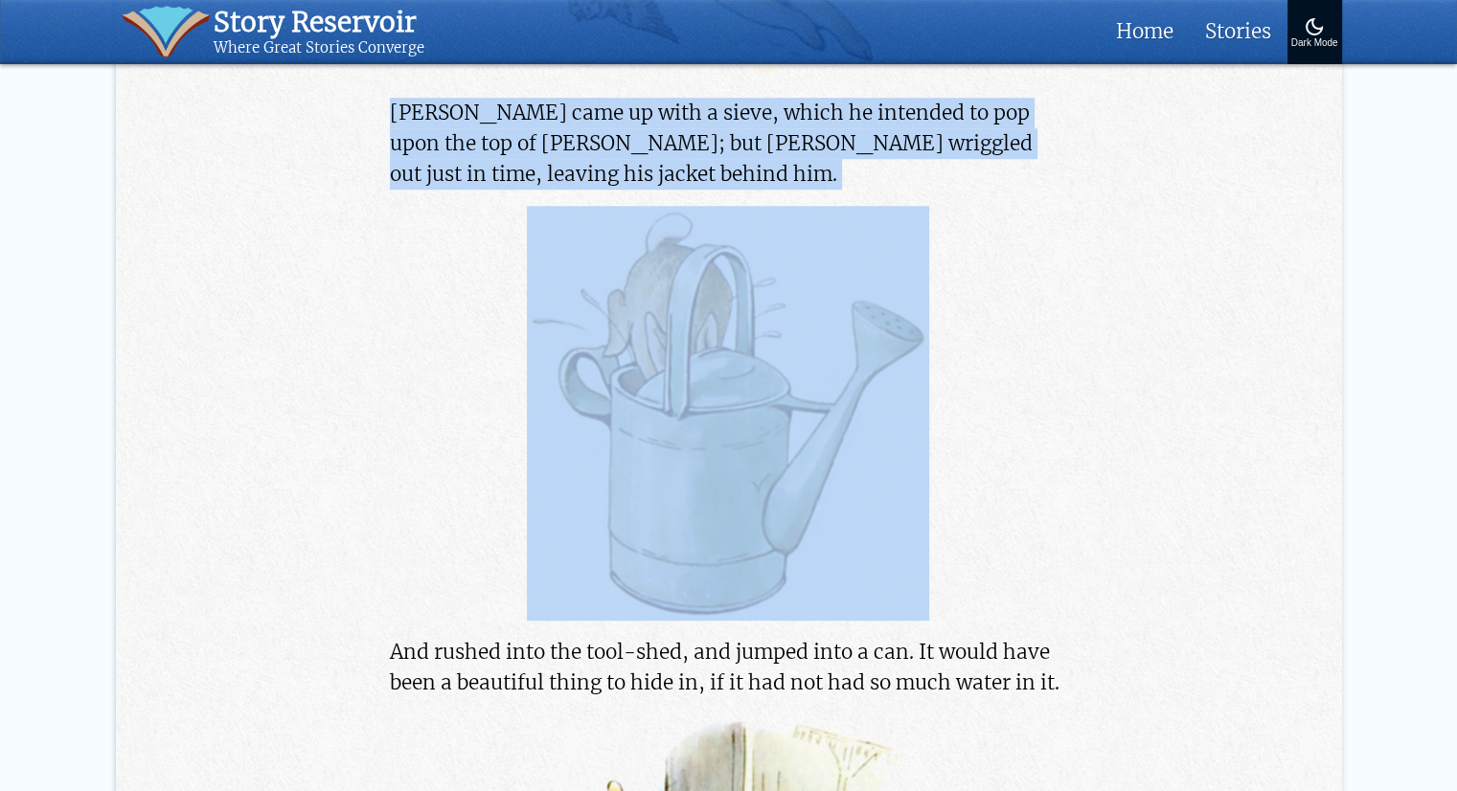
click at [490, 148] on p "Mr. McGregor came up with a sieve, which he intended to pop upon the top of Pet…" at bounding box center [728, 144] width 677 height 93
copy div "Mr. McGregor came up with a sieve, which he intended to pop upon the top of Pet…"
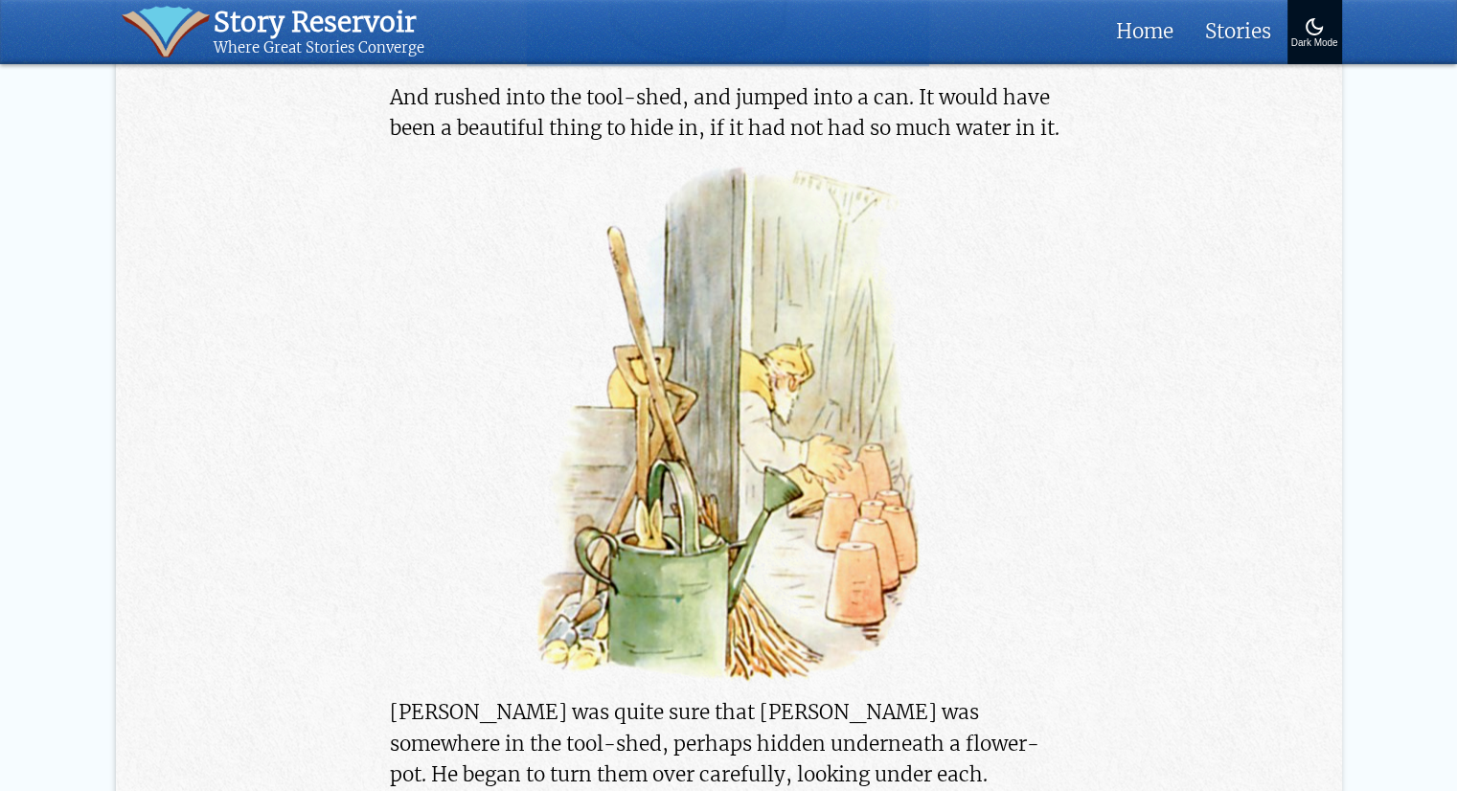
scroll to position [9267, 0]
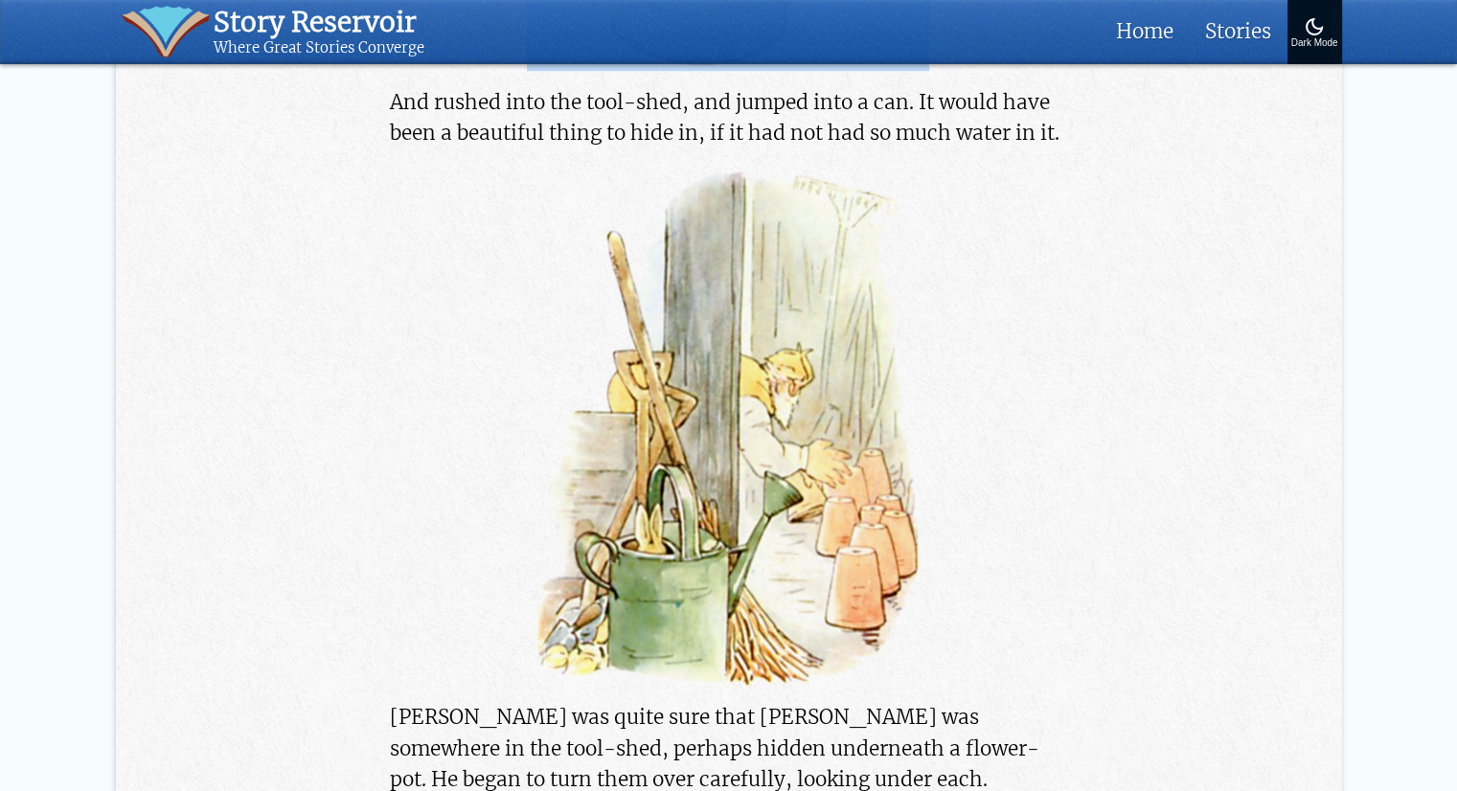
click at [676, 453] on img at bounding box center [728, 426] width 398 height 522
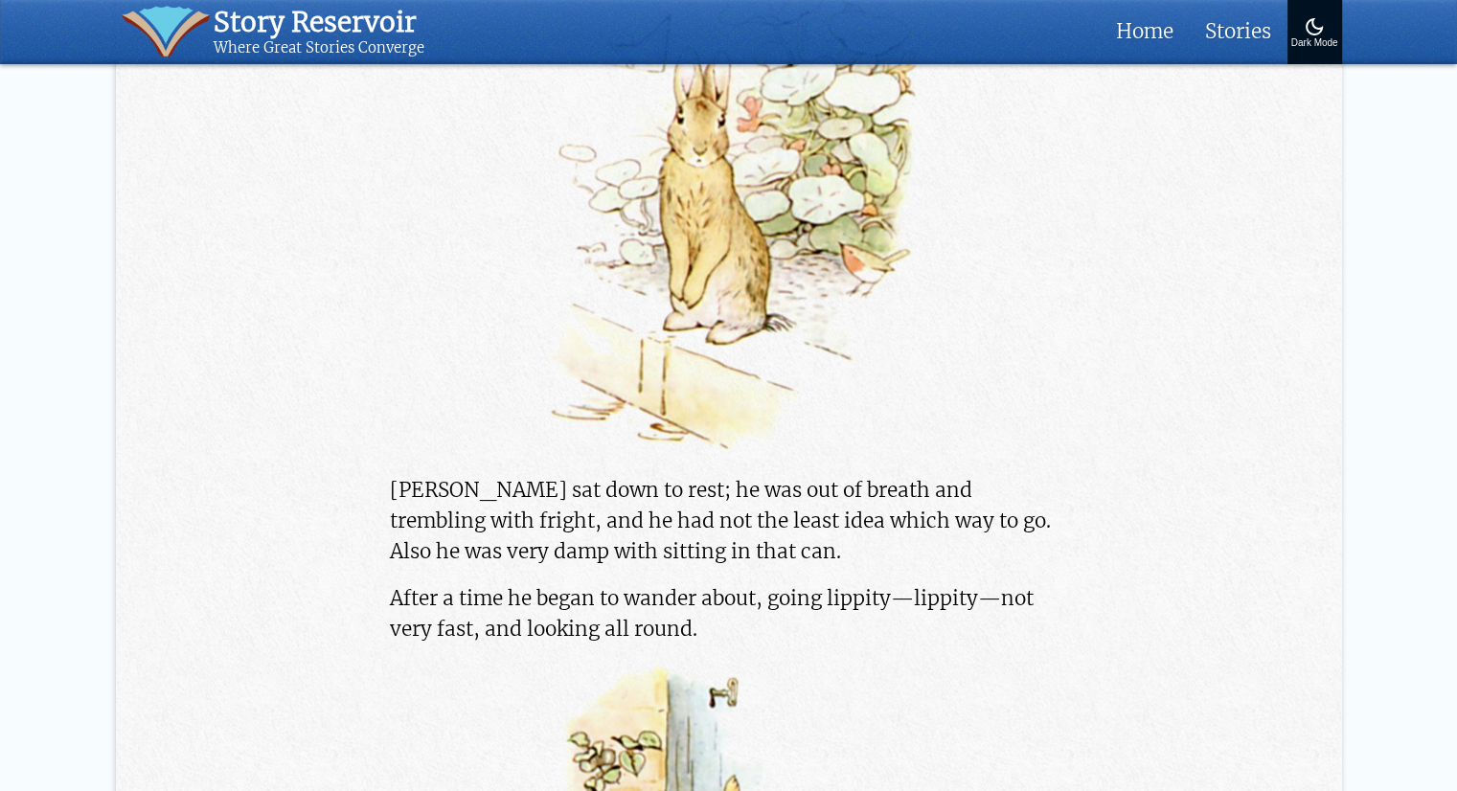
scroll to position [10845, 0]
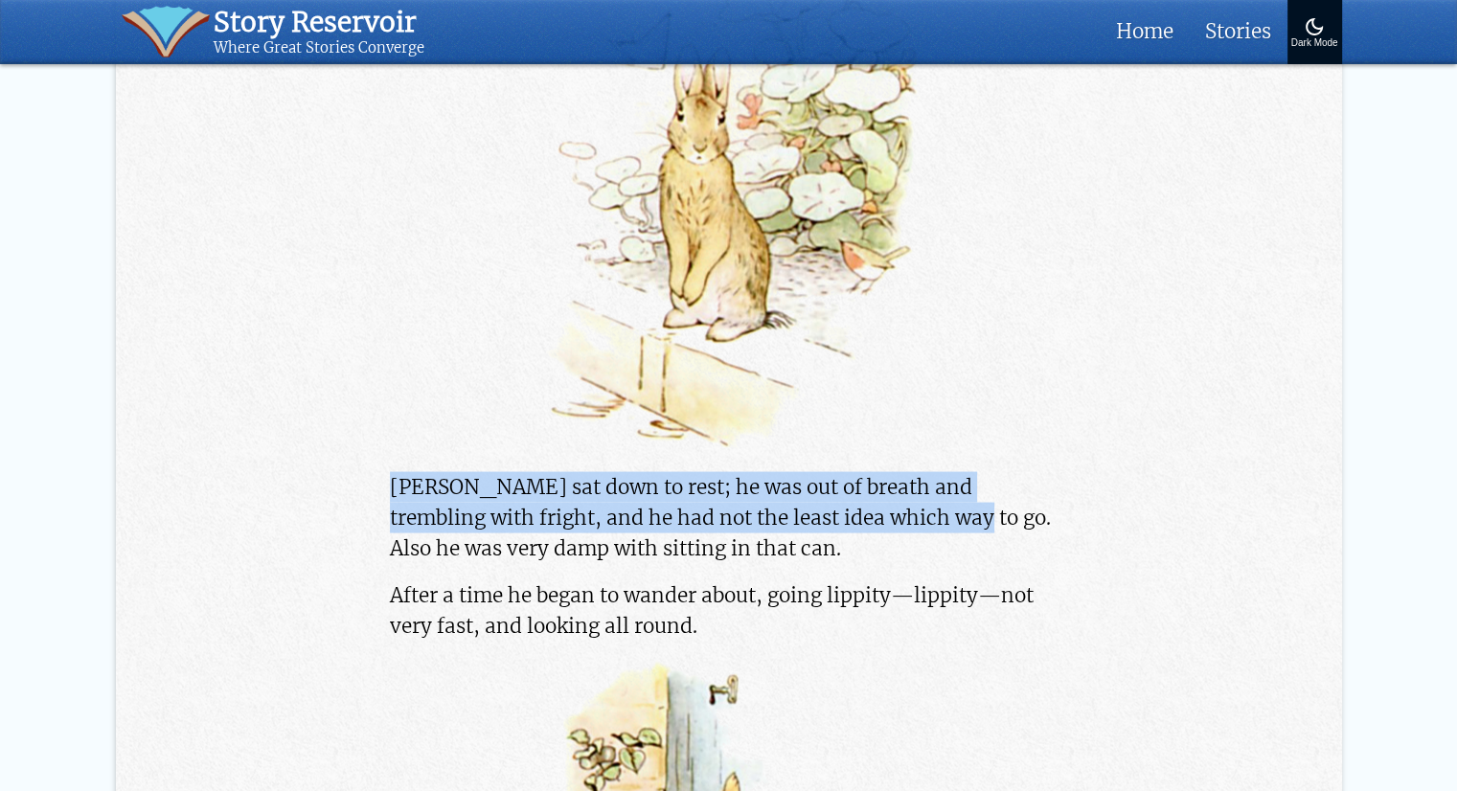
drag, startPoint x: 385, startPoint y: 447, endPoint x: 899, endPoint y: 491, distance: 516.2
copy p "Peter sat down to rest; he was out of breath and trembling with fright, and he …"
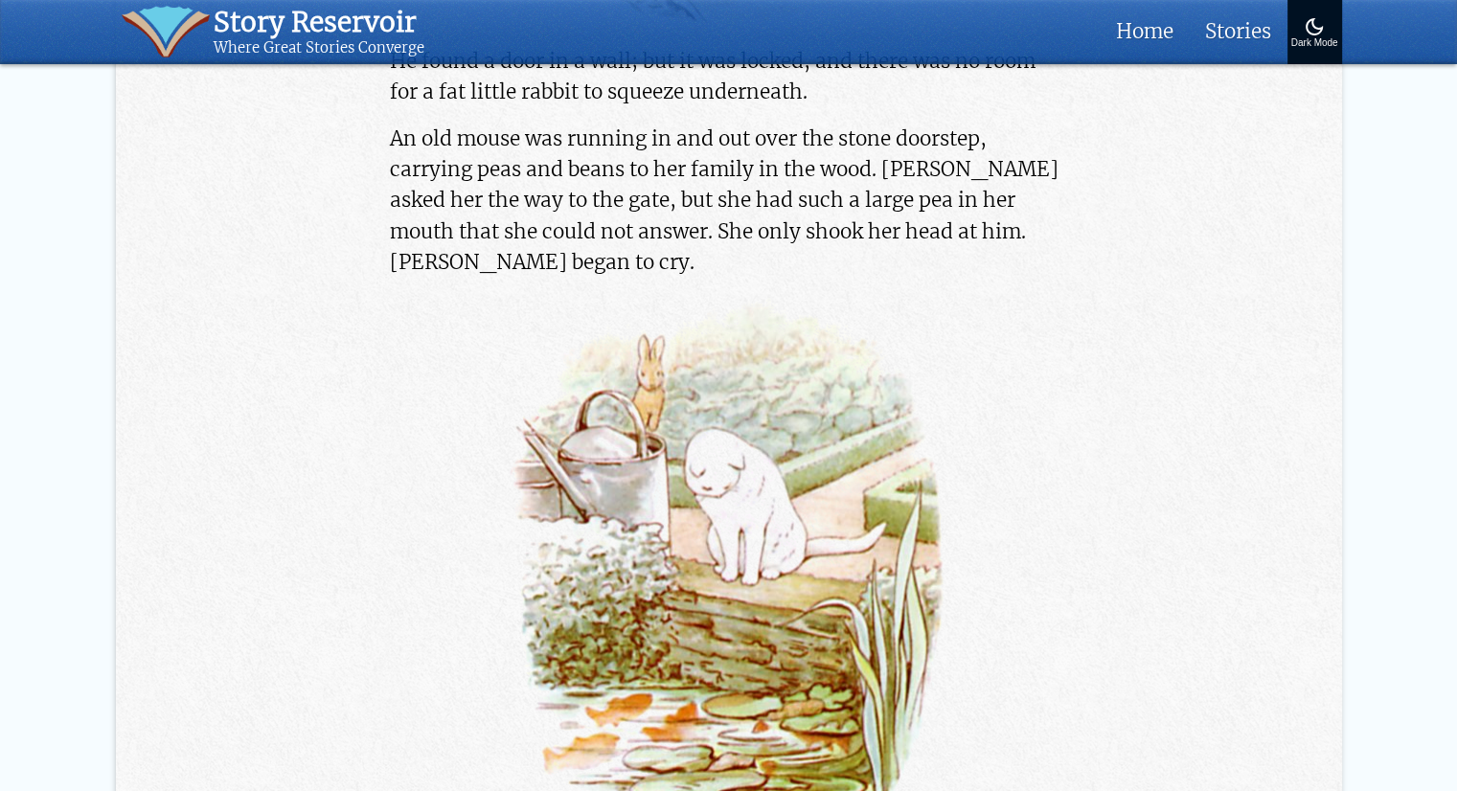
scroll to position [11988, 0]
drag, startPoint x: 882, startPoint y: 194, endPoint x: 1072, endPoint y: 191, distance: 189.7
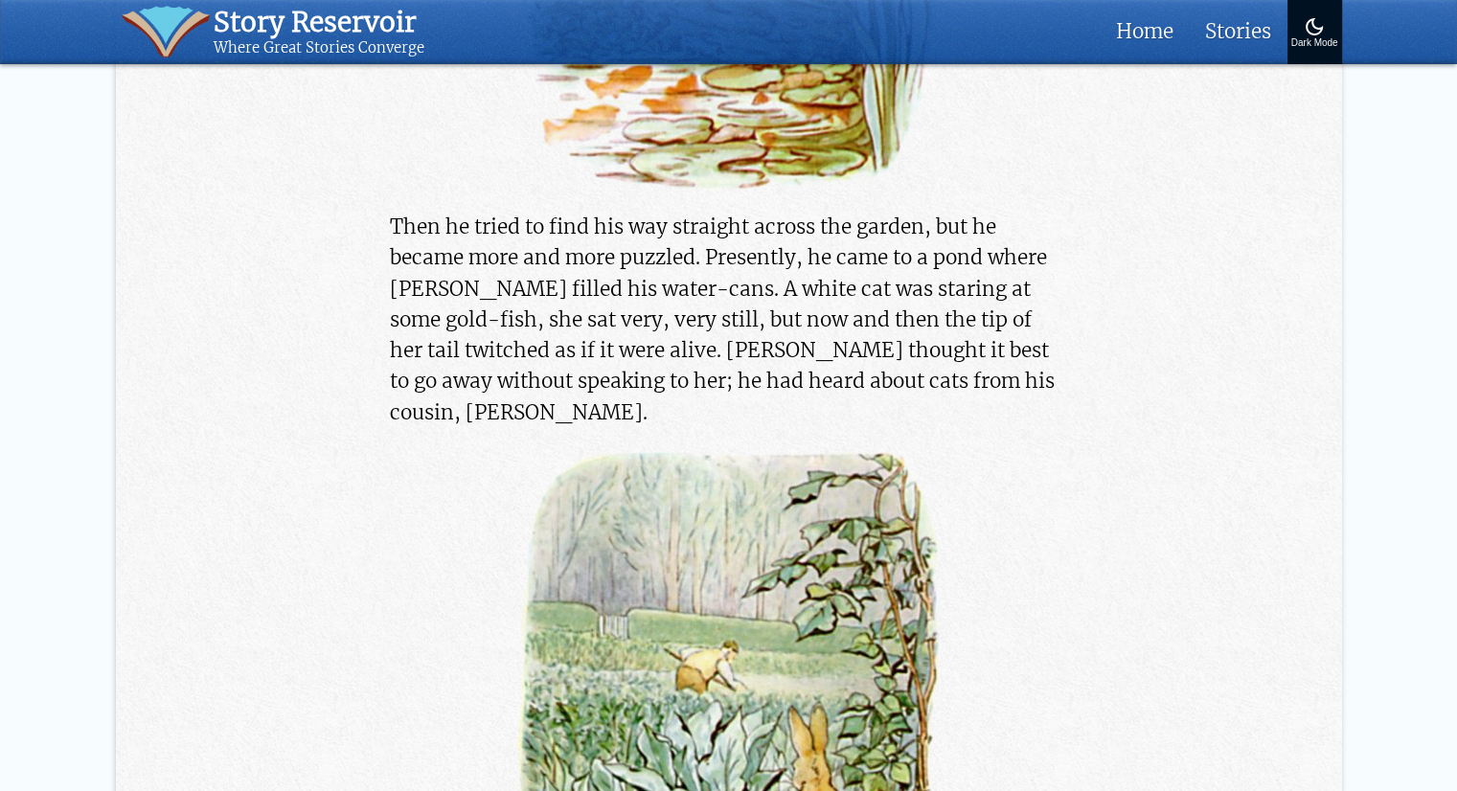
scroll to position [12616, 0]
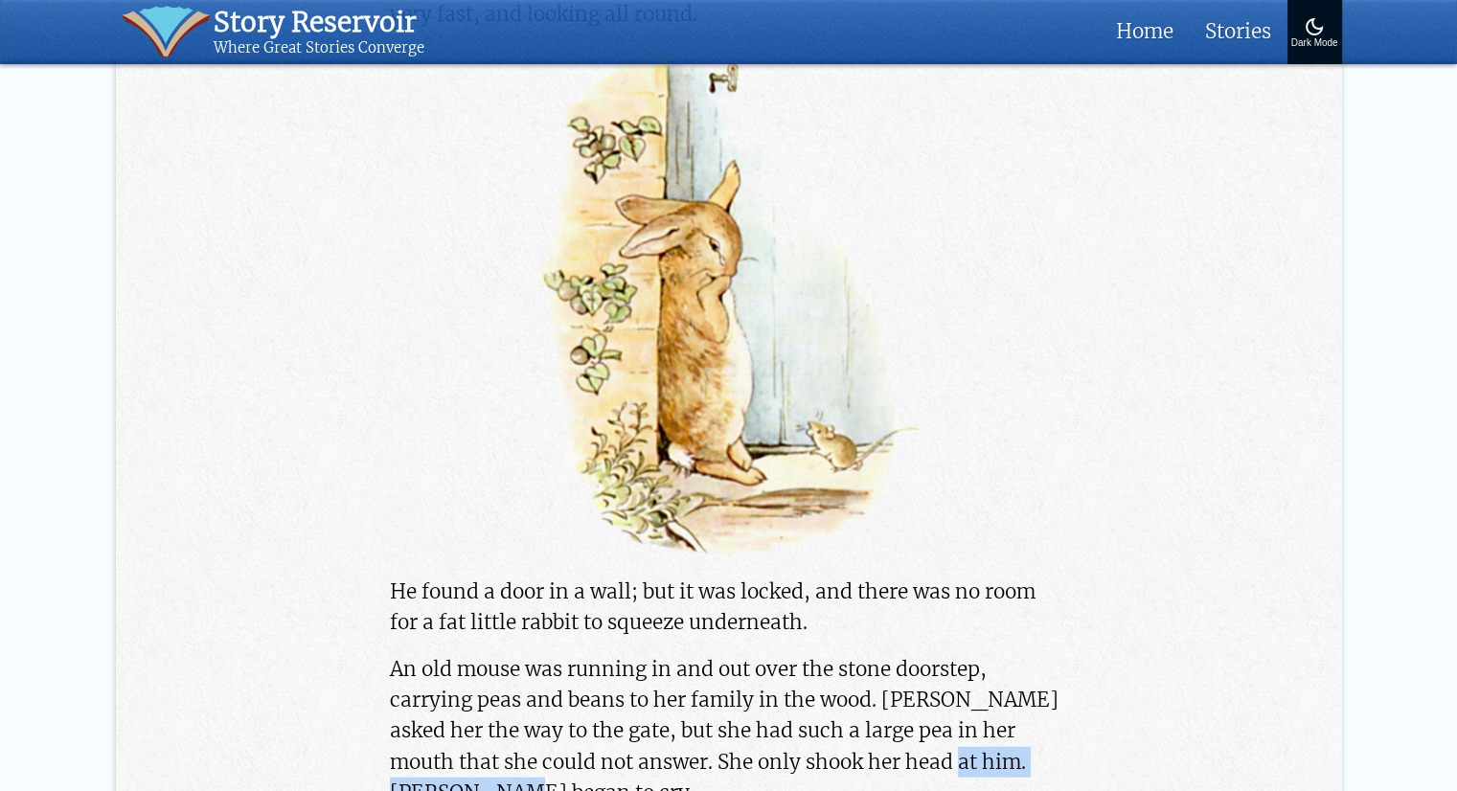
drag, startPoint x: 391, startPoint y: 220, endPoint x: 457, endPoint y: 4, distance: 226.3
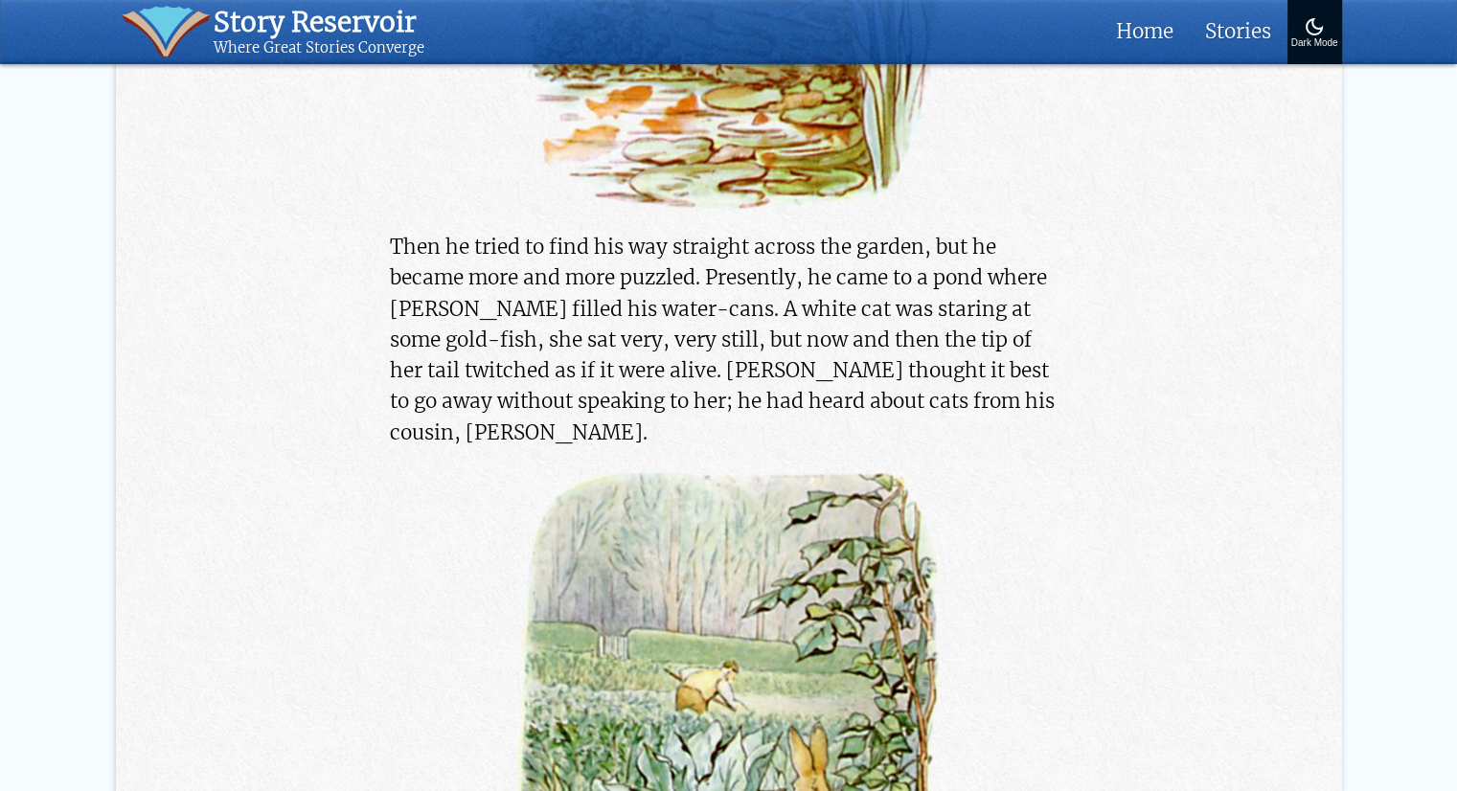
scroll to position [12596, 0]
click at [604, 379] on p "Then he tried to find his way straight across the garden, but he became more an…" at bounding box center [728, 339] width 677 height 216
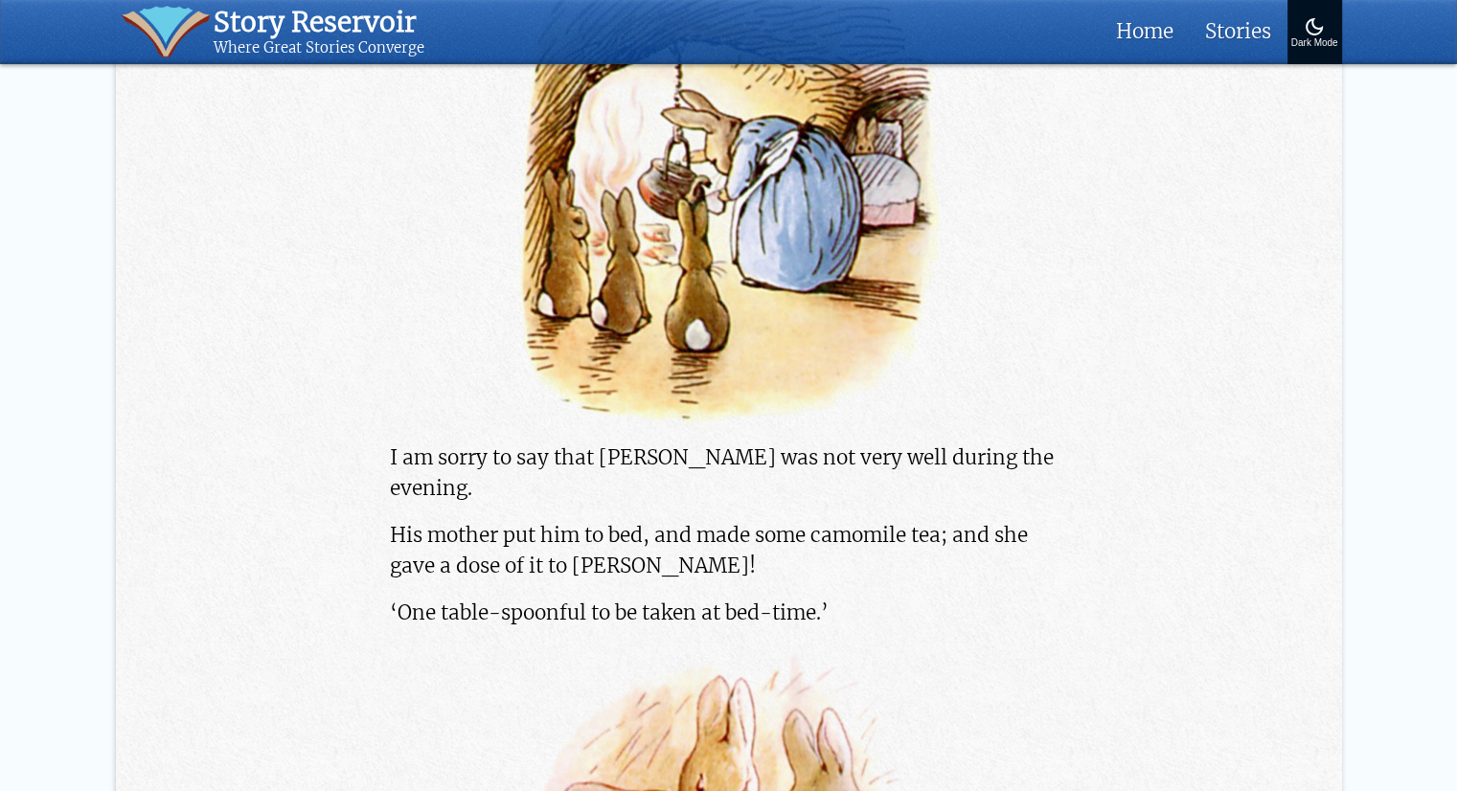
scroll to position [15993, 0]
click at [881, 444] on p "I am sorry to say that Peter was not very well during the evening." at bounding box center [728, 474] width 677 height 61
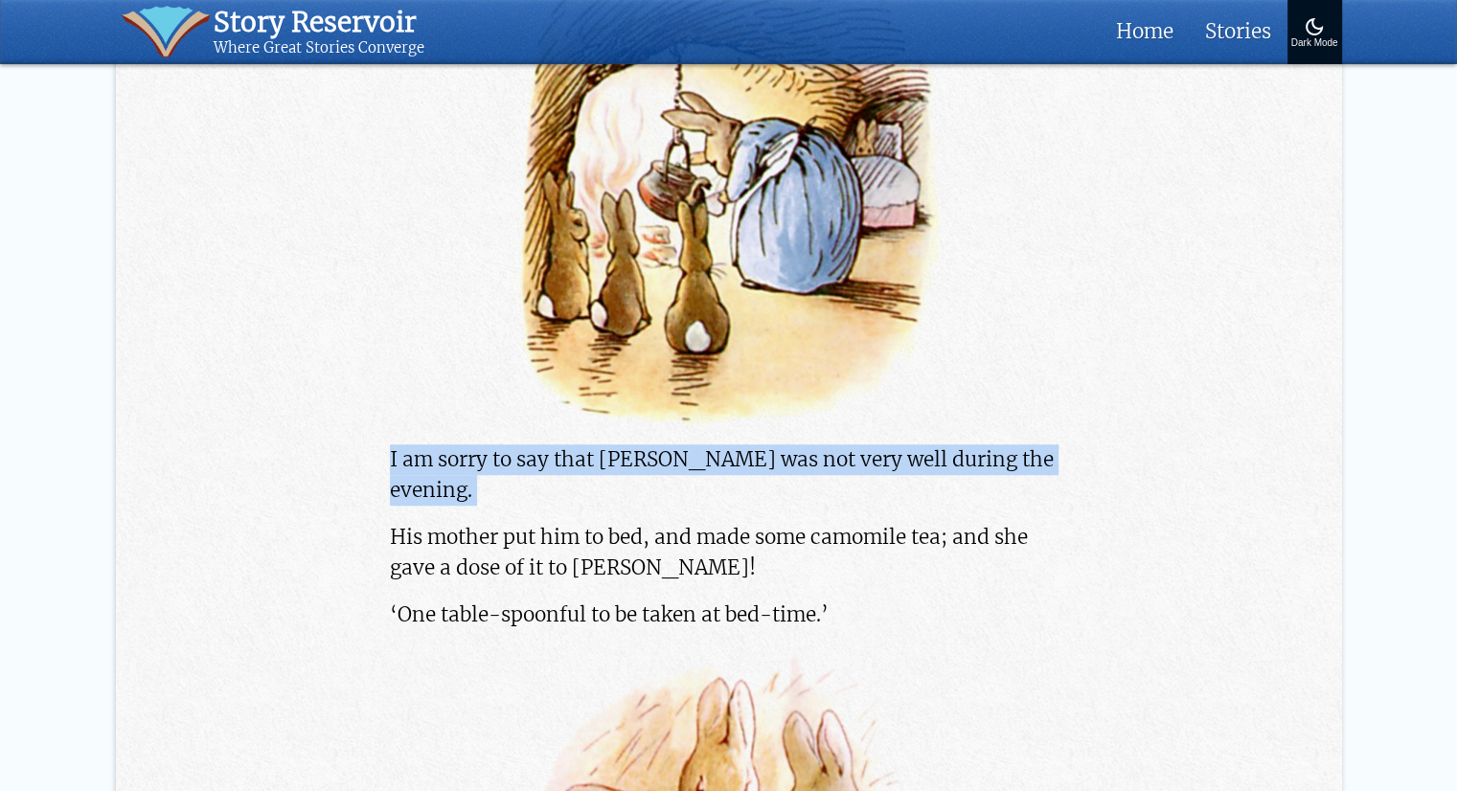
click at [881, 444] on p "I am sorry to say that Peter was not very well during the evening." at bounding box center [728, 474] width 677 height 61
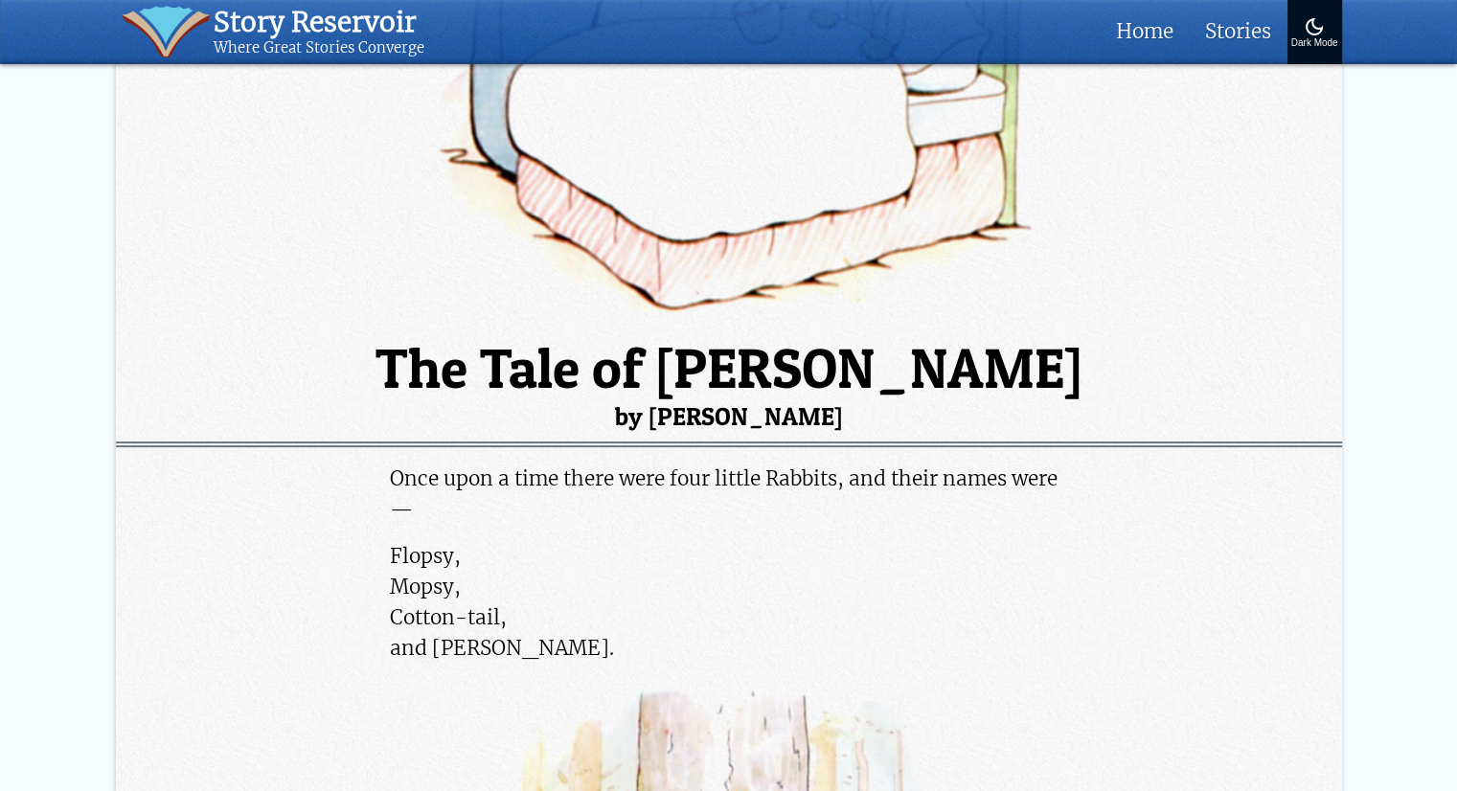
scroll to position [310, 0]
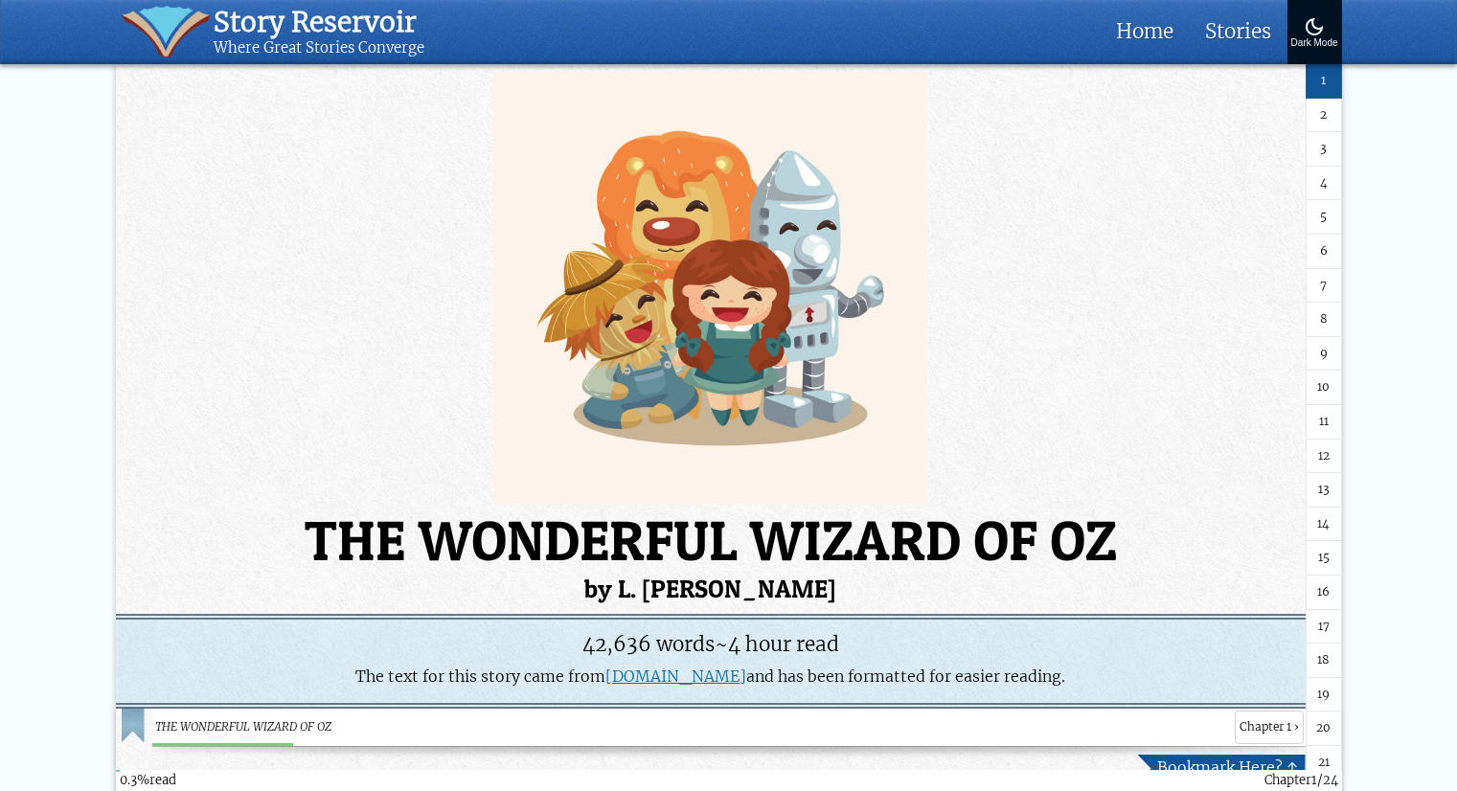
scroll to position [435, 0]
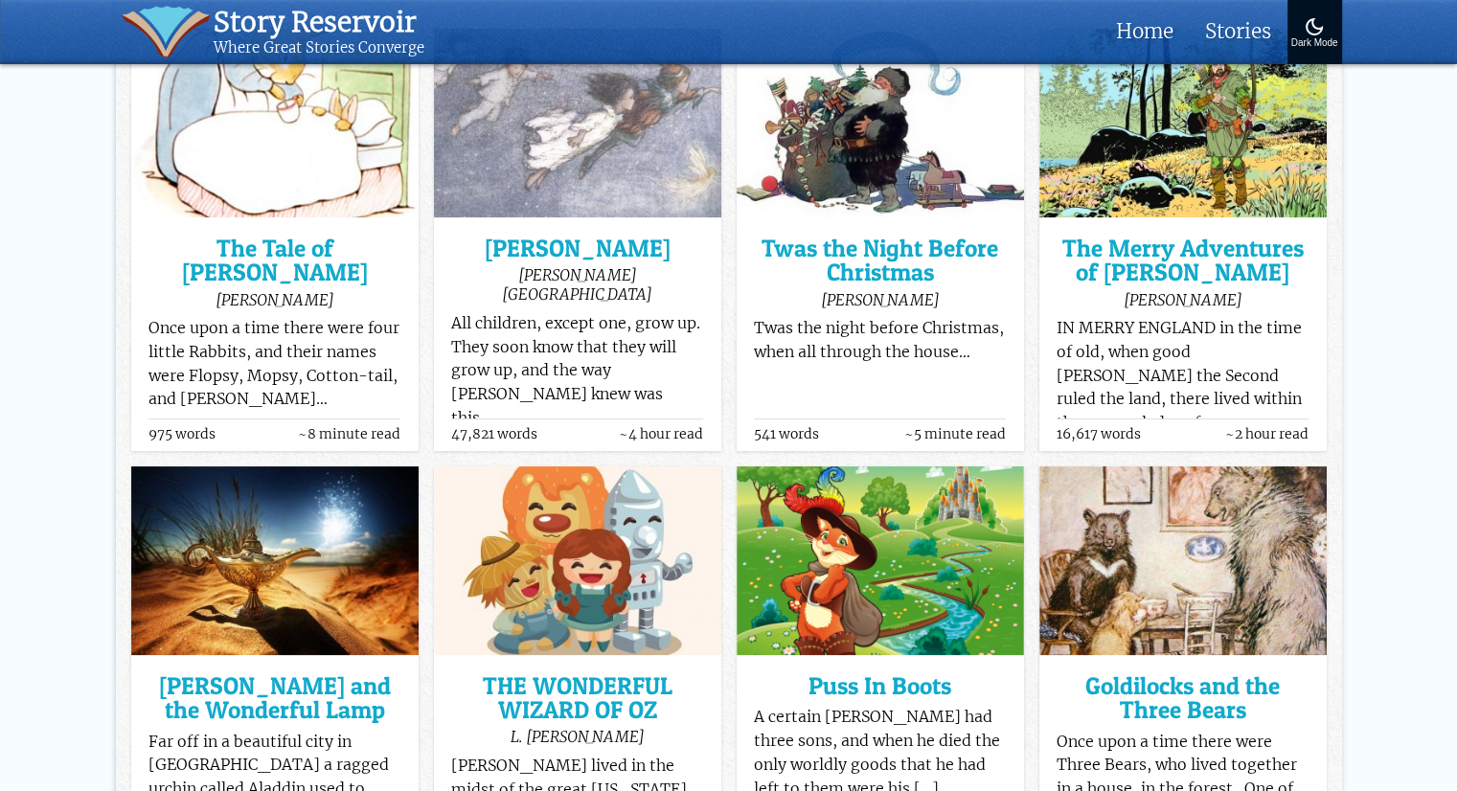
scroll to position [292, 0]
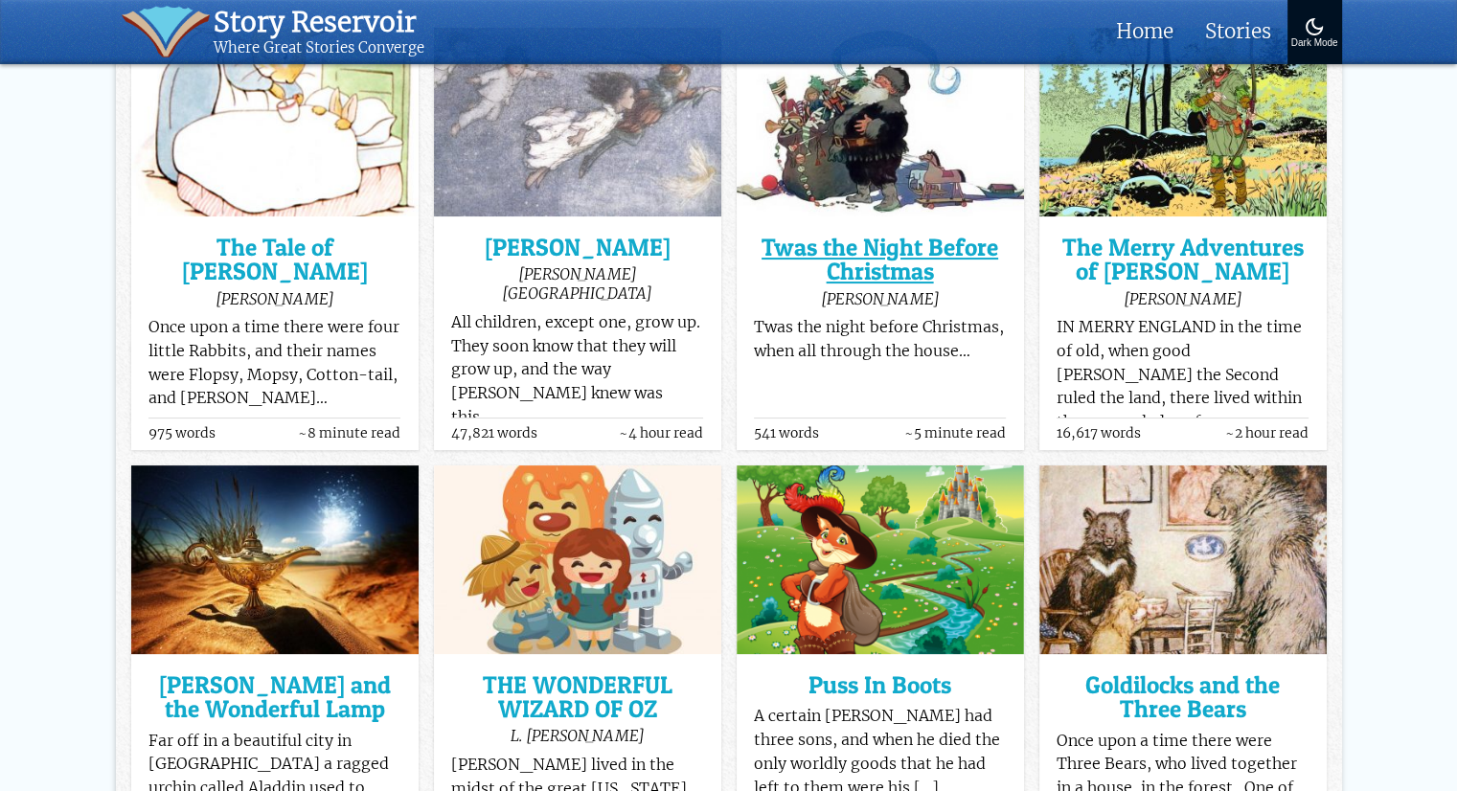
click at [942, 236] on h3 "Twas the Night Before Christmas" at bounding box center [880, 260] width 252 height 49
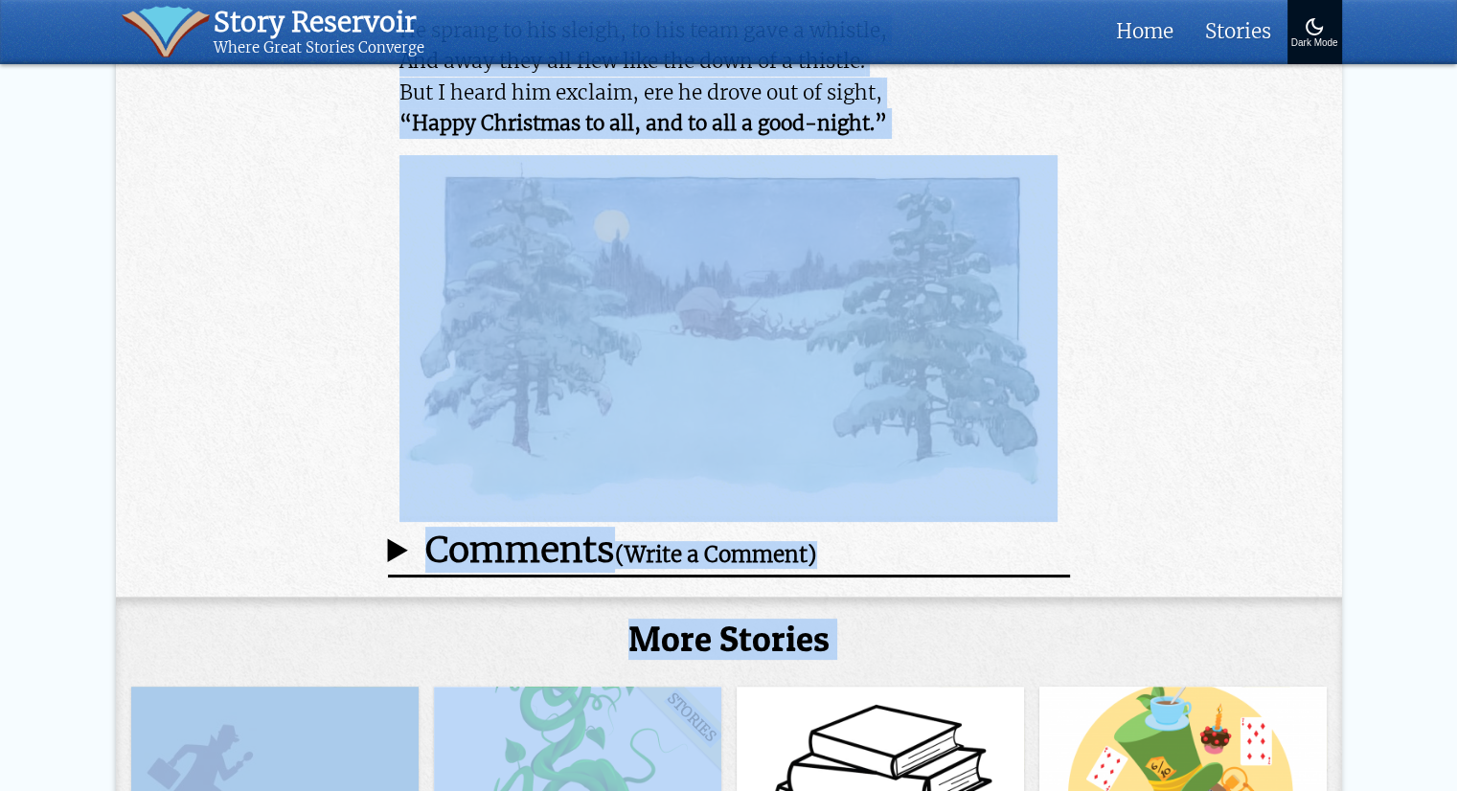
scroll to position [7617, 0]
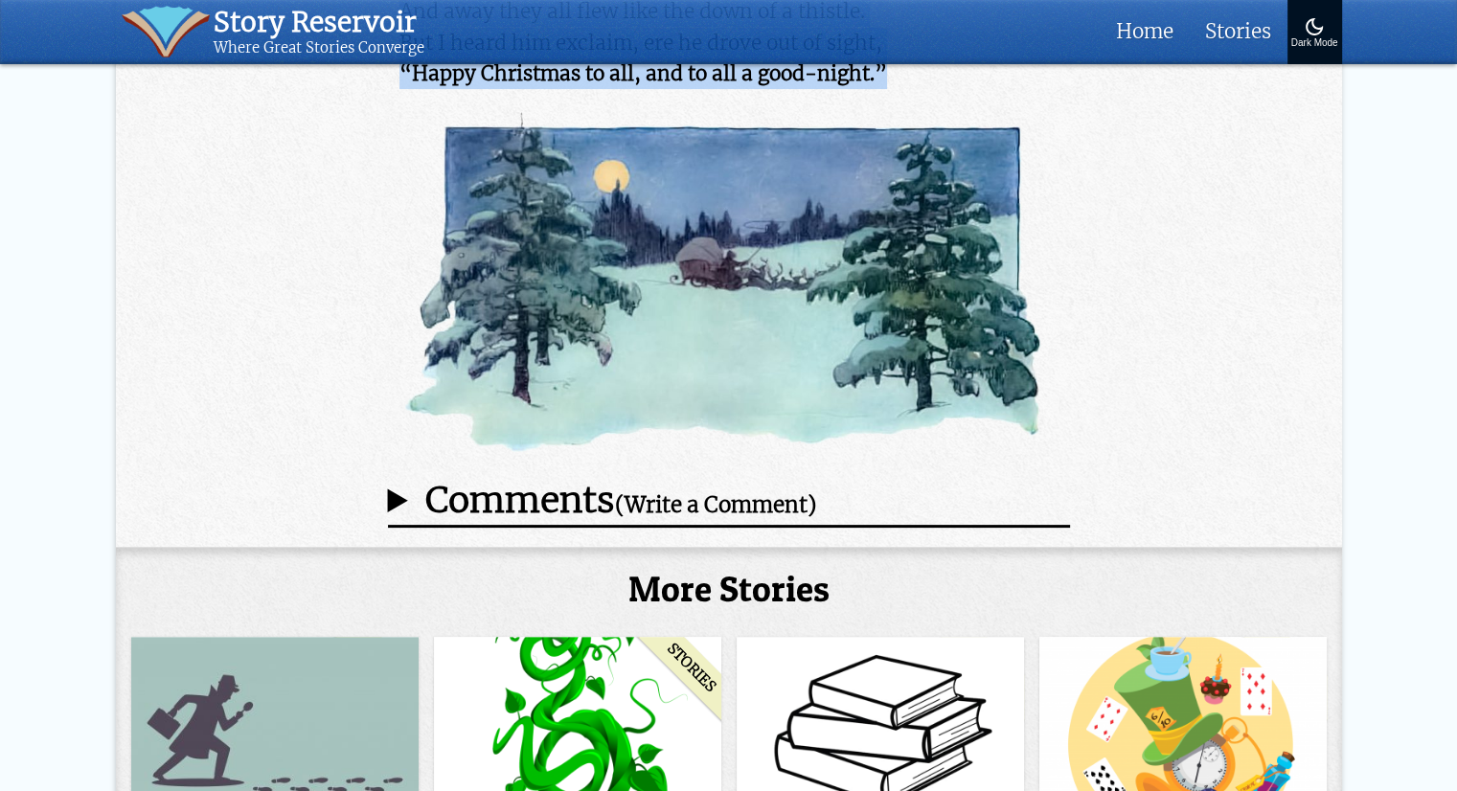
drag, startPoint x: 322, startPoint y: 393, endPoint x: 950, endPoint y: 139, distance: 677.7
copy article "Lore ips Dolor Sitame Consectet ad Elitsed D. Eiusm Temp: Incididun Utla etd ma…"
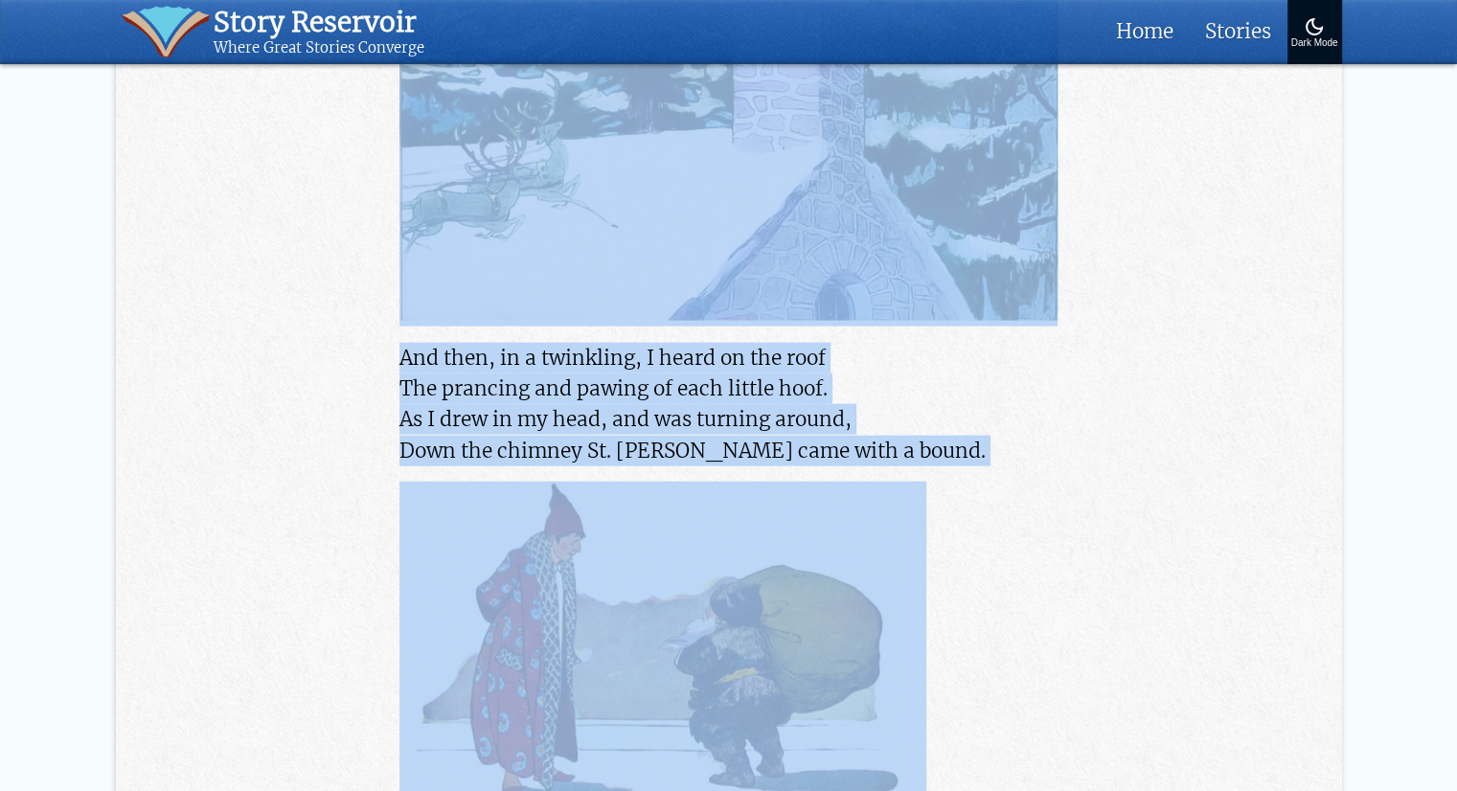
scroll to position [3879, 0]
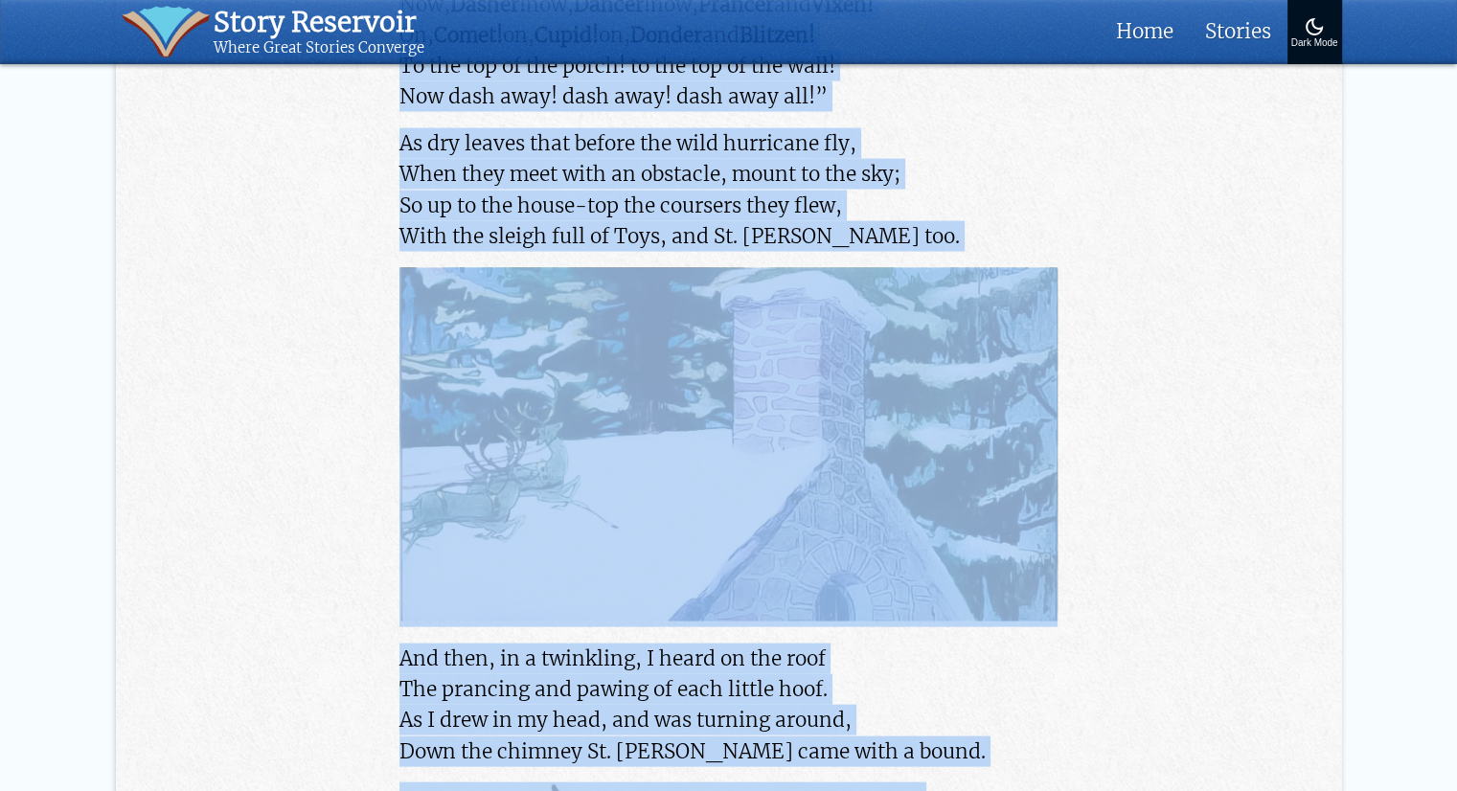
click at [1039, 155] on p "As dry leaves that before the wild hurricane fly, When they meet with an obstac…" at bounding box center [727, 190] width 657 height 124
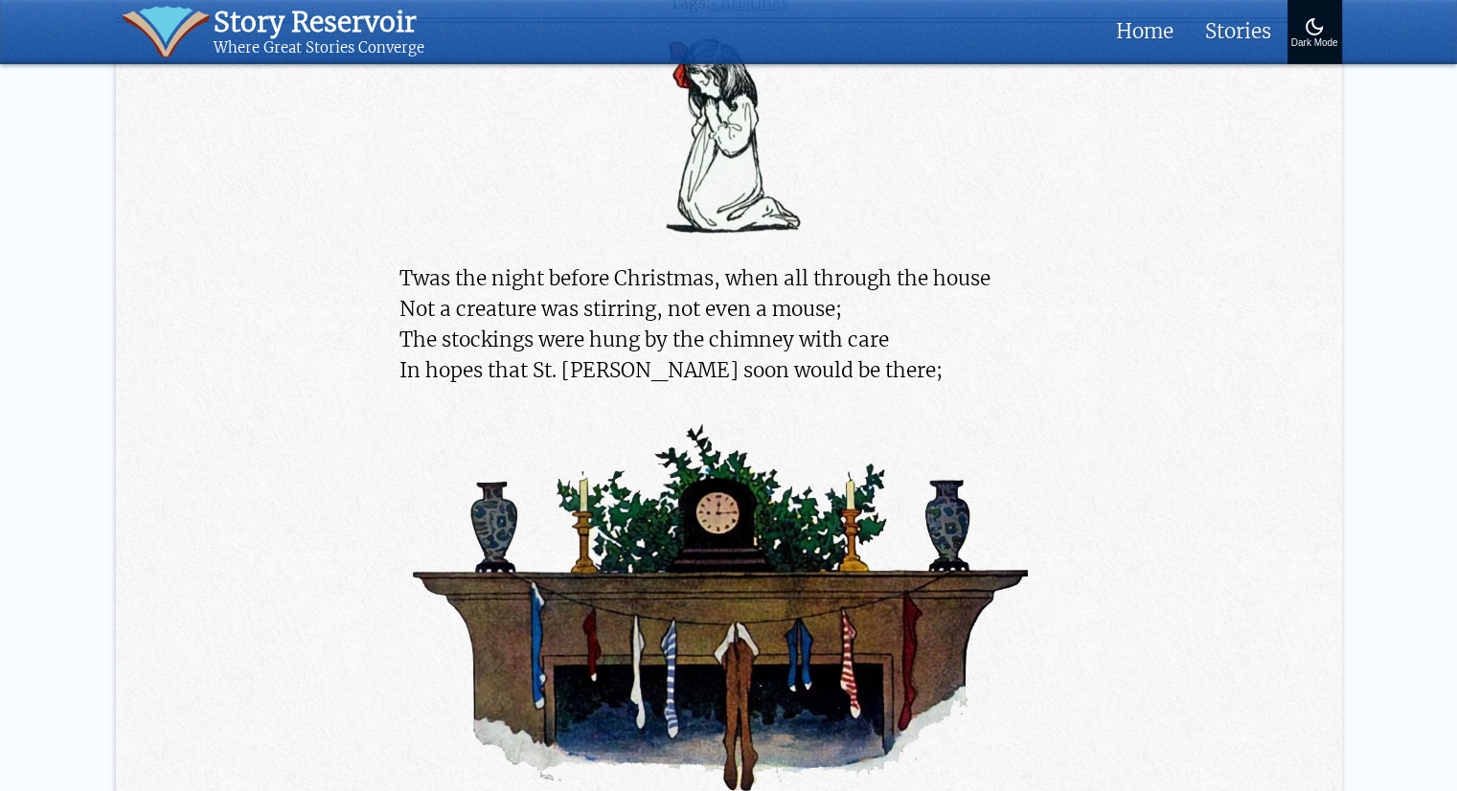
scroll to position [751, 0]
click at [1018, 488] on img at bounding box center [727, 613] width 657 height 423
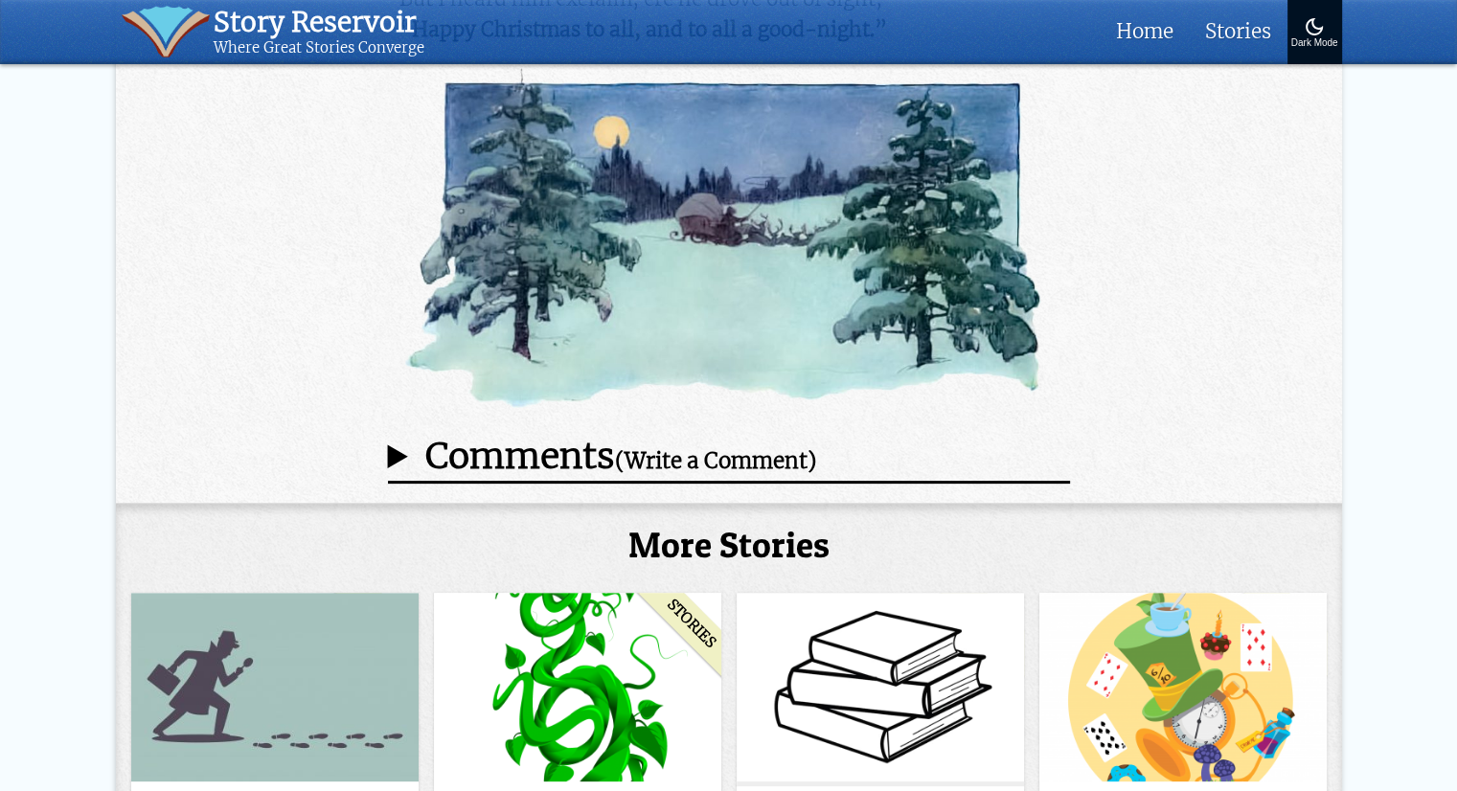
scroll to position [7686, 0]
